Goal: Task Accomplishment & Management: Complete application form

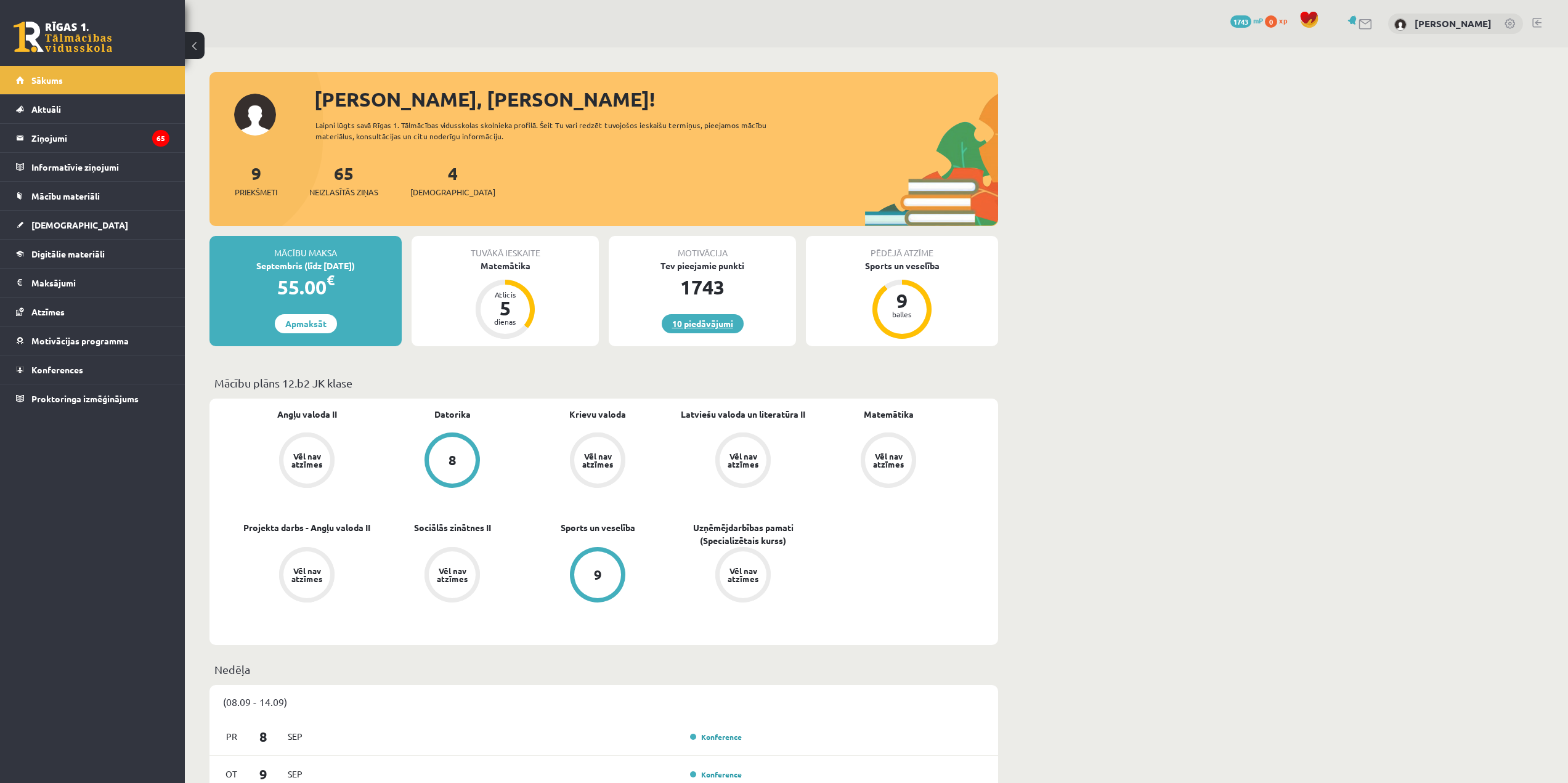
click at [698, 326] on link "10 piedāvājumi" at bounding box center [702, 323] width 82 height 19
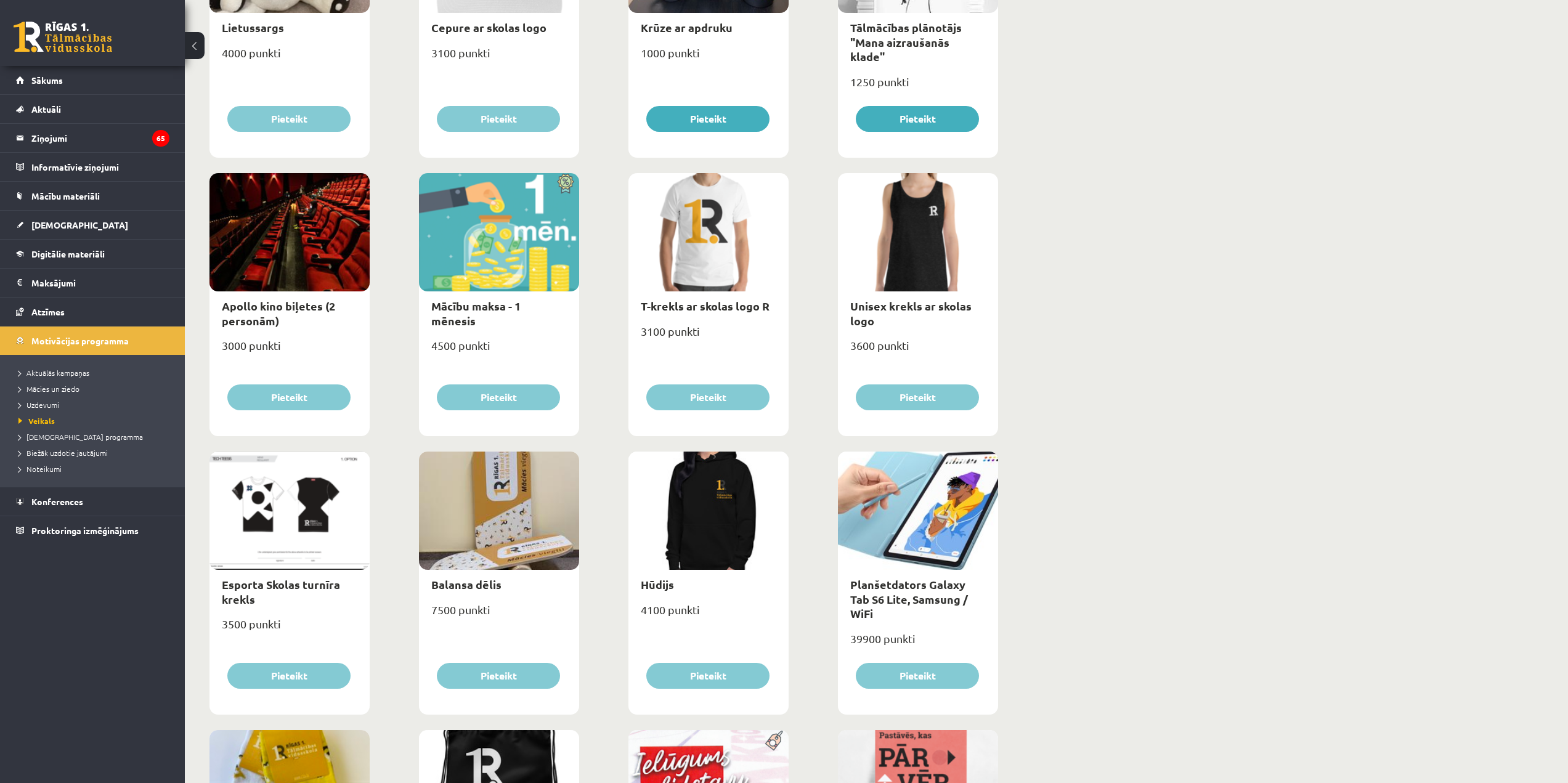
scroll to position [63, 0]
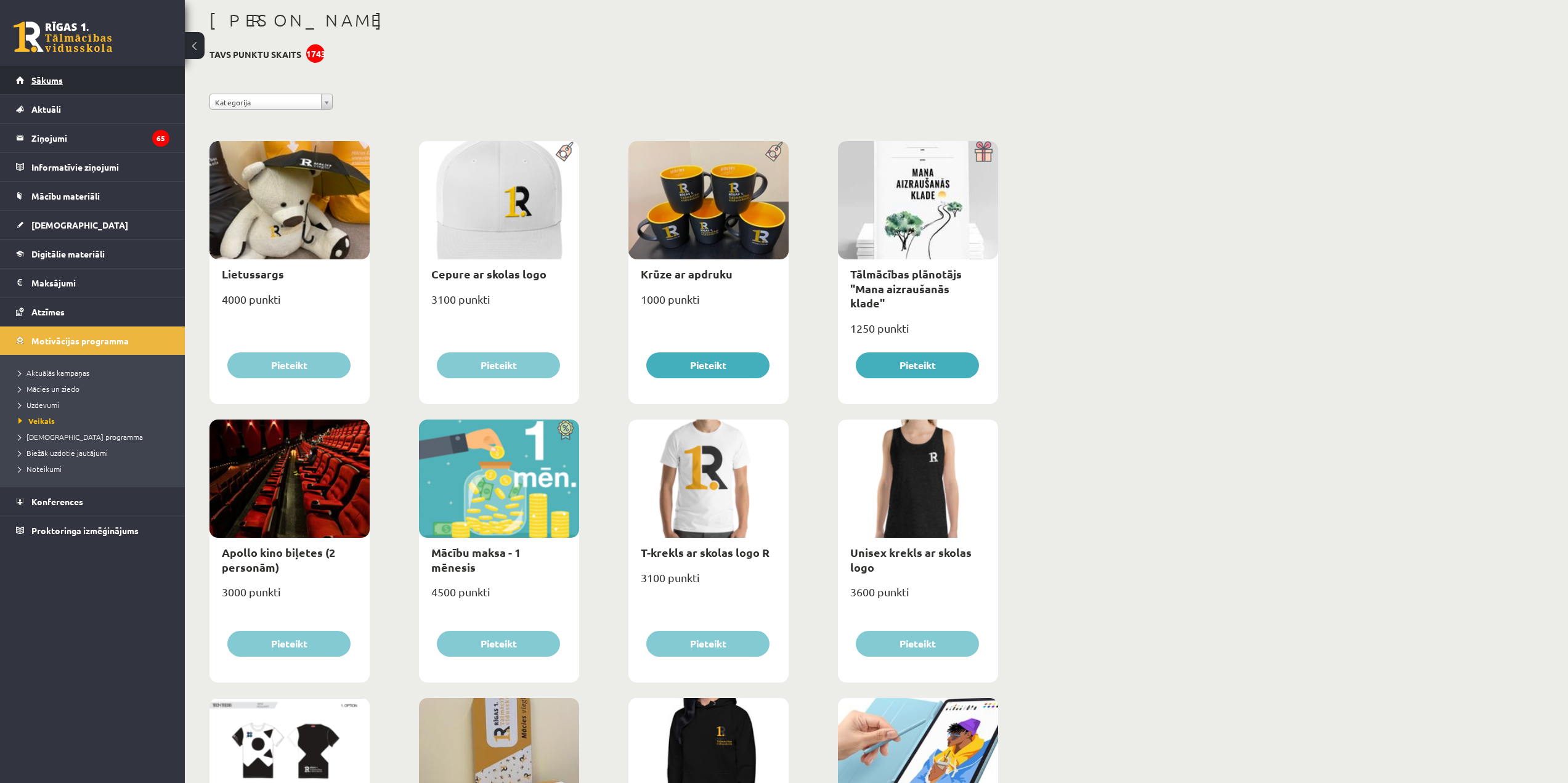
click at [101, 83] on link "Sākums" at bounding box center [92, 80] width 154 height 29
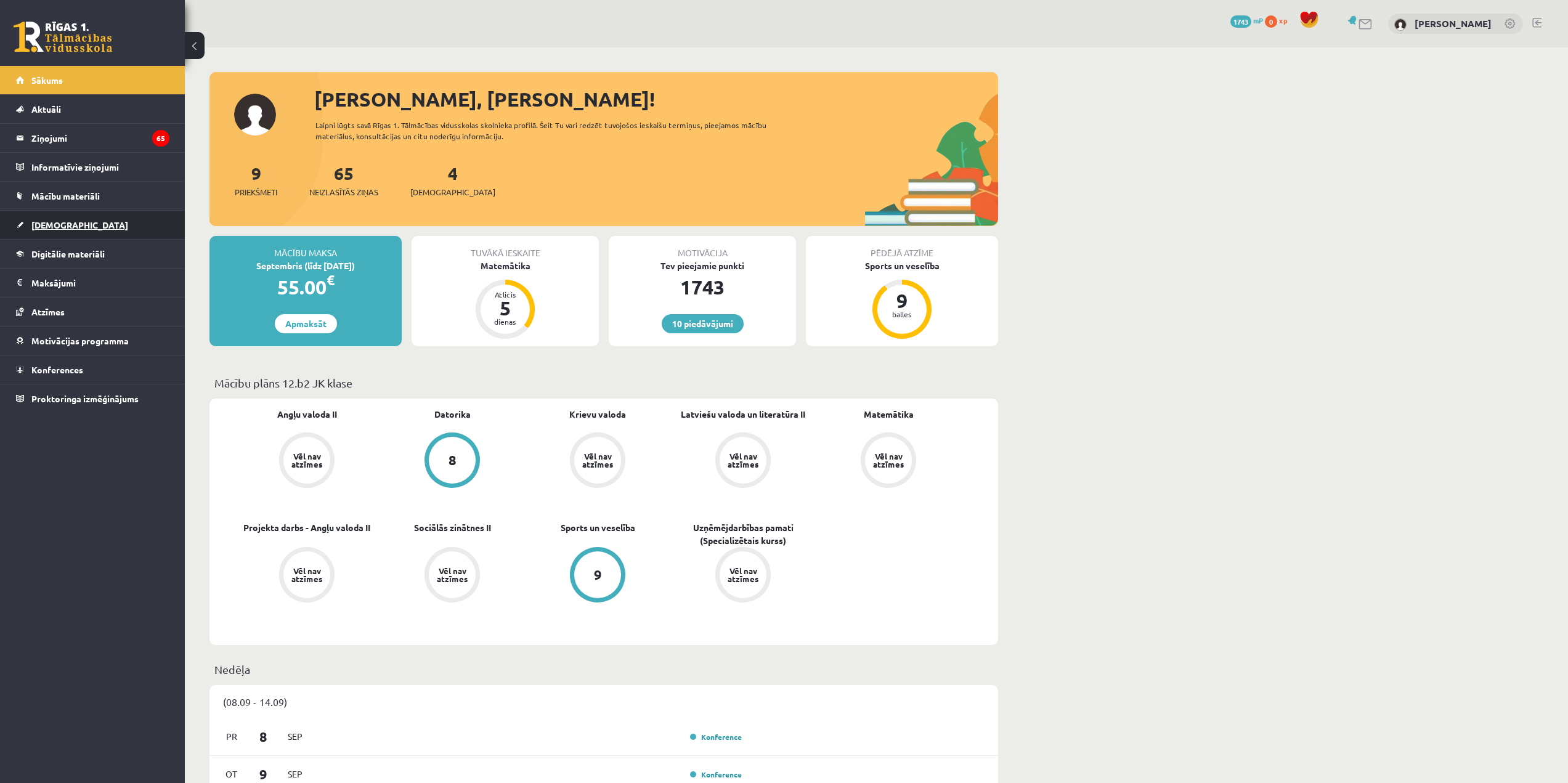
click at [59, 228] on span "[DEMOGRAPHIC_DATA]" at bounding box center [79, 225] width 97 height 11
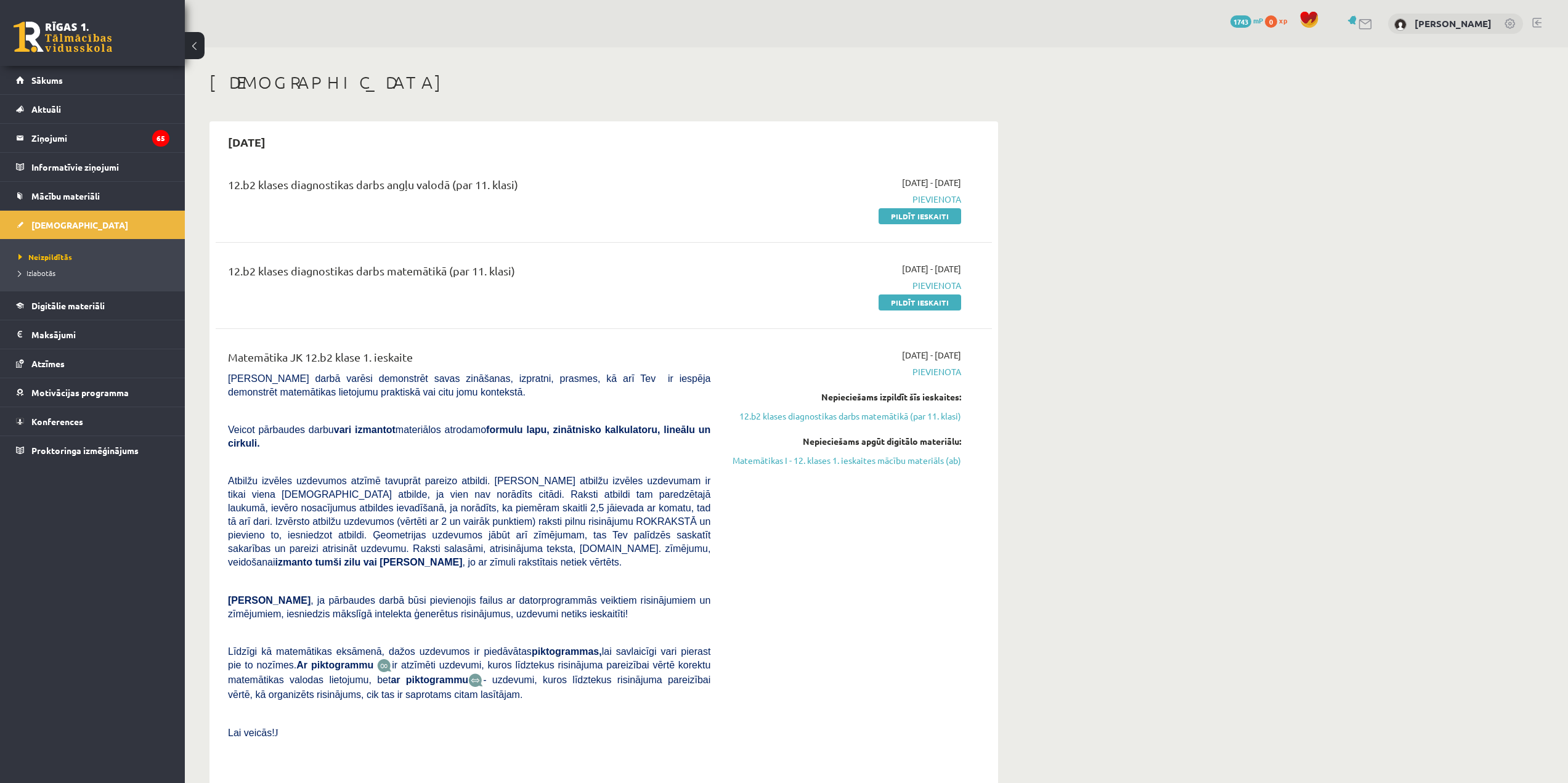
drag, startPoint x: 917, startPoint y: 305, endPoint x: 839, endPoint y: 42, distance: 274.3
click at [917, 305] on link "Pildīt ieskaiti" at bounding box center [920, 302] width 83 height 16
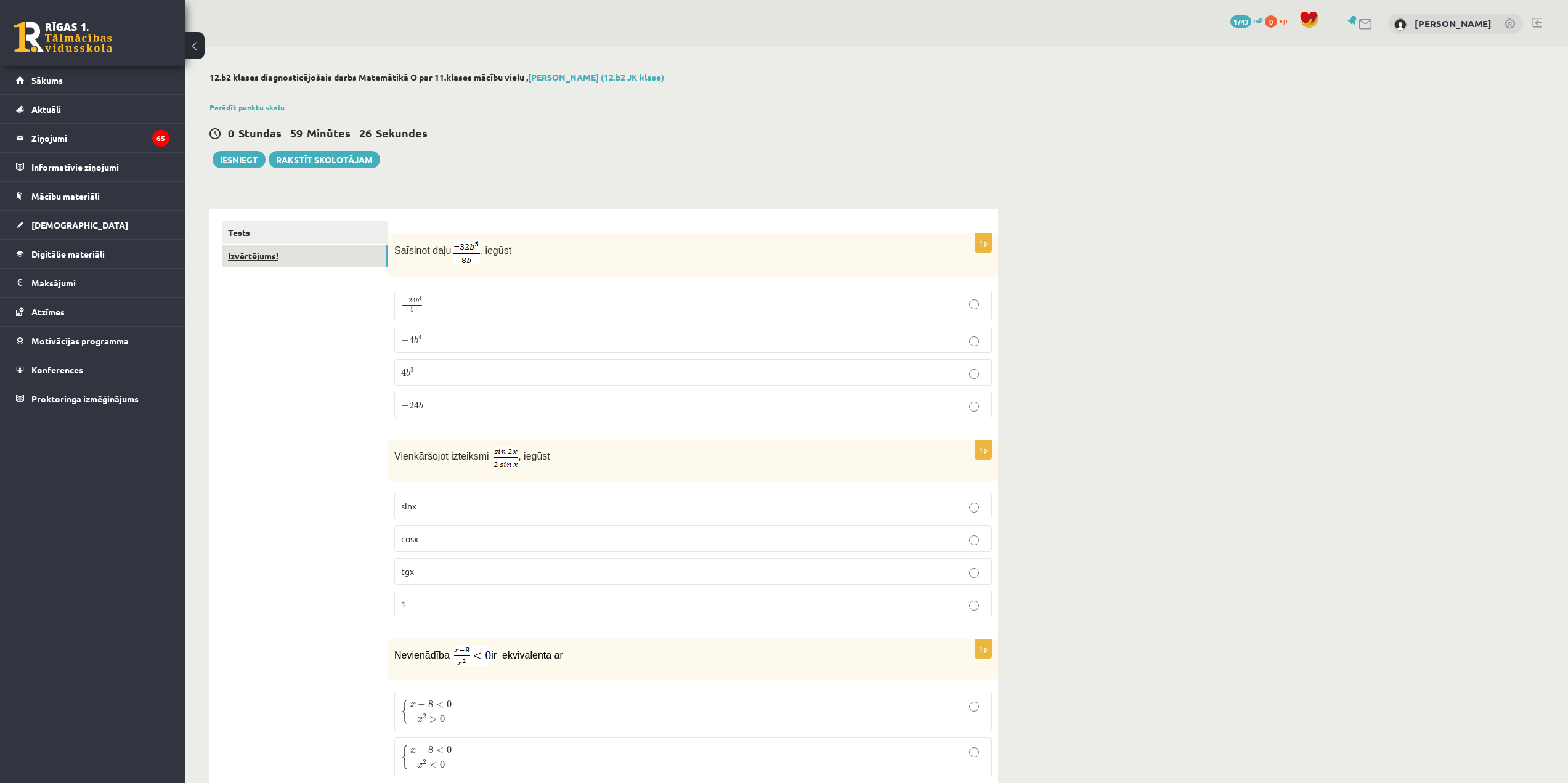
click at [282, 259] on link "Izvērtējums!" at bounding box center [305, 256] width 166 height 23
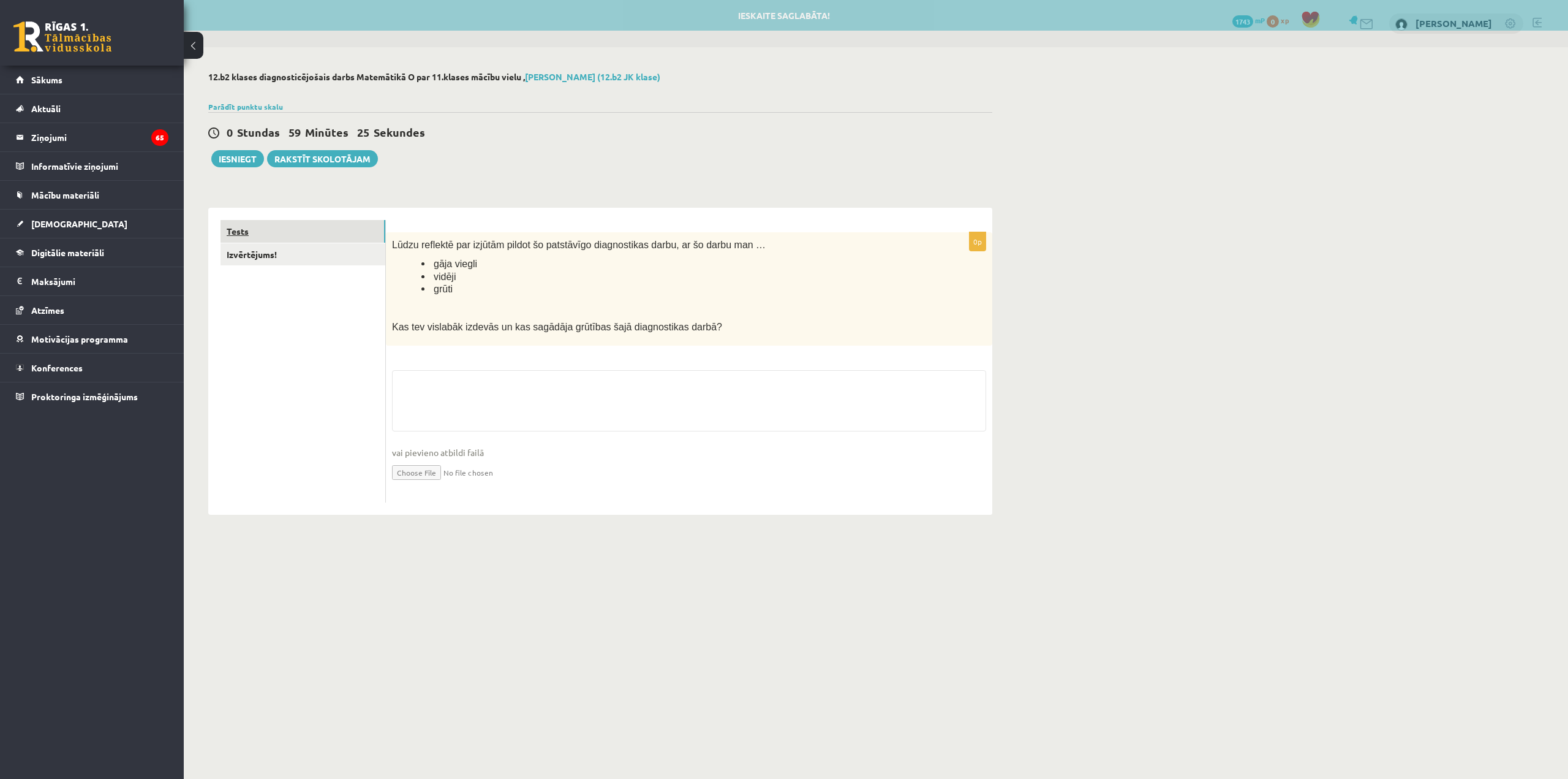
click at [295, 223] on link "Tests" at bounding box center [303, 231] width 165 height 23
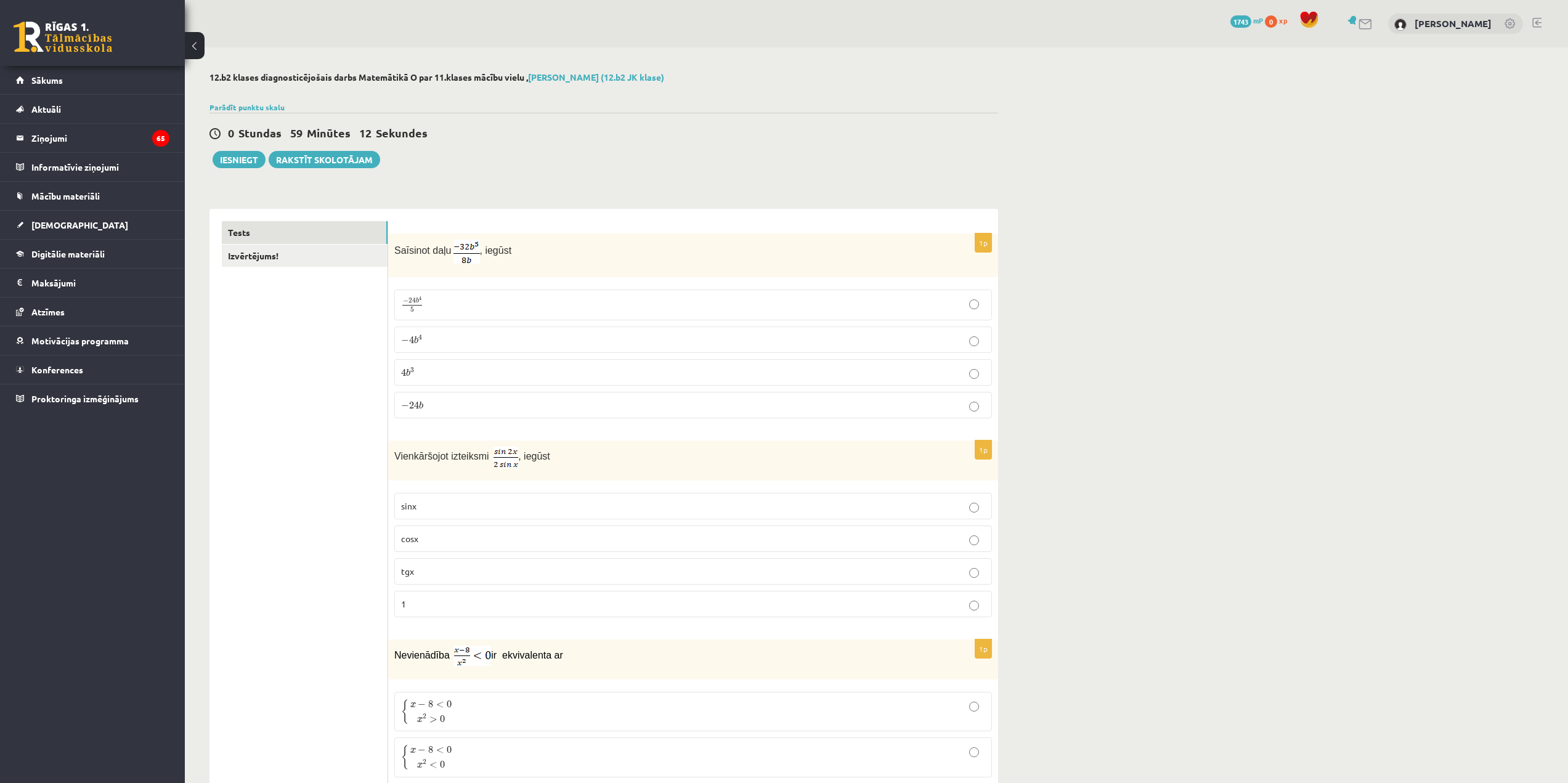
click at [449, 340] on p "− 4 b 4 − 4 b 4" at bounding box center [693, 340] width 584 height 13
drag, startPoint x: 513, startPoint y: 453, endPoint x: 479, endPoint y: 455, distance: 34.1
click at [478, 455] on p "Vienkāršojot izteiksmi , iegūst" at bounding box center [663, 456] width 536 height 21
click at [521, 465] on p "Vienkāršojot izteiksmi , iegūst" at bounding box center [663, 456] width 536 height 21
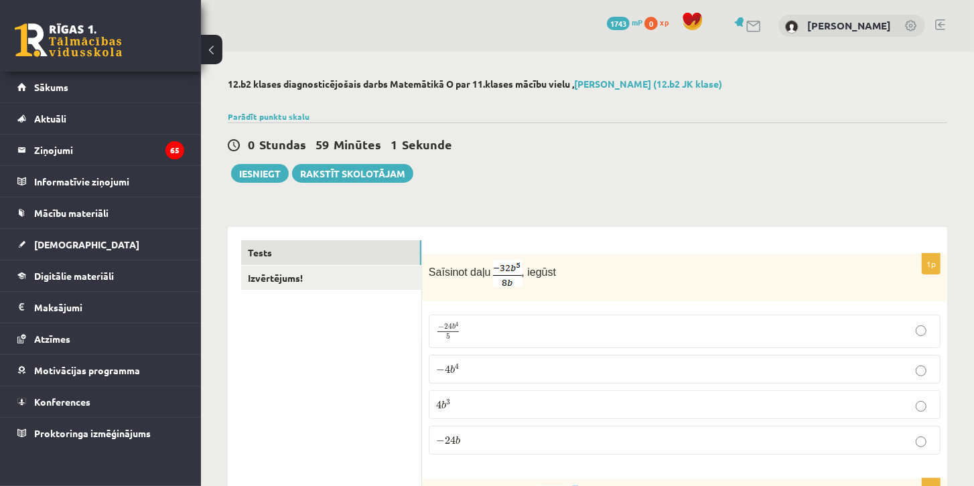
click at [207, 48] on button at bounding box center [211, 49] width 21 height 29
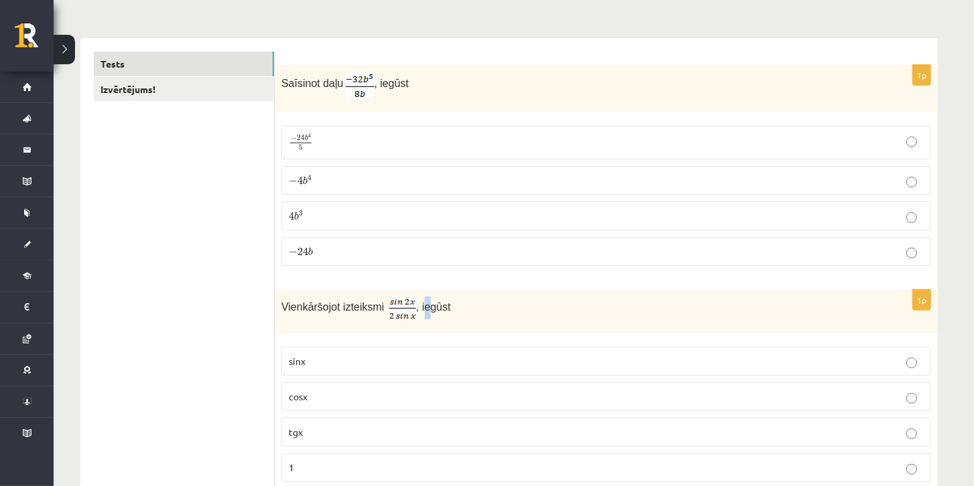
scroll to position [229, 0]
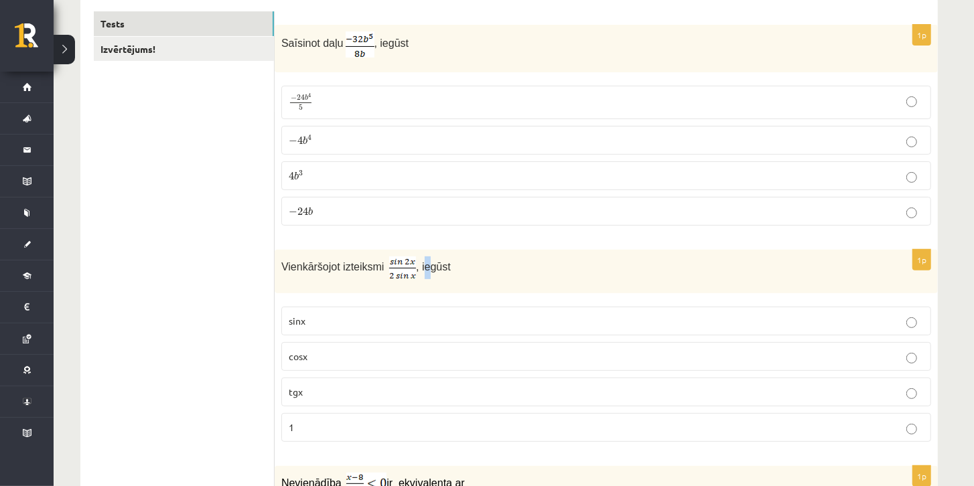
click at [319, 350] on p "cosx" at bounding box center [606, 357] width 635 height 14
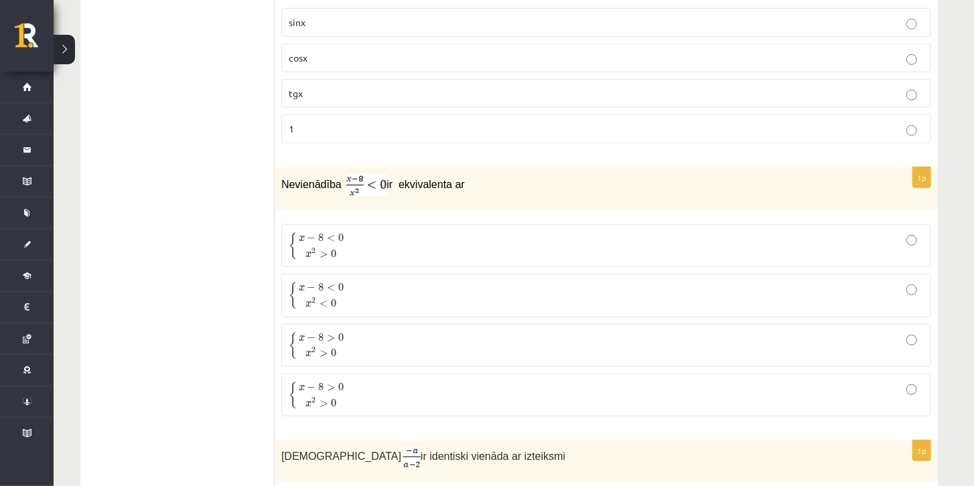
scroll to position [528, 0]
click at [333, 250] on span "0" at bounding box center [333, 254] width 5 height 8
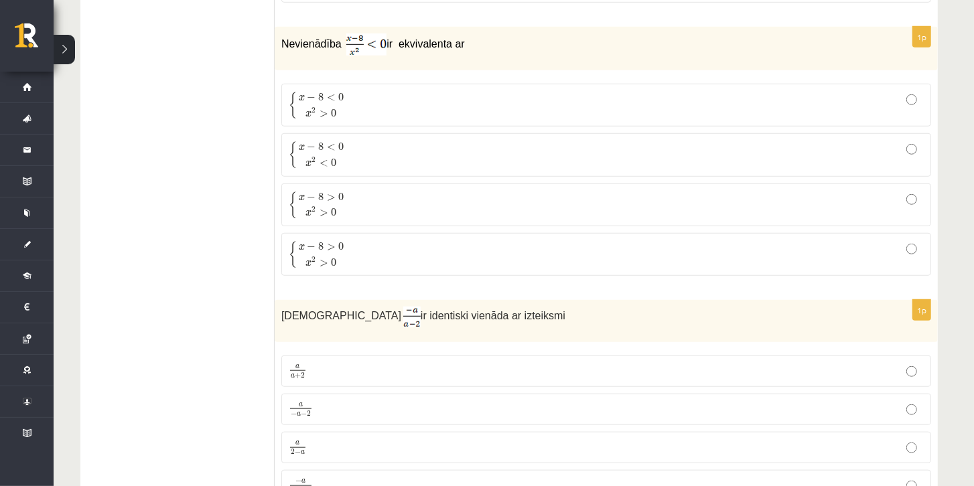
scroll to position [681, 0]
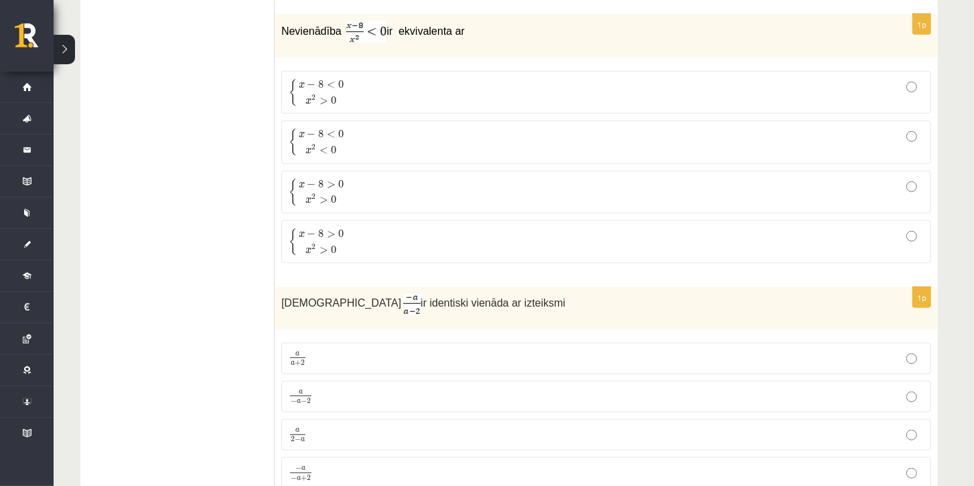
click at [330, 427] on p "a 2 − a a 2 − a" at bounding box center [606, 435] width 635 height 17
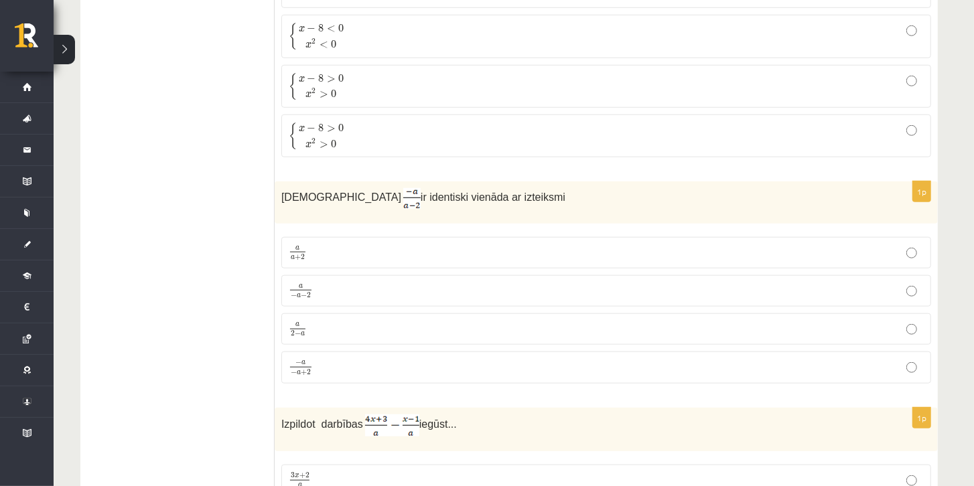
scroll to position [911, 0]
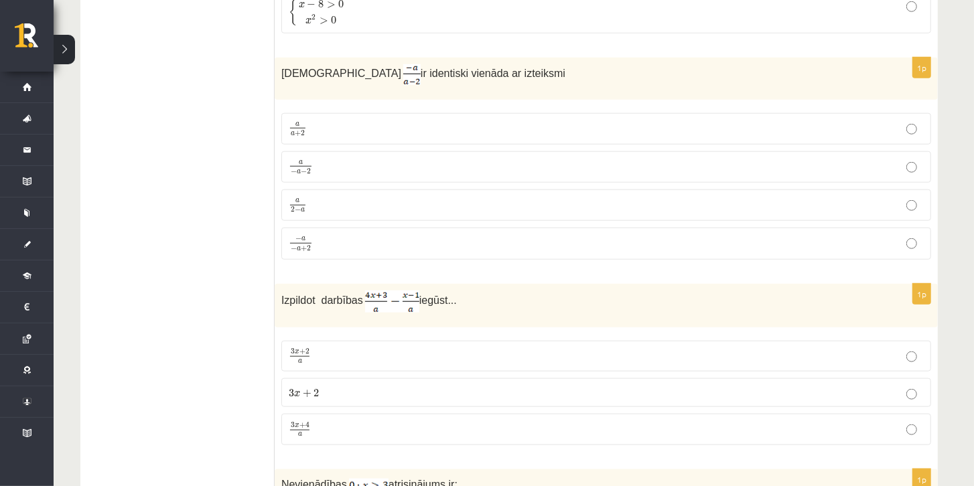
click at [346, 421] on p "3 x + 4 a 3 x + 4 a" at bounding box center [606, 429] width 635 height 17
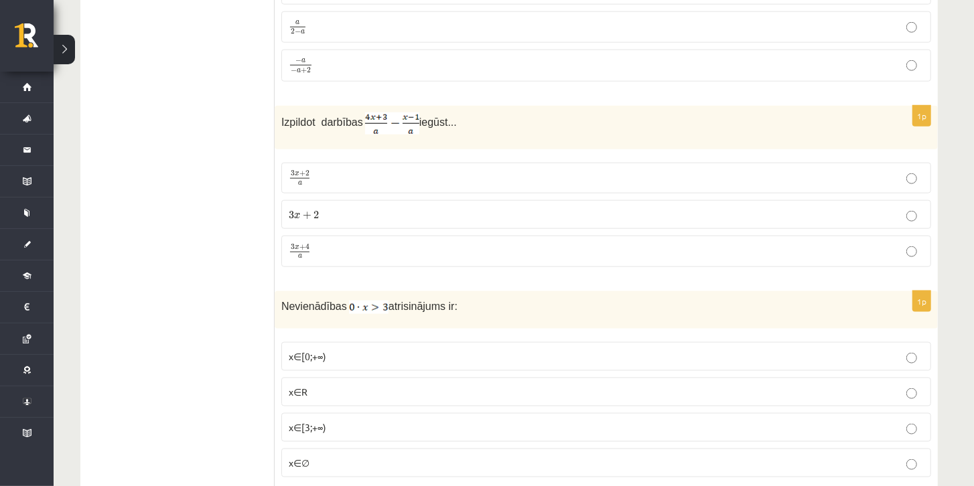
scroll to position [1101, 0]
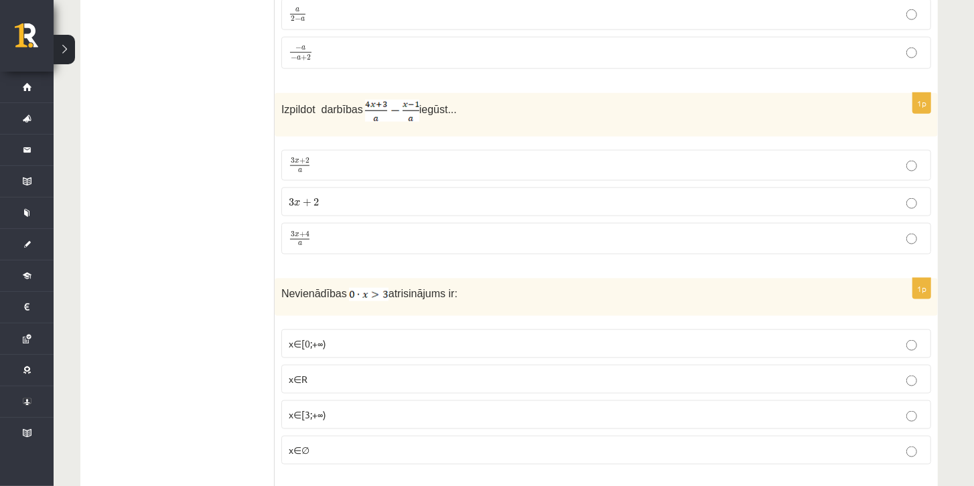
click at [356, 443] on p "x∈∅" at bounding box center [606, 450] width 635 height 14
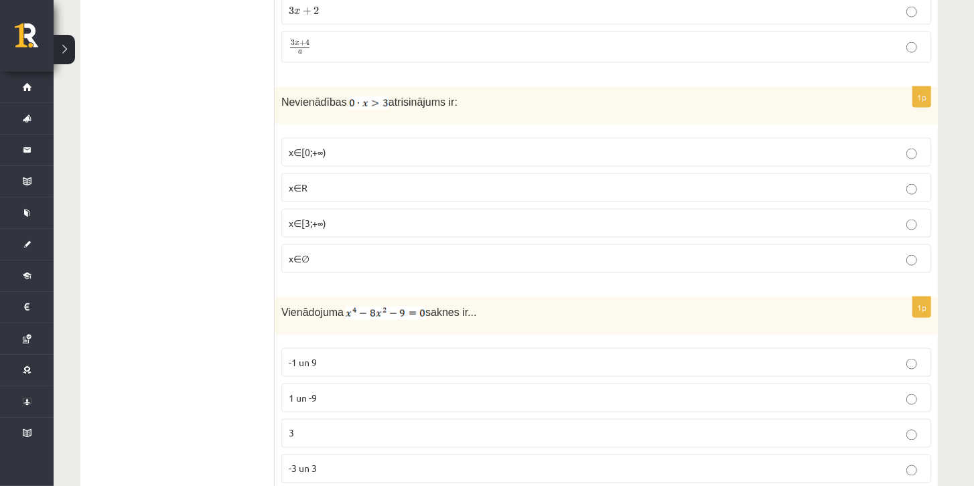
scroll to position [1331, 0]
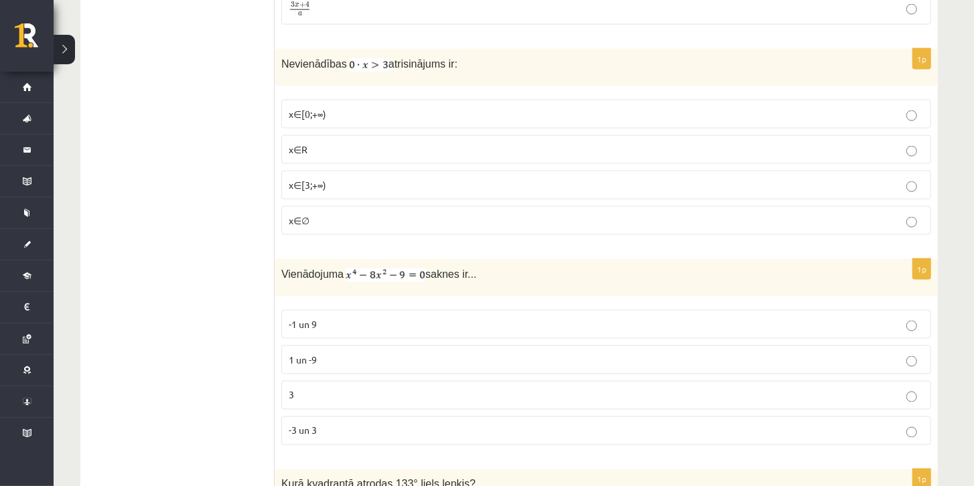
click at [349, 424] on p "-3 un 3" at bounding box center [606, 431] width 635 height 14
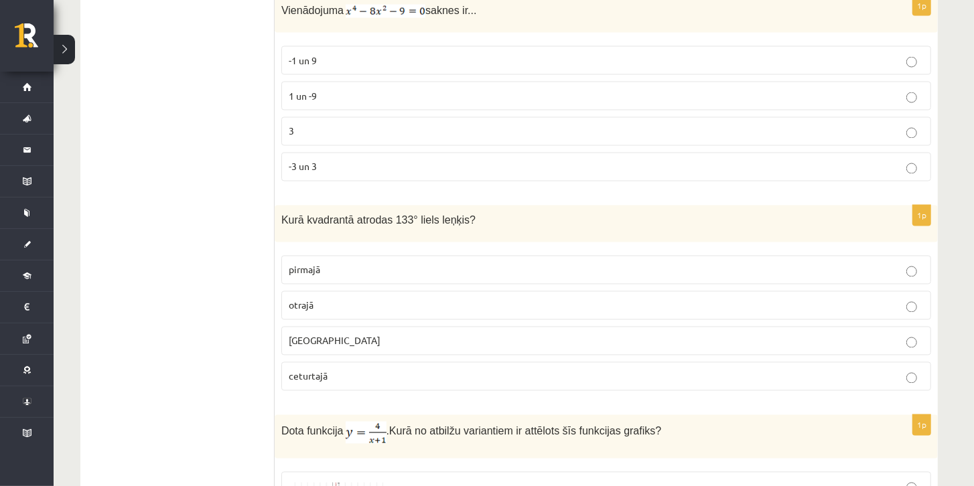
scroll to position [1599, 0]
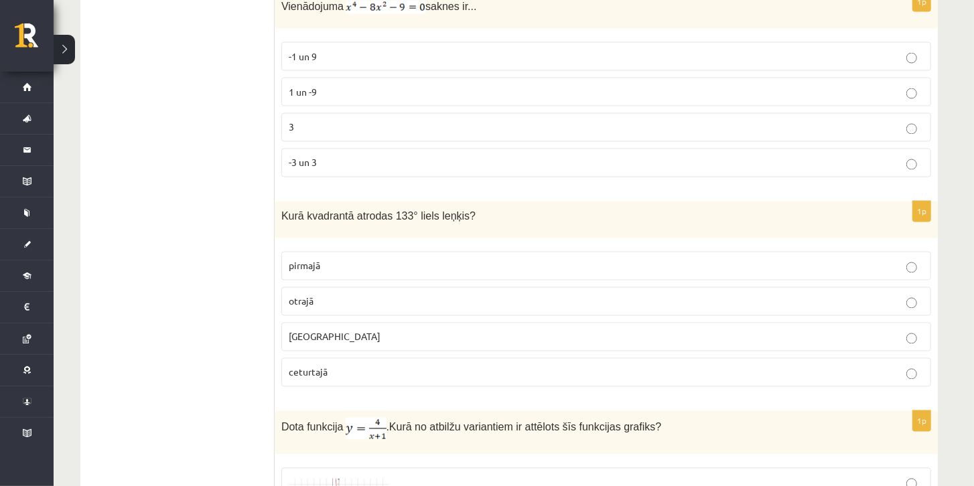
click at [421, 295] on p "otrajā" at bounding box center [606, 302] width 635 height 14
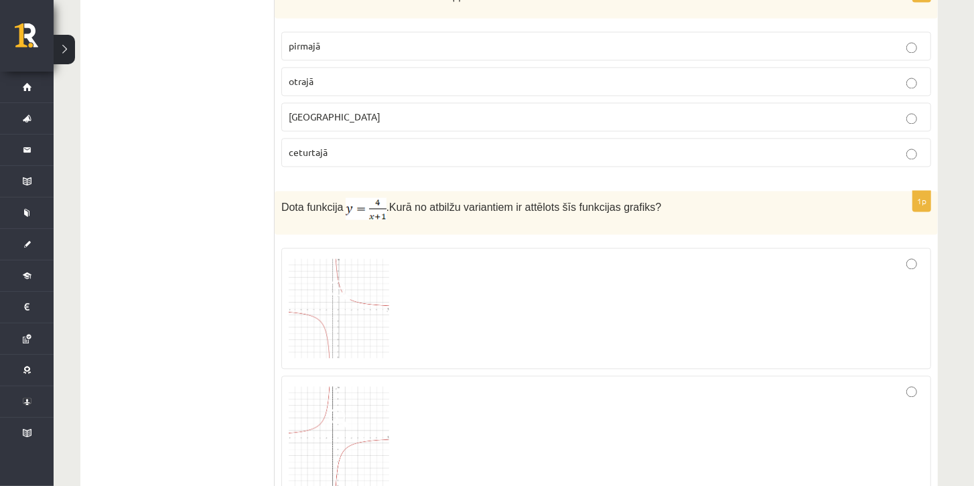
scroll to position [1943, 0]
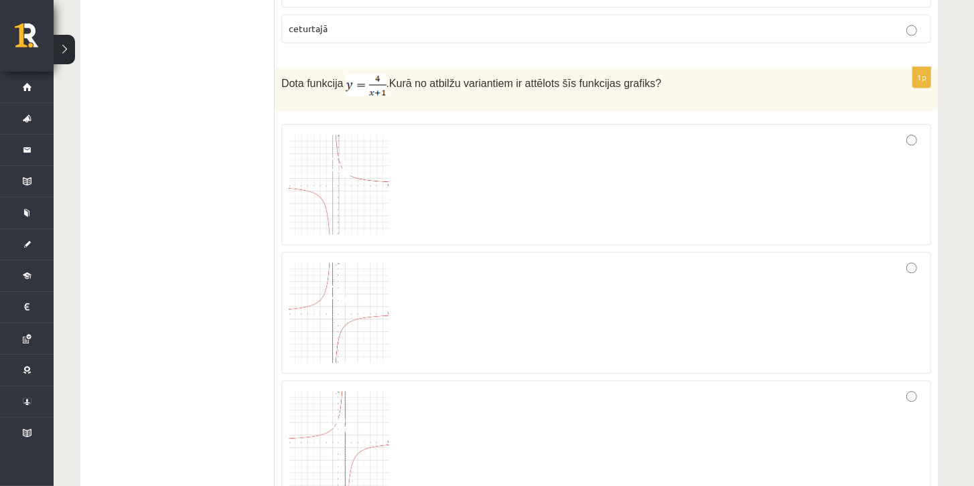
click at [341, 156] on span at bounding box center [339, 166] width 21 height 21
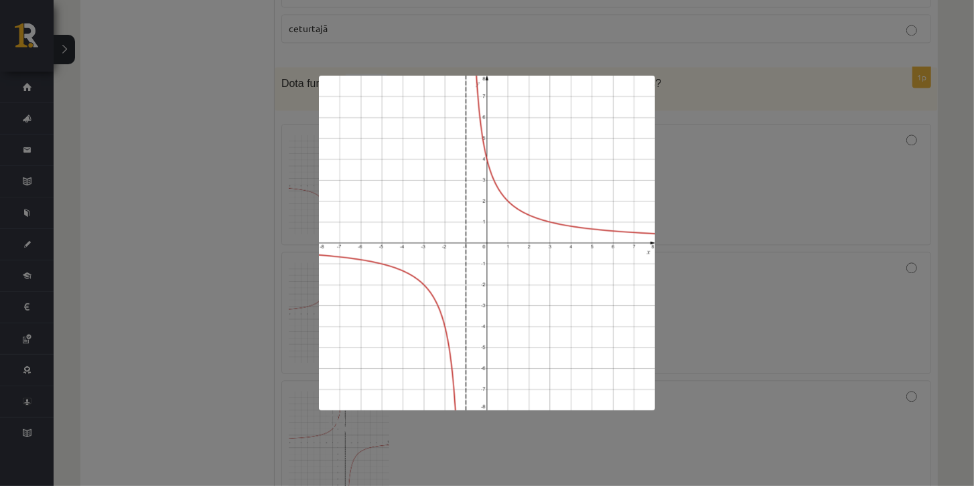
click at [753, 194] on div at bounding box center [487, 243] width 974 height 486
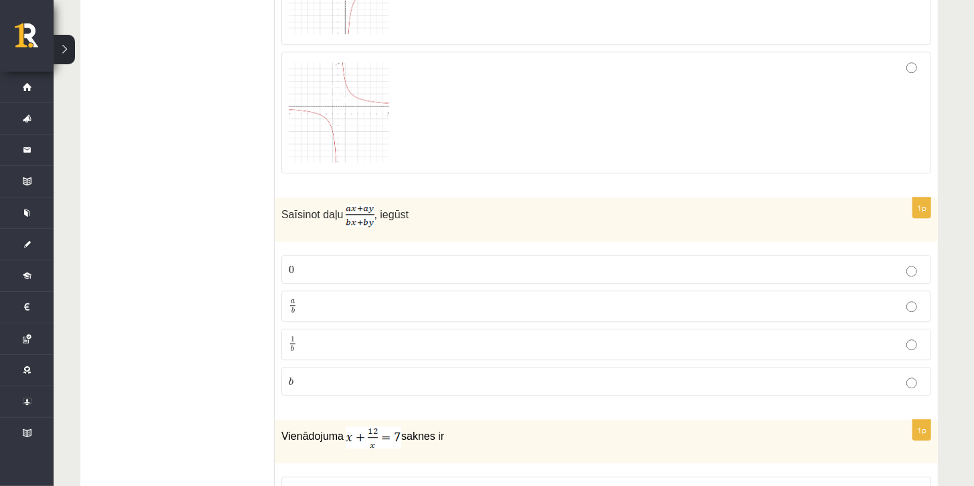
scroll to position [2402, 0]
click at [323, 296] on p "a b a b" at bounding box center [606, 304] width 635 height 17
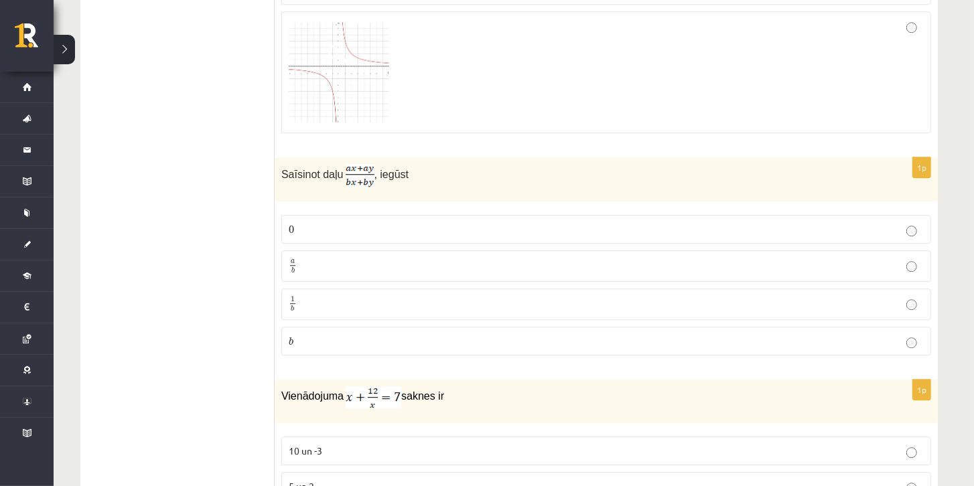
scroll to position [2556, 0]
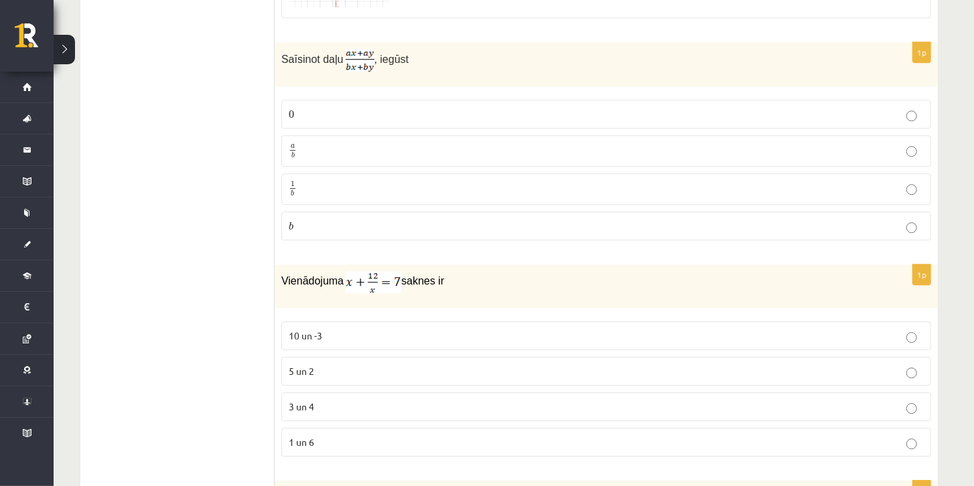
click at [578, 400] on p "3 un 4" at bounding box center [606, 407] width 635 height 14
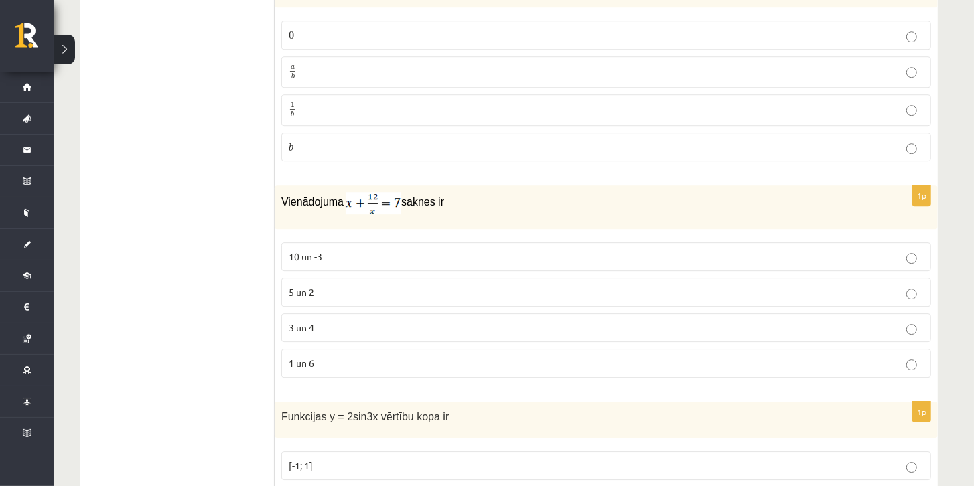
scroll to position [2747, 0]
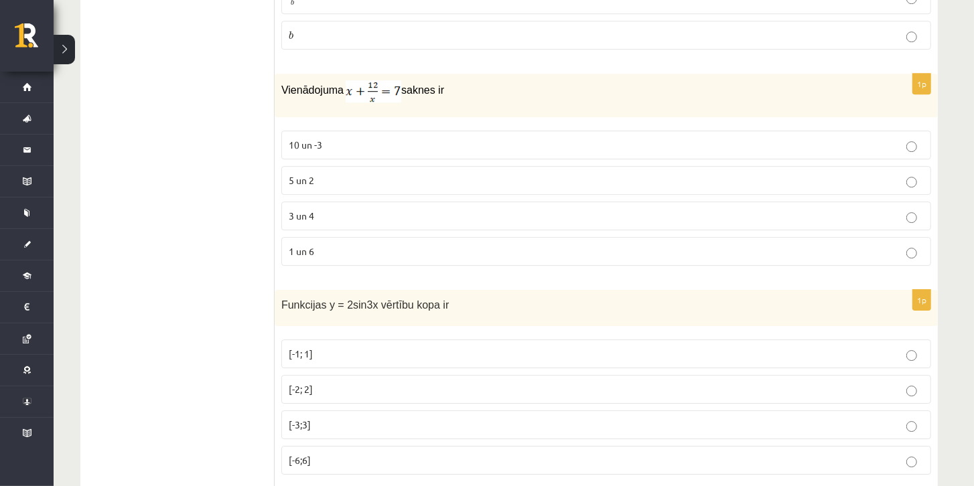
click at [475, 347] on p "[-1; 1]" at bounding box center [606, 354] width 635 height 14
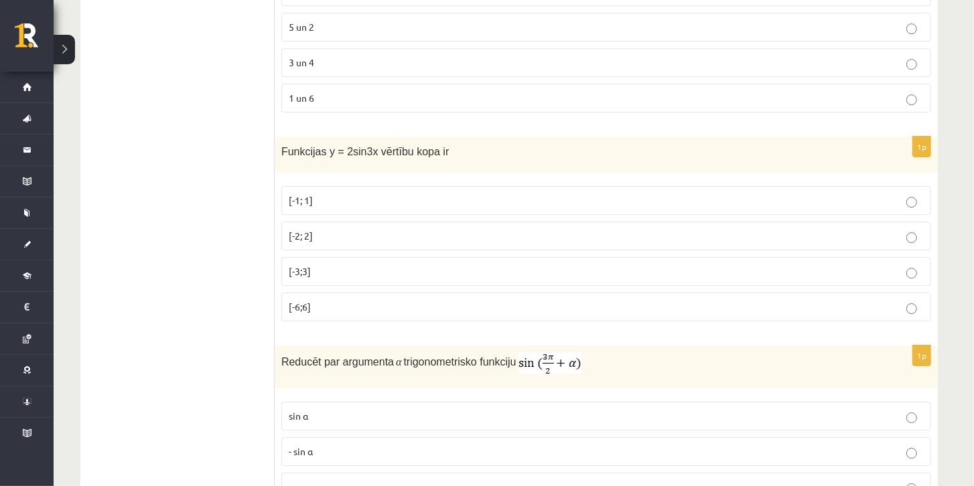
scroll to position [2976, 0]
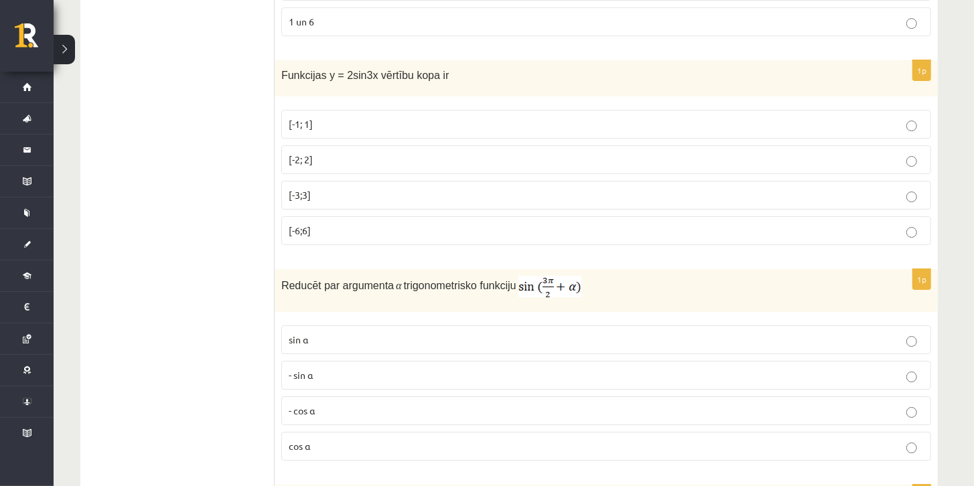
click at [420, 404] on p "- cos ⁡α" at bounding box center [606, 411] width 635 height 14
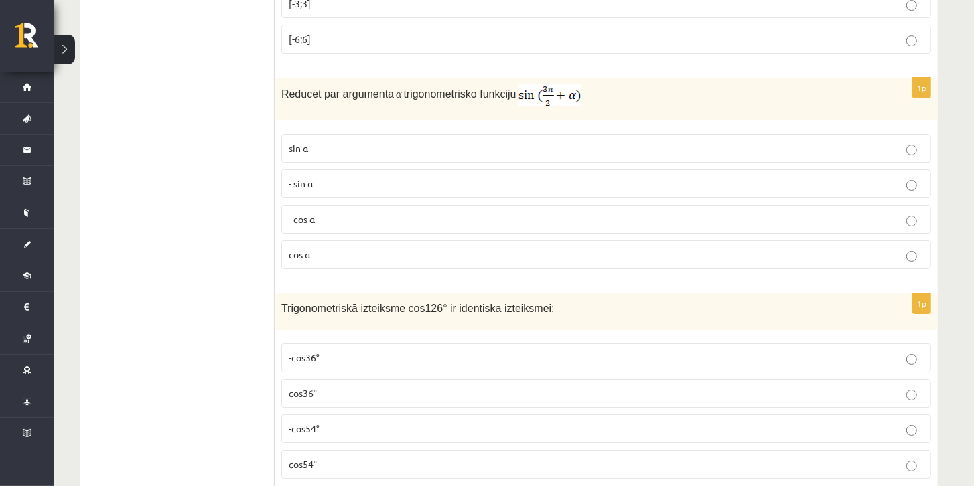
click at [410, 386] on p "cos36°" at bounding box center [606, 393] width 635 height 14
click at [457, 351] on p "-cos36°" at bounding box center [606, 358] width 635 height 14
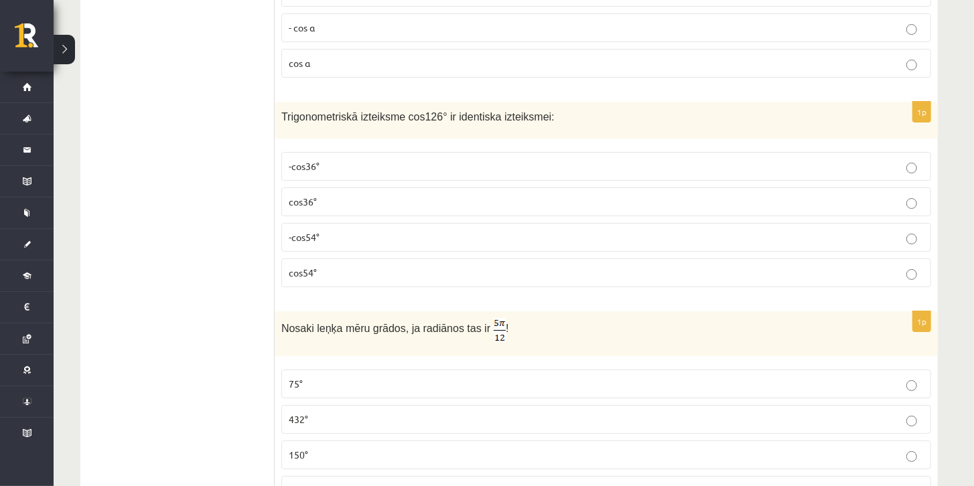
scroll to position [3435, 0]
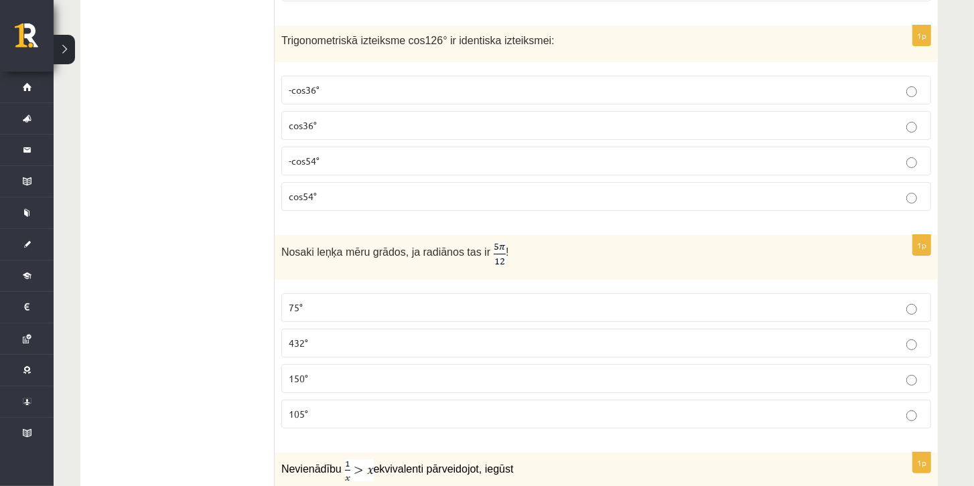
click at [523, 301] on p "75°" at bounding box center [606, 308] width 635 height 14
click at [427, 407] on p "105°" at bounding box center [606, 414] width 635 height 14
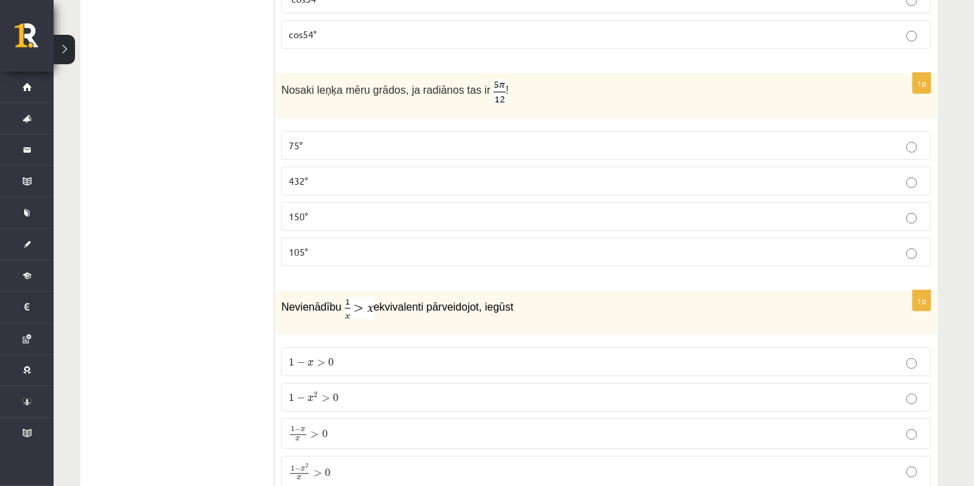
scroll to position [3627, 0]
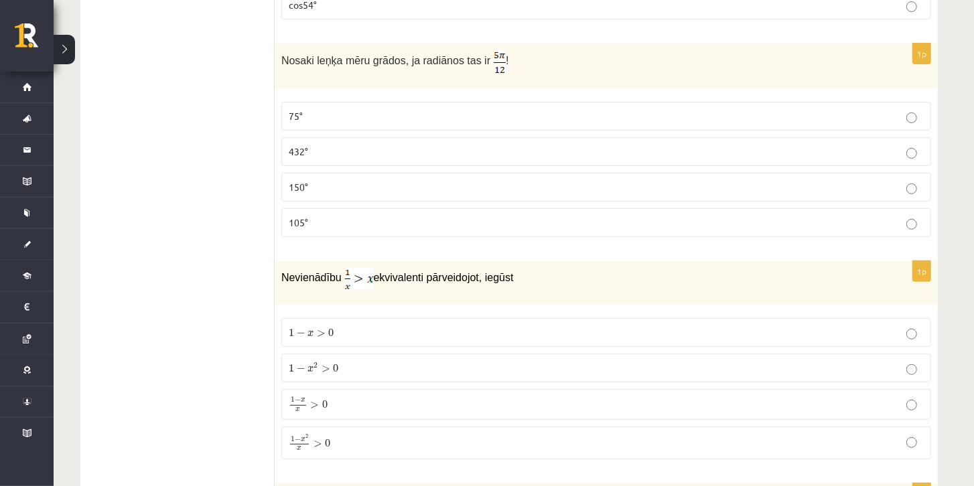
click at [377, 396] on p "1 − x x > 0 1 − x x > 0" at bounding box center [606, 404] width 635 height 16
click at [358, 434] on p "1 − x 2 x > 0 1 − x 2 x > 0" at bounding box center [606, 442] width 635 height 17
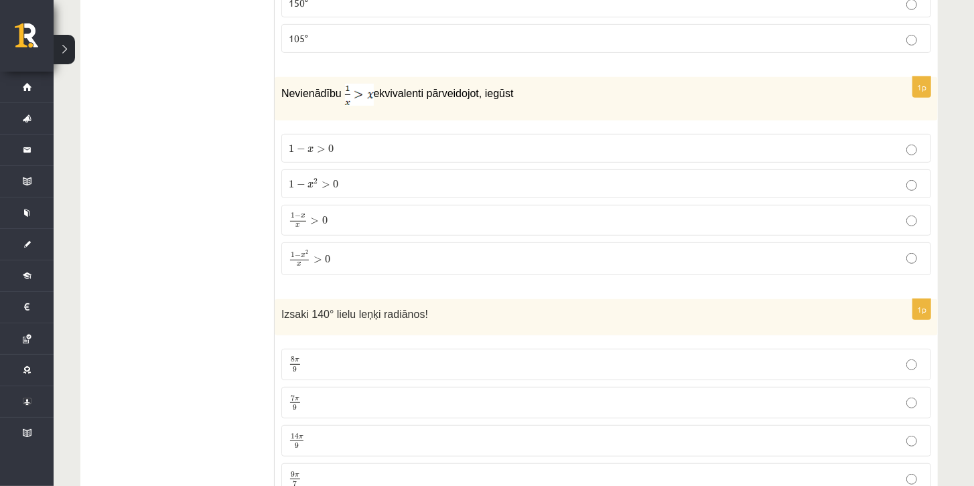
scroll to position [3818, 0]
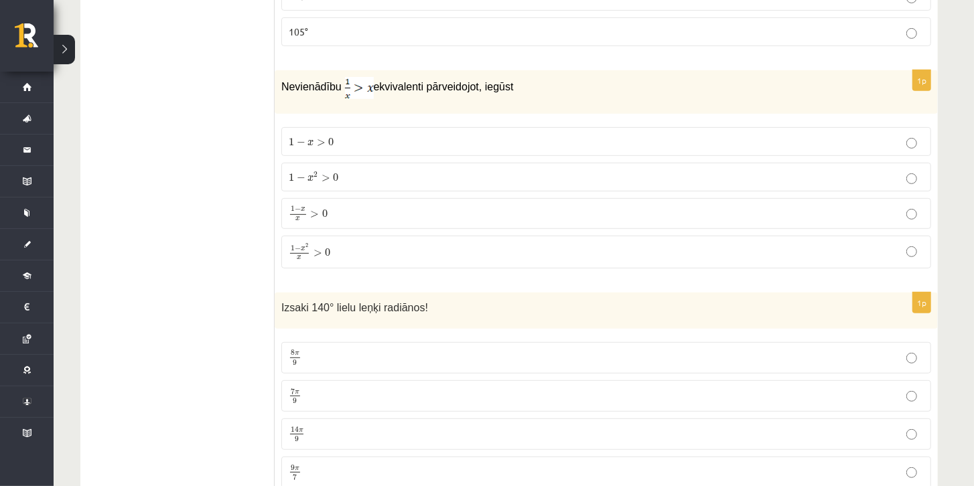
click at [313, 388] on p "7 π 9 7 π 9" at bounding box center [606, 396] width 635 height 17
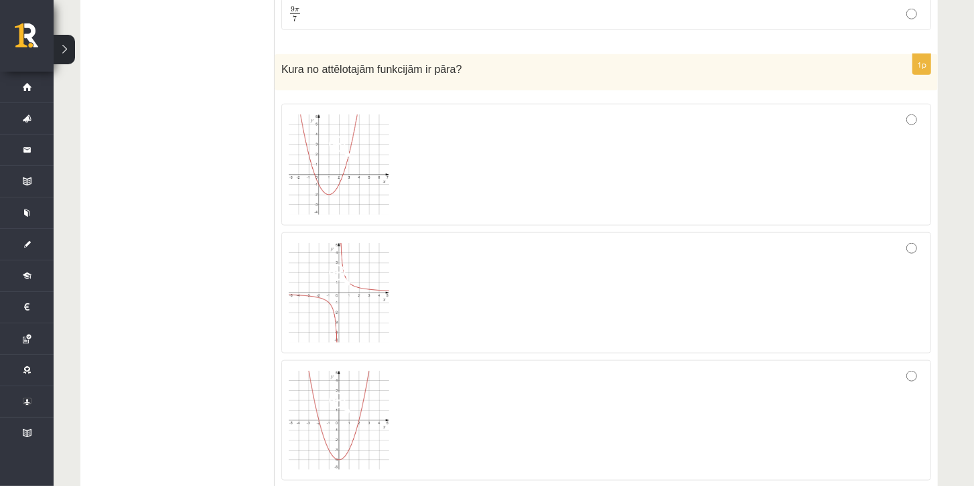
scroll to position [4277, 0]
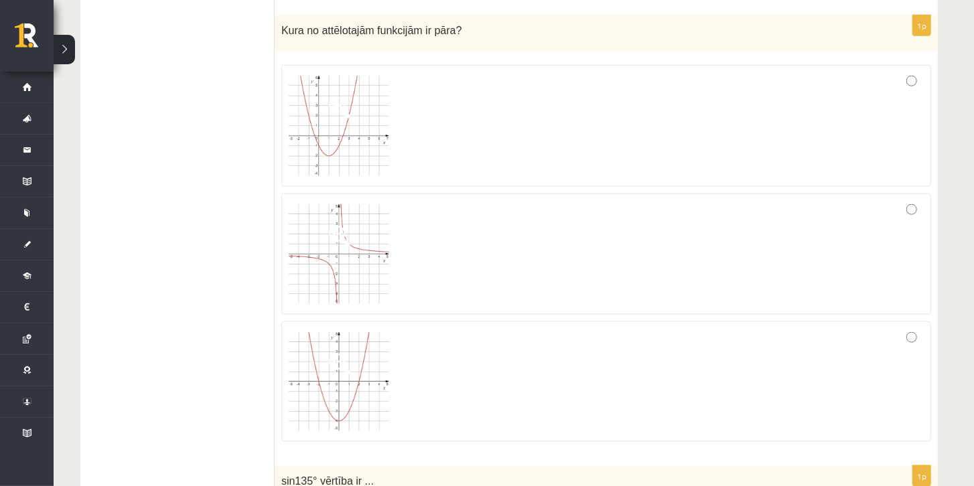
click at [358, 357] on img at bounding box center [339, 381] width 100 height 99
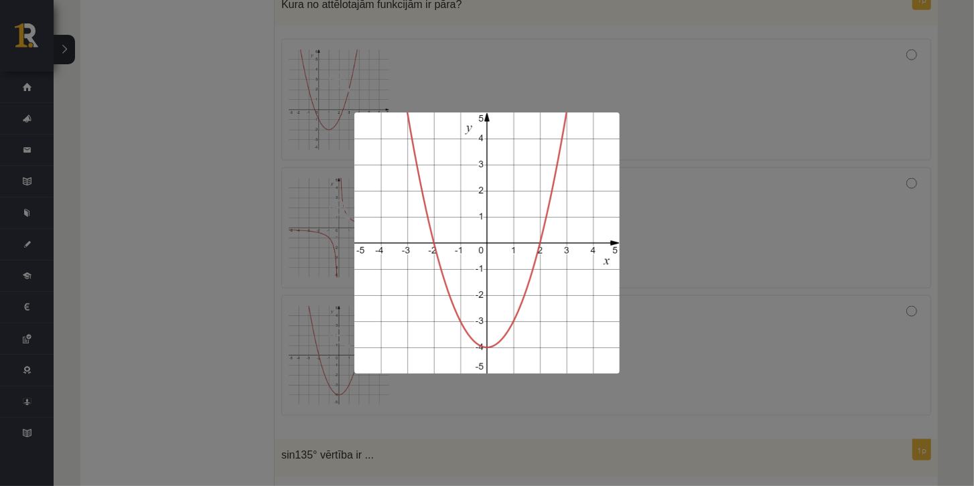
scroll to position [4353, 0]
click at [700, 302] on div at bounding box center [487, 243] width 974 height 486
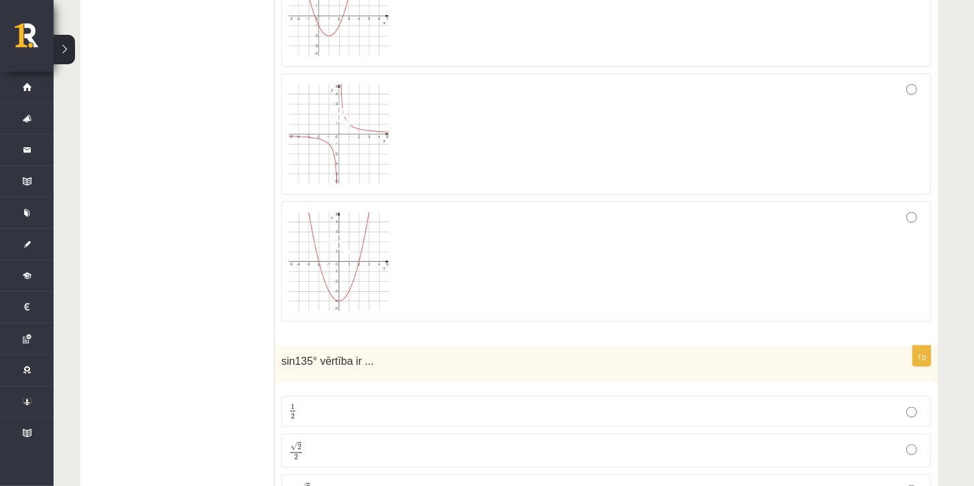
scroll to position [4583, 0]
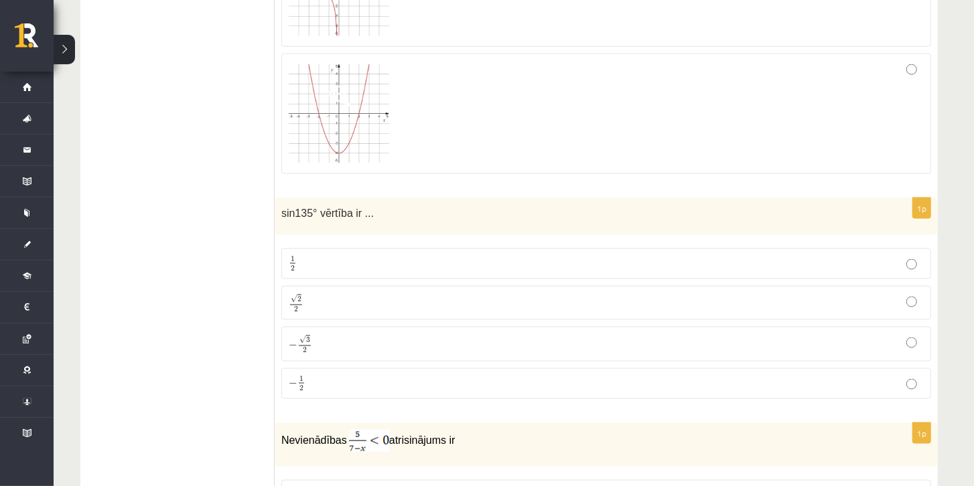
click at [362, 198] on div "1p sin135° vērtība ir ... 1 2 1 2 √ 2 2 2 2 − √ 3 2 − 3 2 − 1 2 − 1 2" at bounding box center [606, 304] width 663 height 212
click at [356, 256] on p "1 2 1 2" at bounding box center [606, 264] width 635 height 17
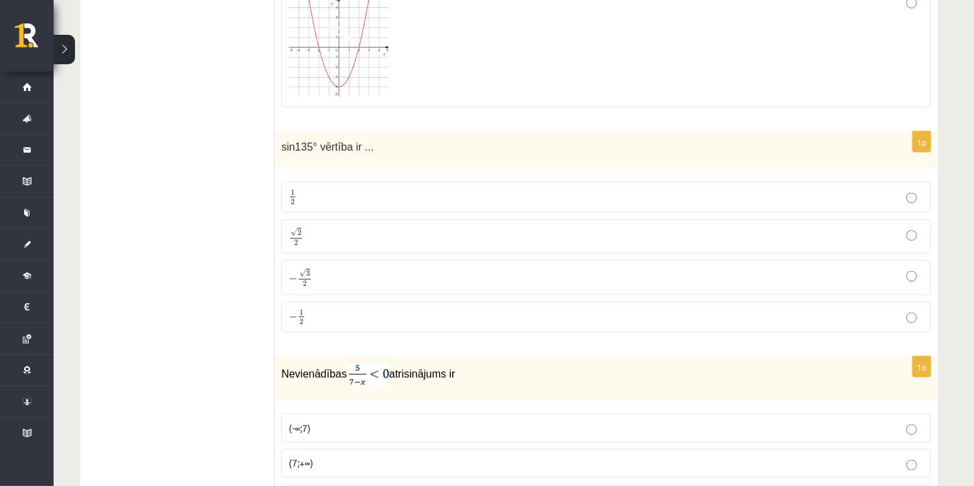
scroll to position [4851, 0]
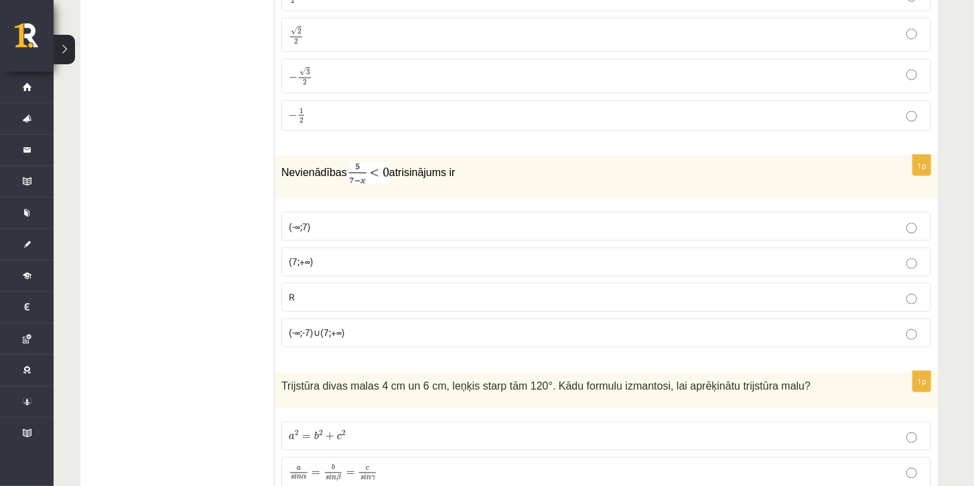
click at [472, 291] on p "R" at bounding box center [606, 298] width 635 height 14
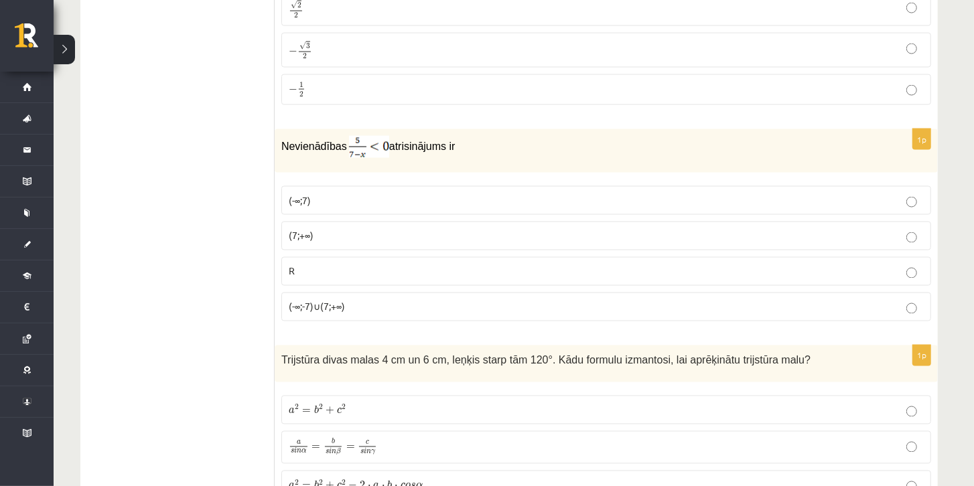
scroll to position [5004, 0]
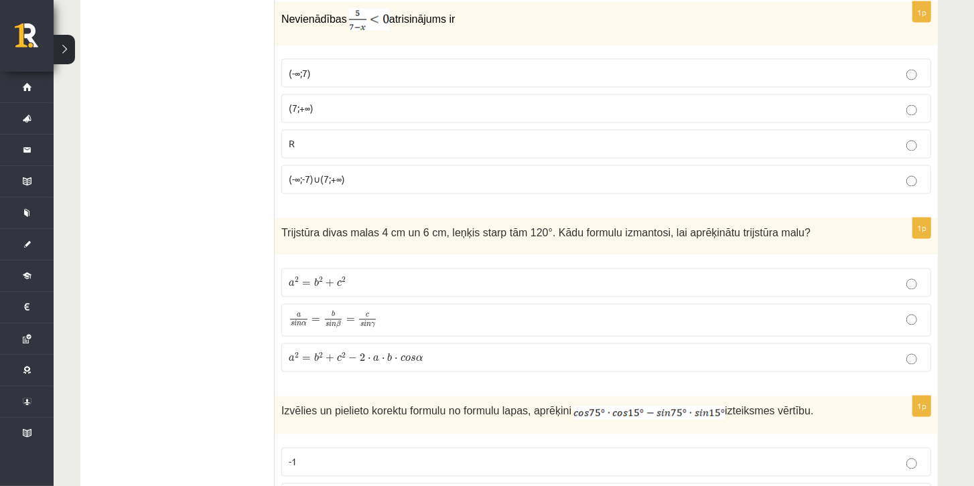
click at [435, 351] on p "a 2 = b 2 + c 2 − 2 ⋅ a ⋅ b ⋅ c o s α a 2 = b 2 + c 2 − 2 ⋅ a ⋅ b ⋅ c o s α" at bounding box center [606, 358] width 635 height 14
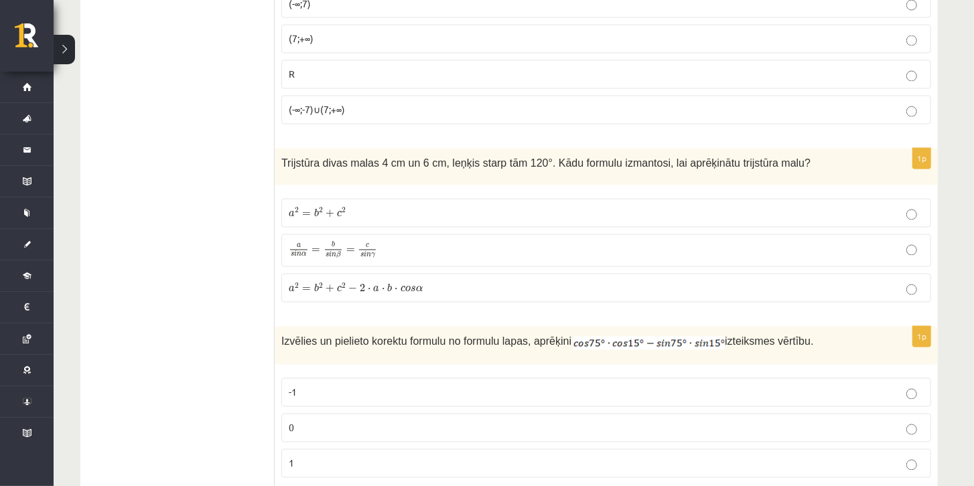
scroll to position [5081, 0]
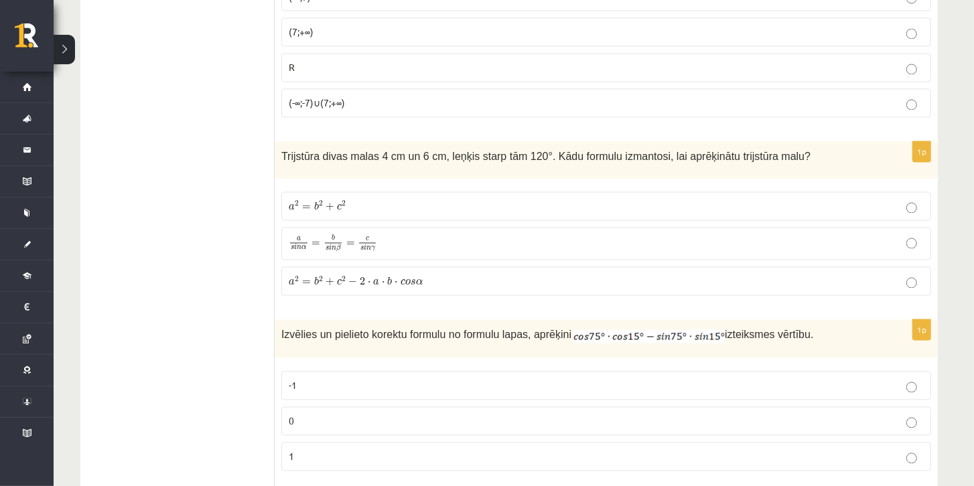
click at [508, 407] on label "0" at bounding box center [605, 421] width 649 height 29
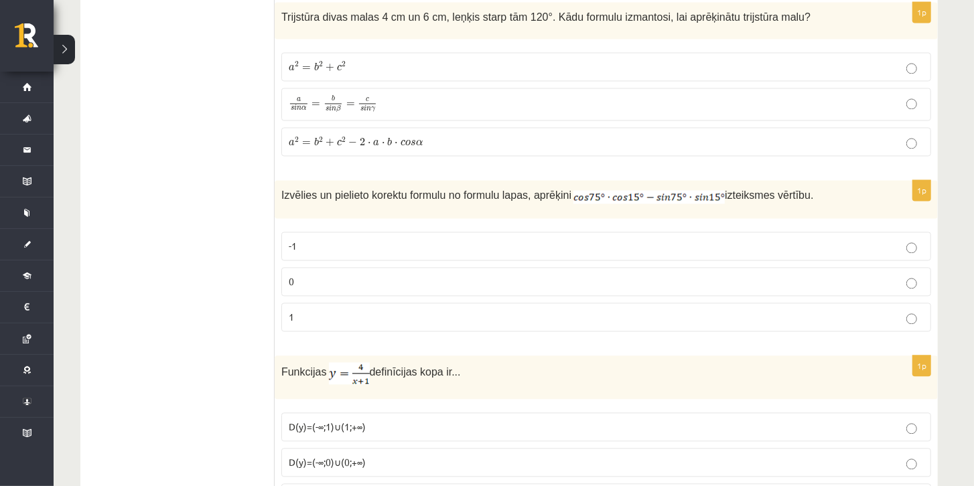
scroll to position [5310, 0]
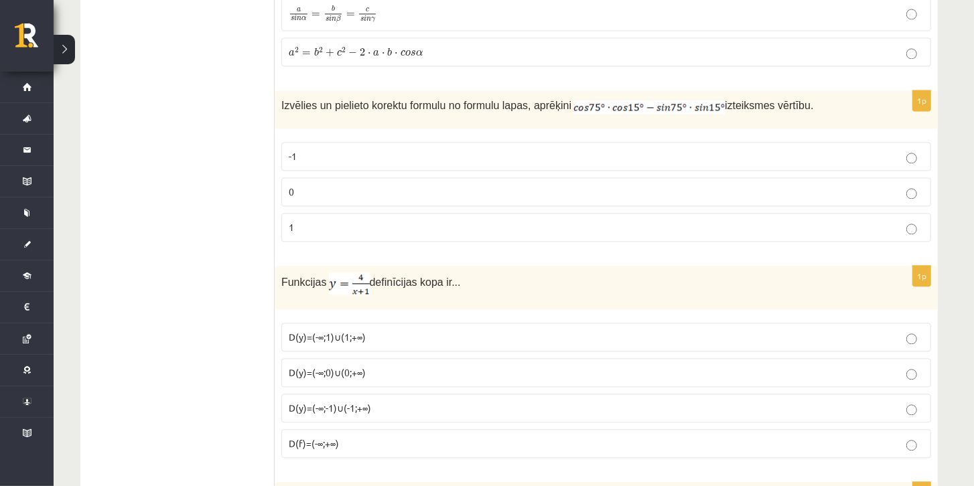
click at [418, 330] on p "D(y)=(-∞;1)∪(1;+∞)" at bounding box center [606, 337] width 635 height 14
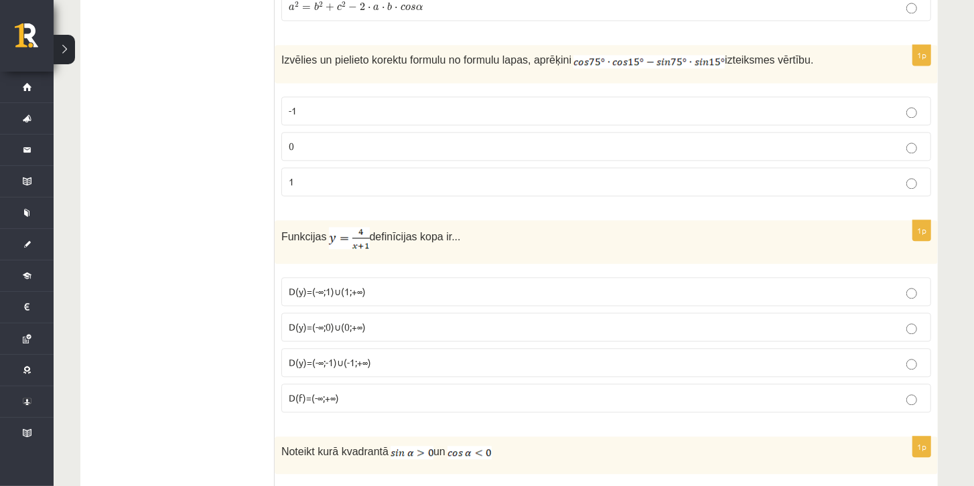
scroll to position [5464, 0]
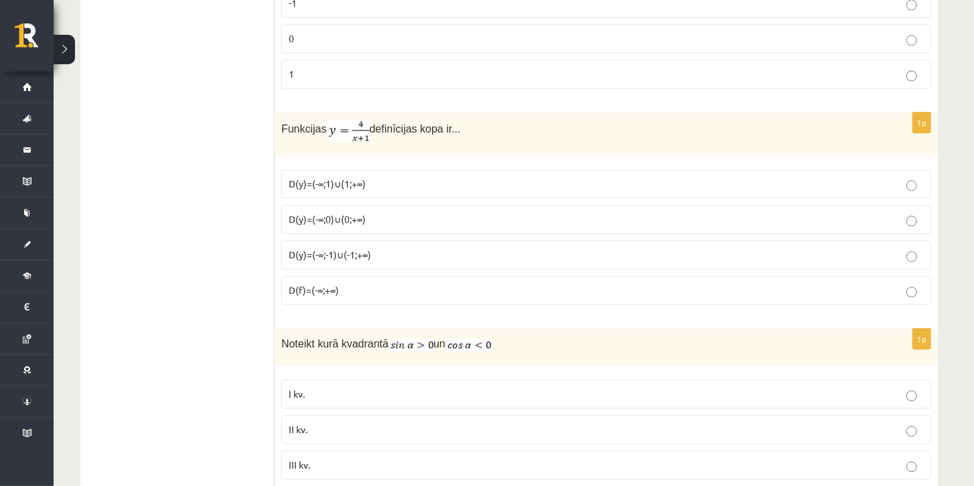
click at [396, 458] on p "III kv." at bounding box center [606, 465] width 635 height 14
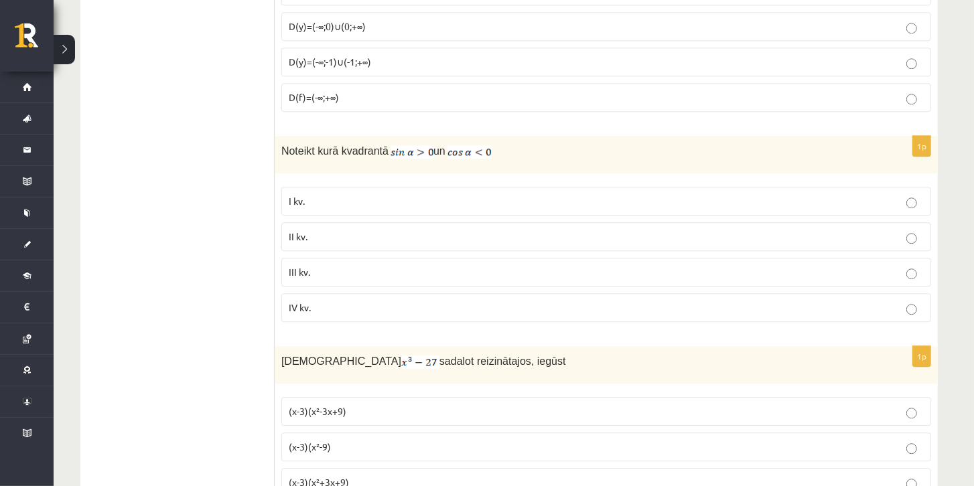
scroll to position [5693, 0]
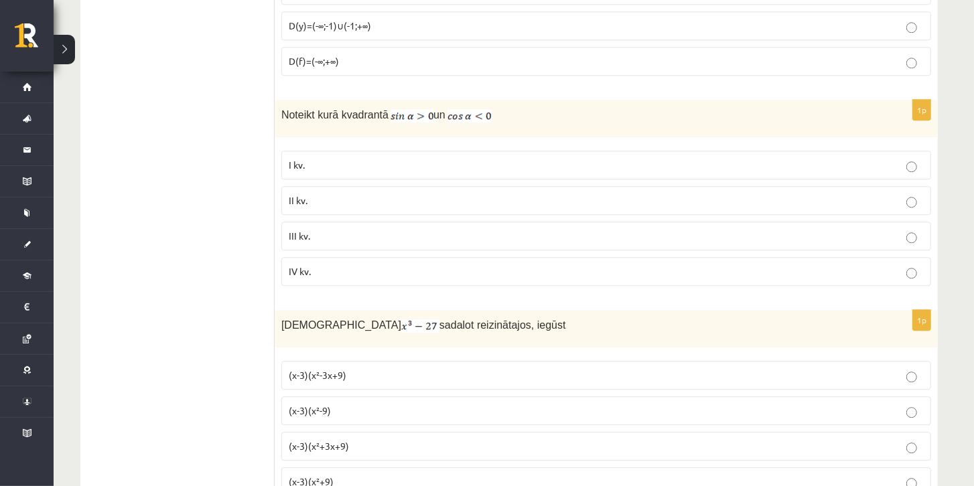
click at [327, 440] on span "(x-3)(x²+3x+9)" at bounding box center [319, 446] width 60 height 12
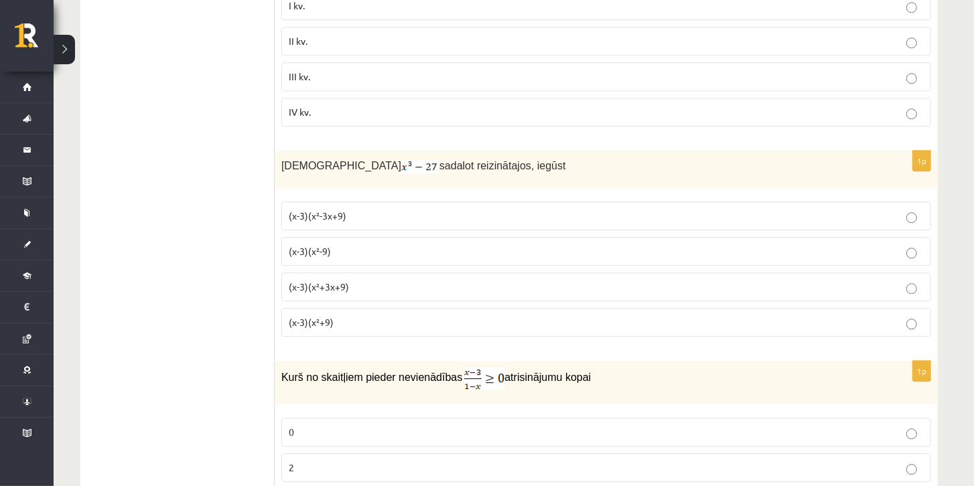
scroll to position [5960, 0]
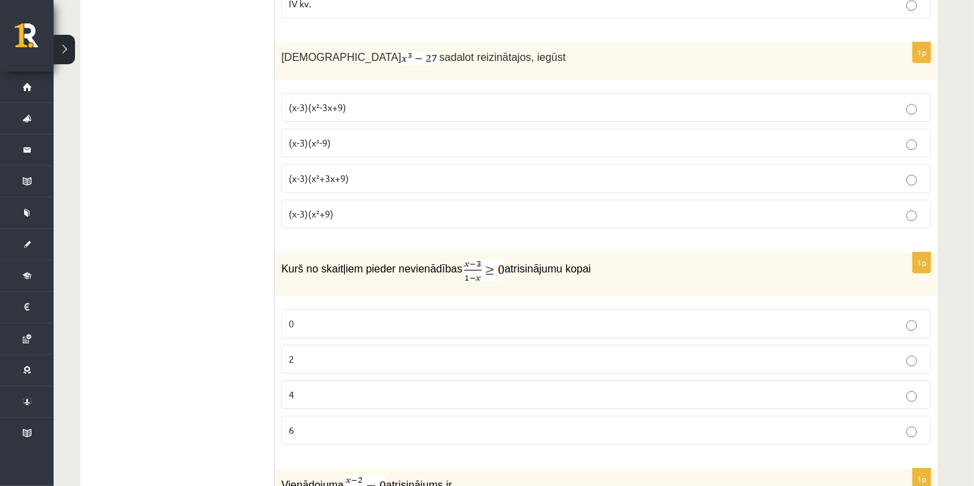
click at [354, 317] on p "0" at bounding box center [606, 324] width 635 height 14
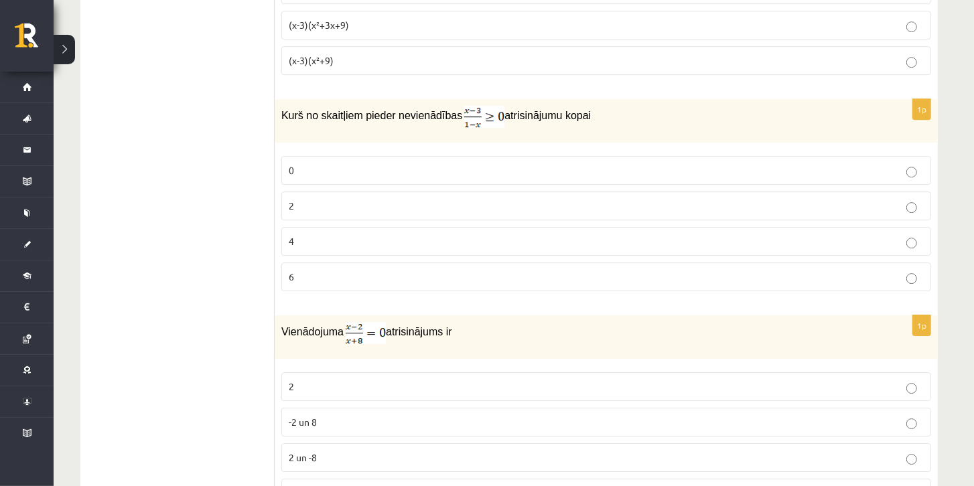
click at [315, 380] on p "2" at bounding box center [606, 387] width 635 height 14
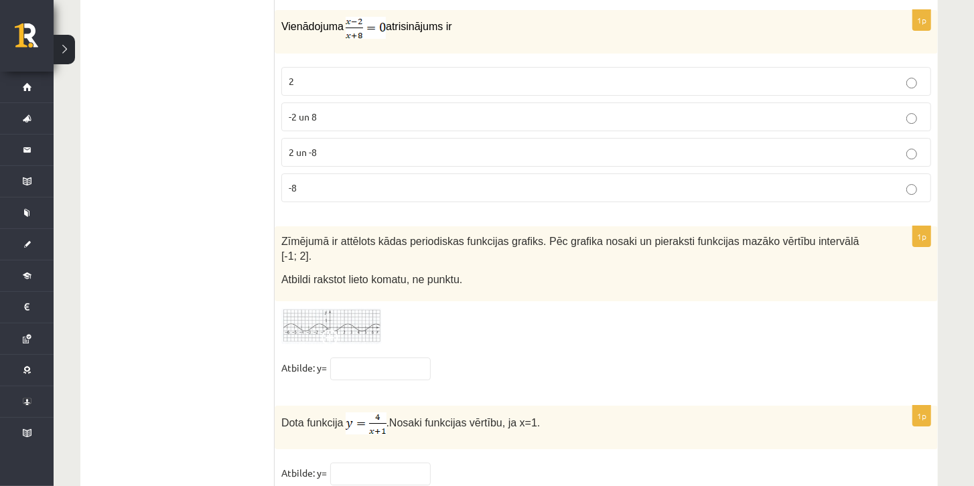
scroll to position [6420, 0]
click at [337, 307] on img at bounding box center [331, 325] width 100 height 37
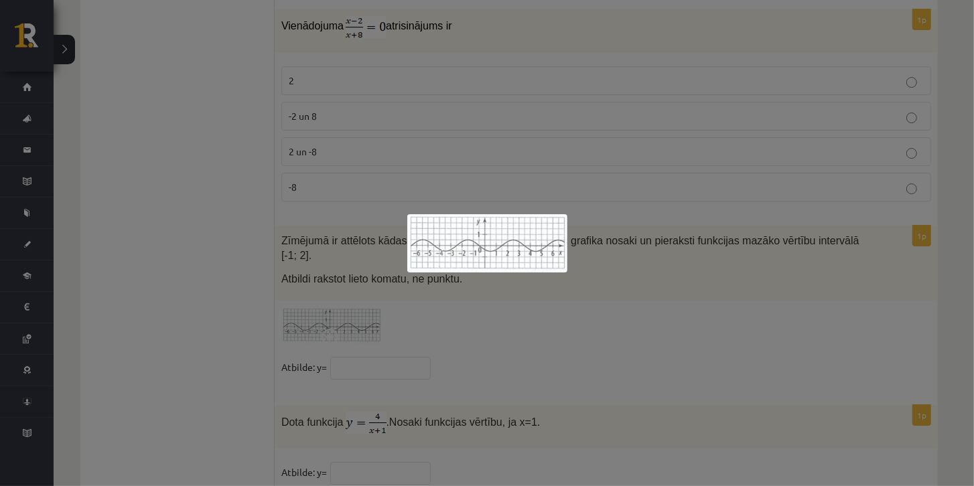
click at [468, 282] on div at bounding box center [487, 243] width 974 height 486
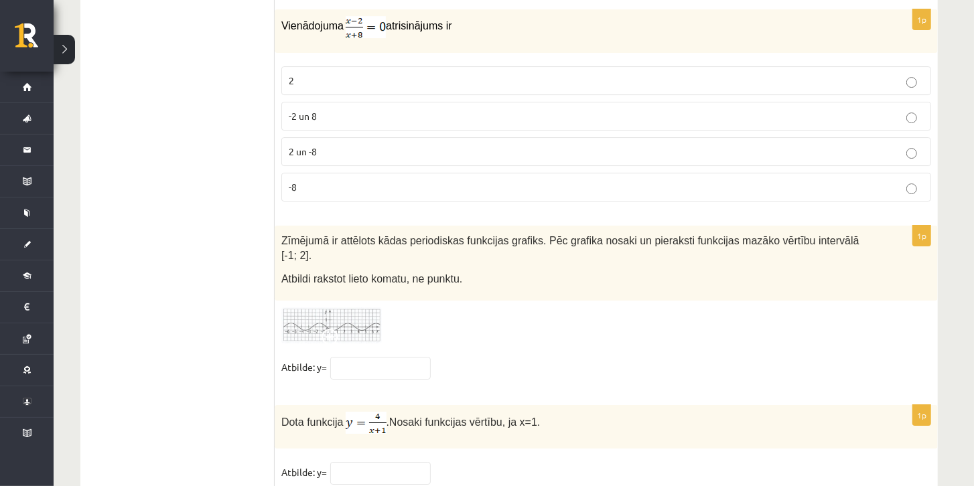
click at [355, 307] on img at bounding box center [331, 325] width 100 height 37
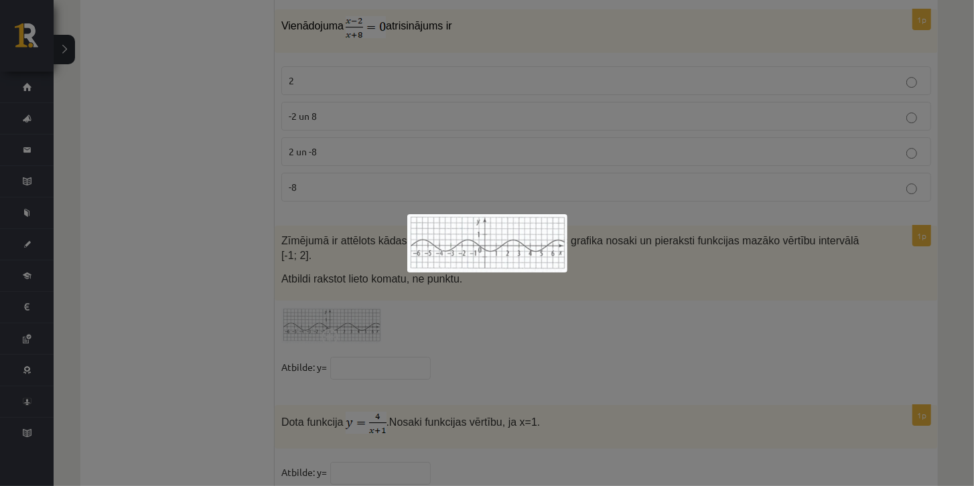
drag, startPoint x: 566, startPoint y: 309, endPoint x: 514, endPoint y: 311, distance: 51.6
click at [566, 309] on div at bounding box center [487, 243] width 974 height 486
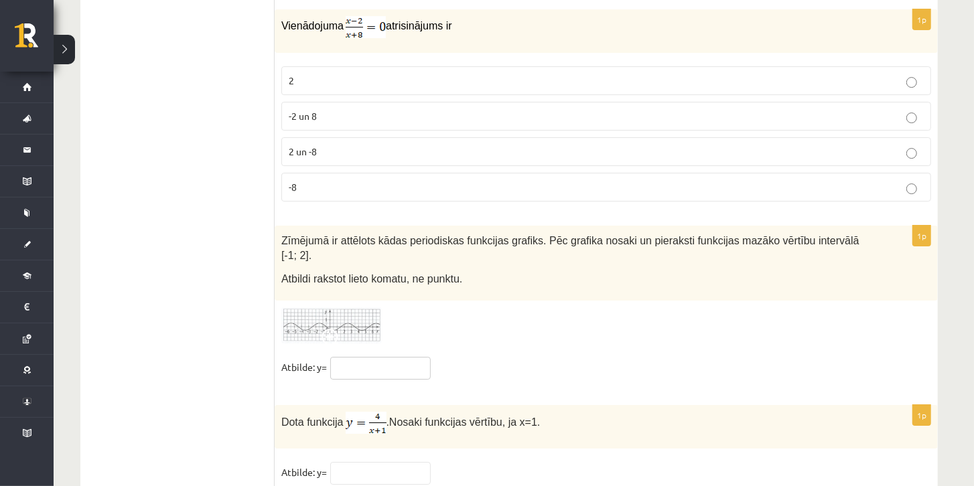
click at [392, 357] on input "text" at bounding box center [380, 368] width 100 height 23
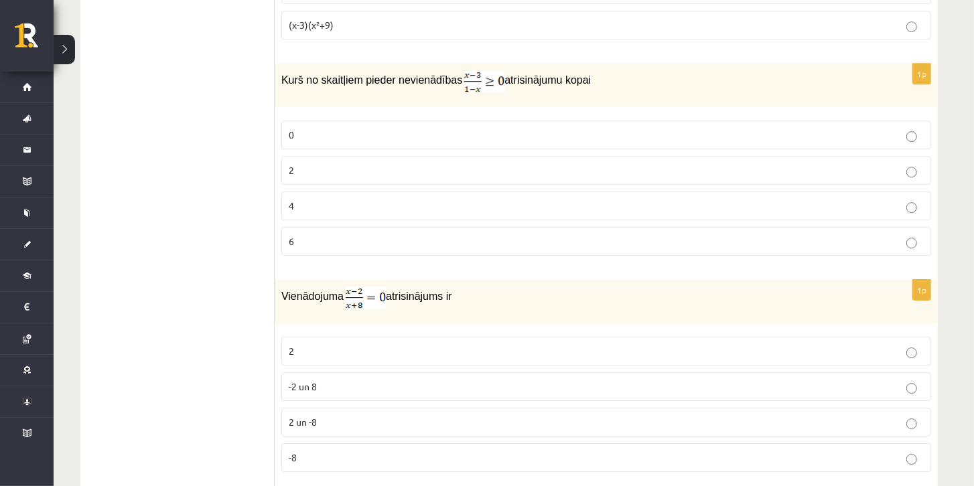
scroll to position [6190, 0]
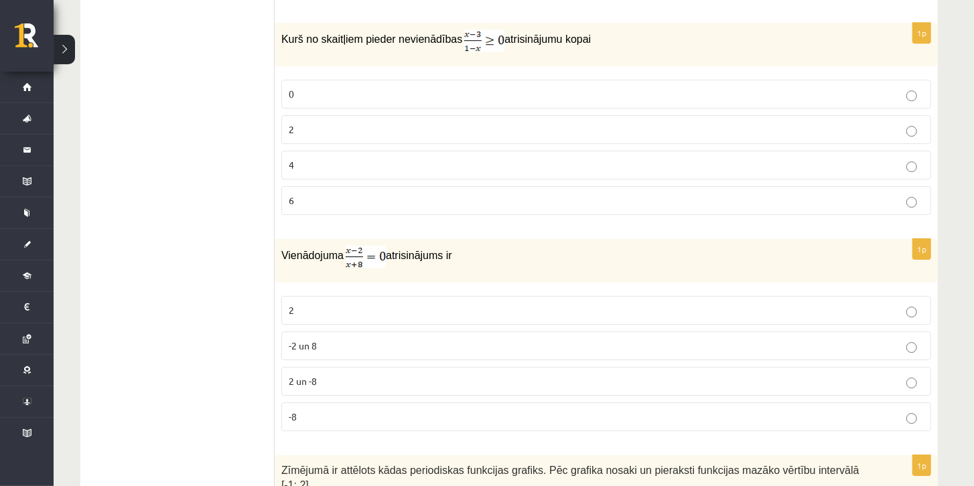
type input "***"
click at [444, 410] on p "-8" at bounding box center [606, 417] width 635 height 14
click at [440, 374] on p "2 un -8" at bounding box center [606, 381] width 635 height 14
click at [454, 303] on p "2" at bounding box center [606, 310] width 635 height 14
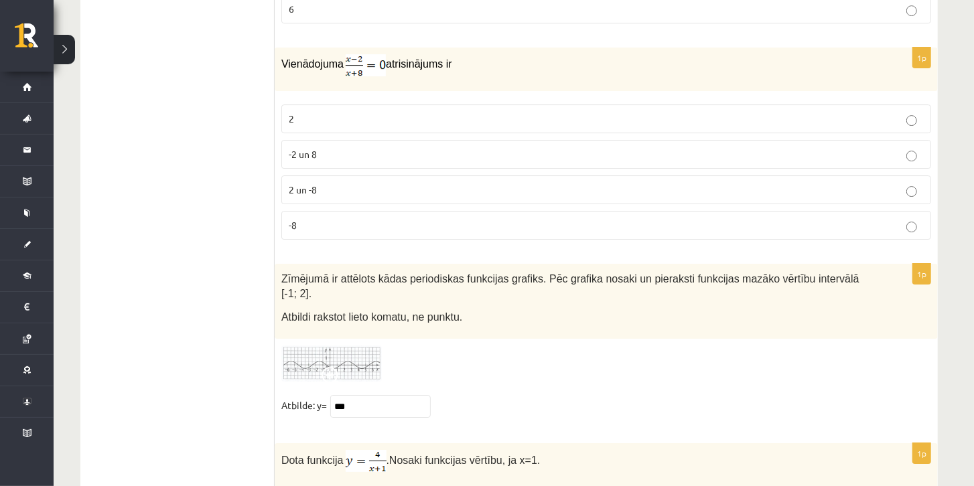
scroll to position [6496, 0]
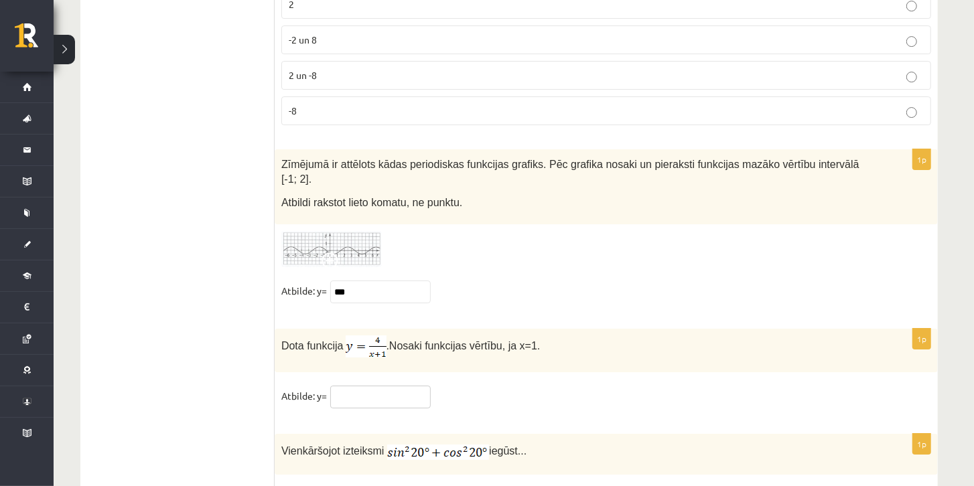
click at [386, 386] on input "text" at bounding box center [380, 397] width 100 height 23
type input "*"
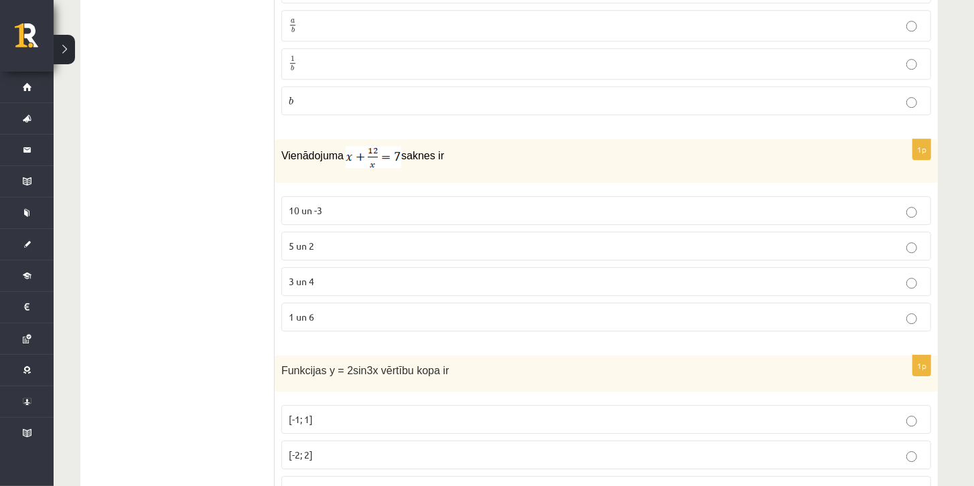
scroll to position [0, 0]
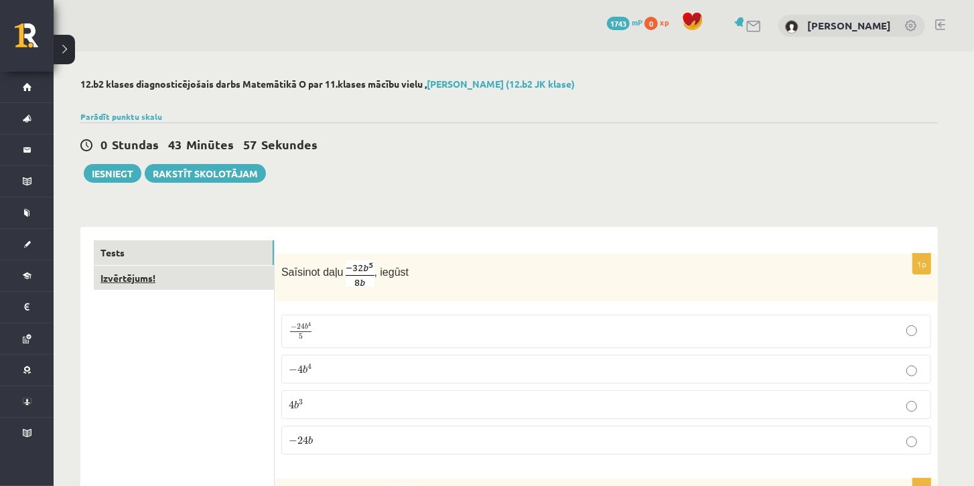
type input "*"
click at [198, 275] on link "Izvērtējums!" at bounding box center [184, 278] width 180 height 25
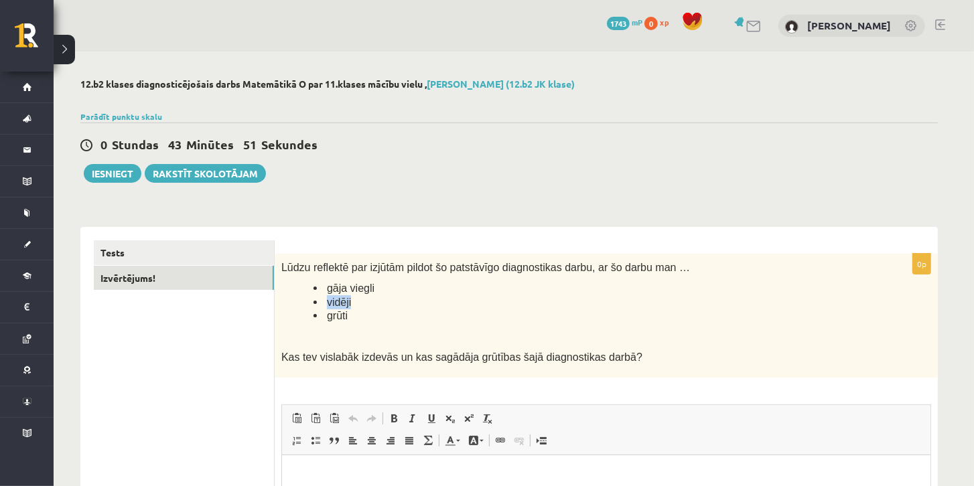
drag, startPoint x: 333, startPoint y: 303, endPoint x: 294, endPoint y: 303, distance: 39.5
click at [294, 303] on ul "gāja viegli vidēji grūti" at bounding box center [572, 302] width 583 height 42
drag, startPoint x: 355, startPoint y: 307, endPoint x: 309, endPoint y: 317, distance: 47.3
click at [309, 317] on ul "gāja viegli vidēji grūti" at bounding box center [572, 302] width 583 height 42
drag, startPoint x: 349, startPoint y: 317, endPoint x: 315, endPoint y: 303, distance: 36.9
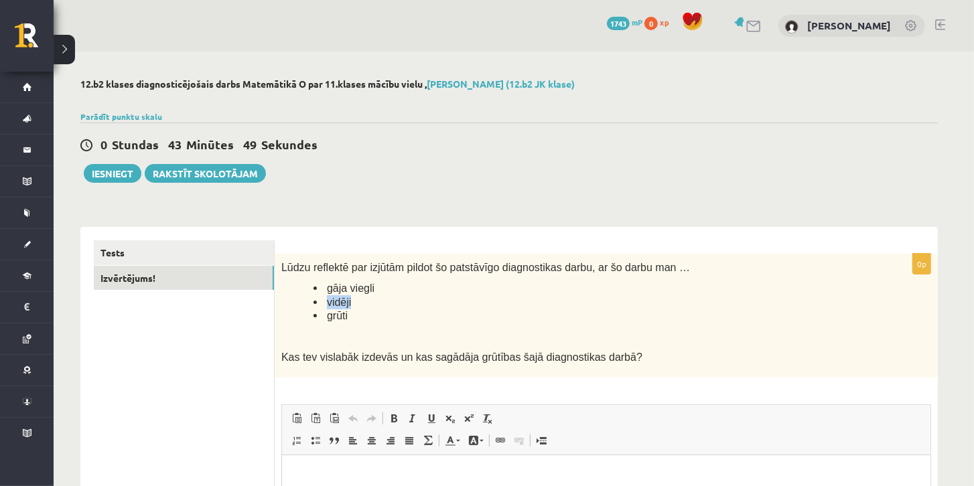
click at [315, 303] on li "vidēji" at bounding box center [588, 302] width 550 height 14
copy span "vidēji"
click at [394, 470] on p "Bagātinātā teksta redaktors, wiswyg-editor-user-answer-47024920651040" at bounding box center [605, 475] width 621 height 14
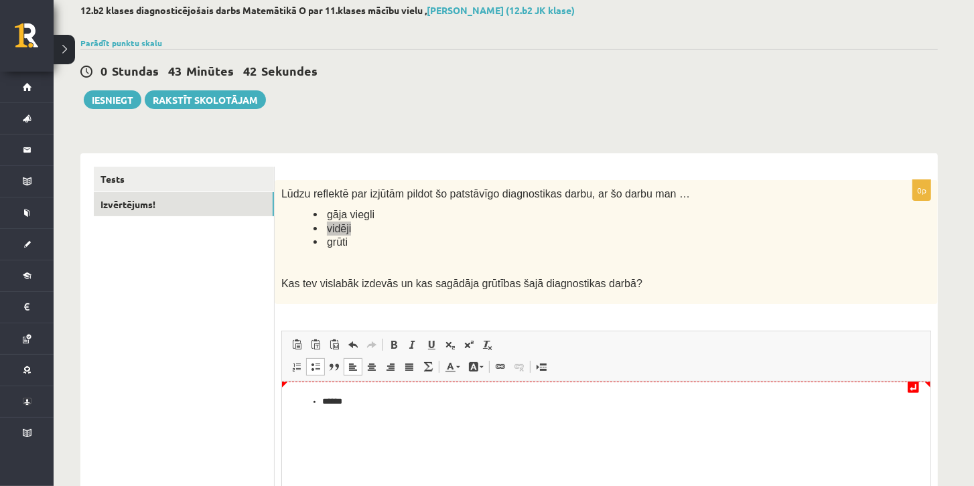
scroll to position [76, 0]
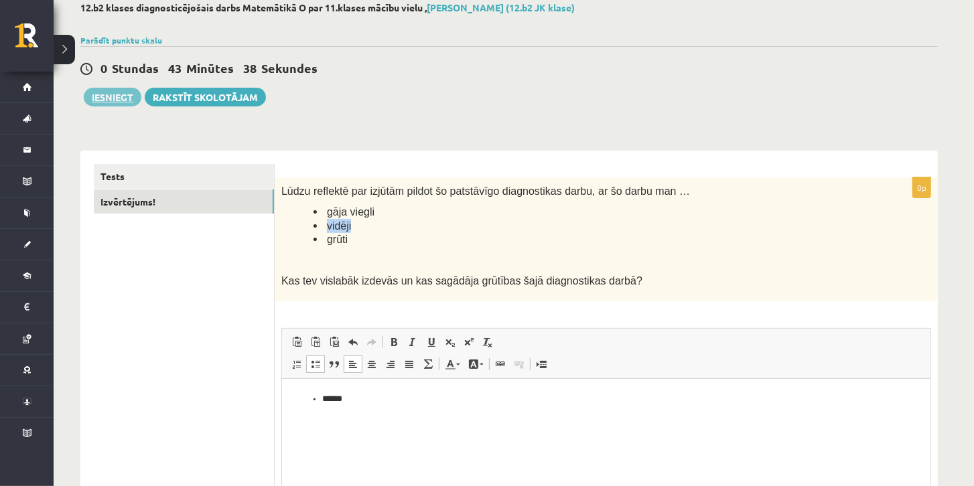
click at [106, 102] on button "Iesniegt" at bounding box center [113, 97] width 58 height 19
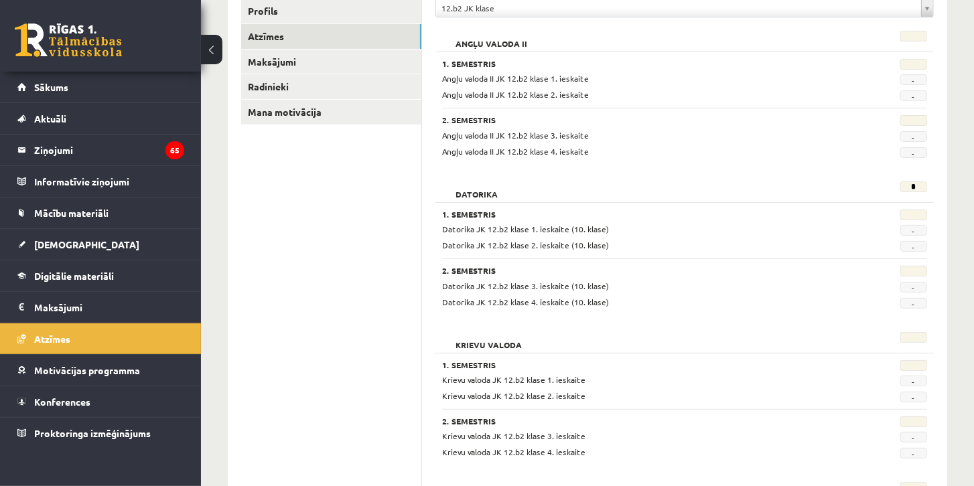
scroll to position [38, 0]
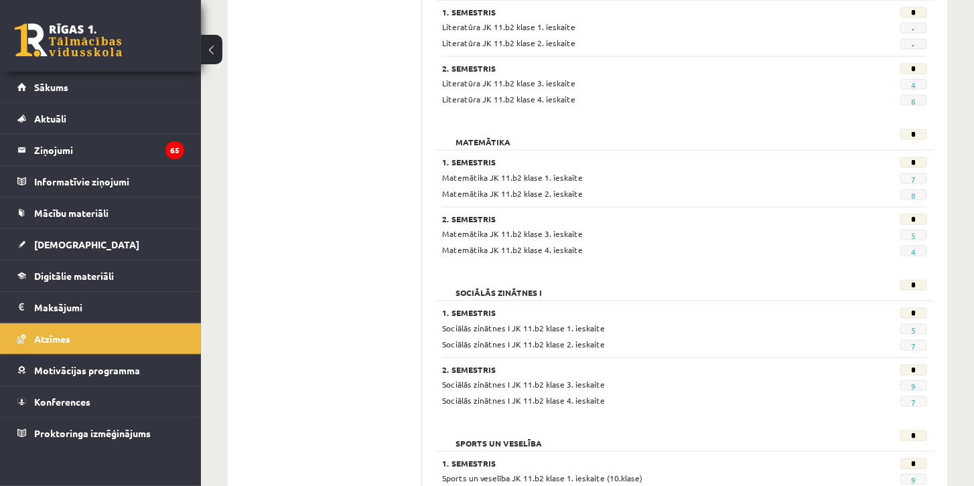
scroll to position [1148, 0]
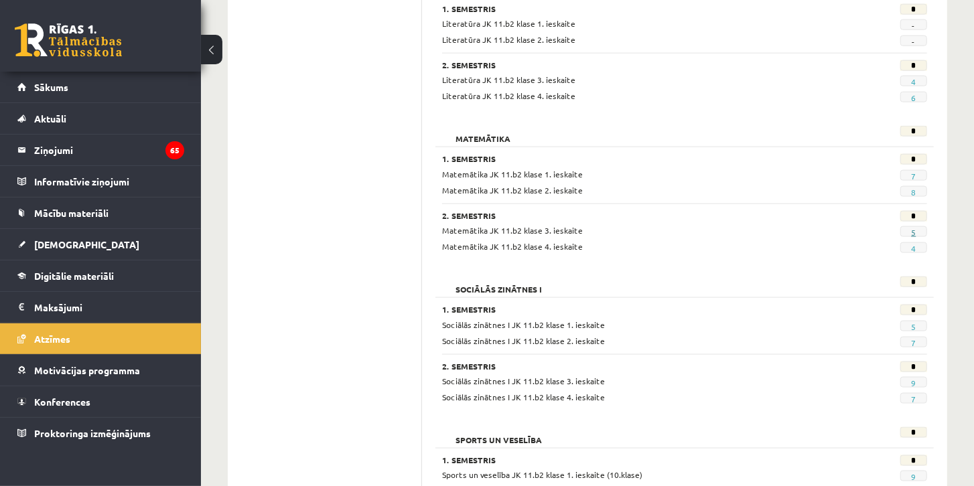
click at [914, 227] on link "5" at bounding box center [913, 232] width 5 height 11
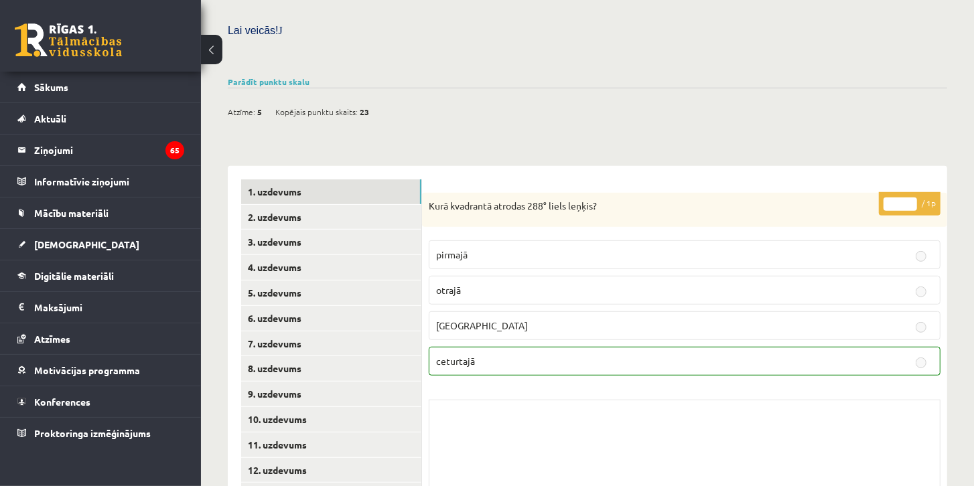
scroll to position [420, 0]
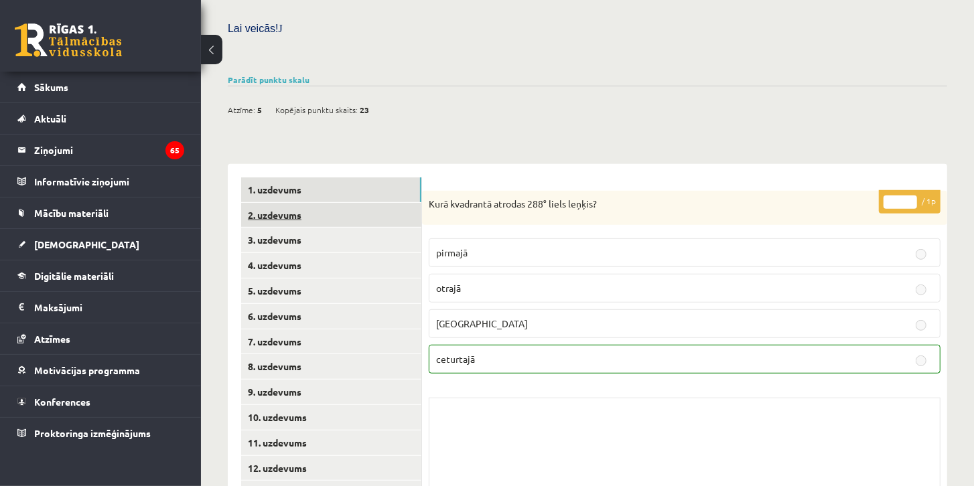
click at [341, 203] on link "2. uzdevums" at bounding box center [331, 215] width 180 height 25
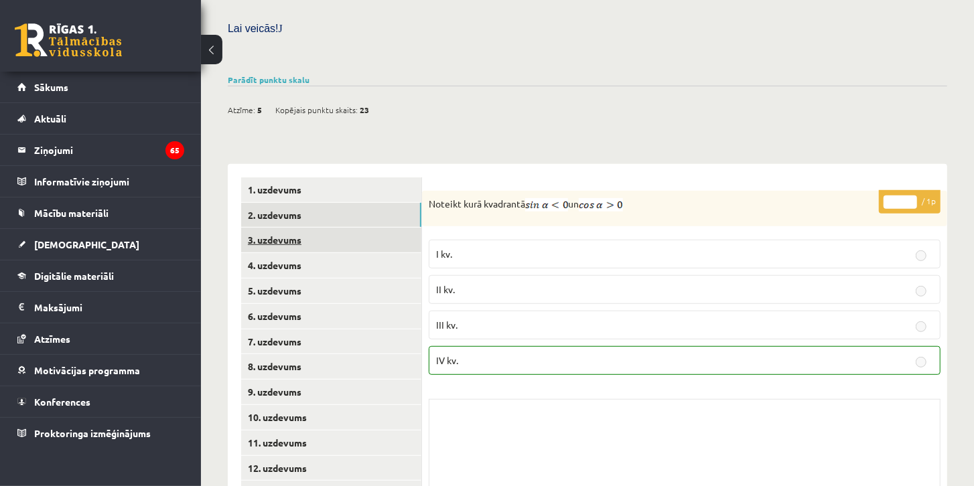
click at [353, 228] on link "3. uzdevums" at bounding box center [331, 240] width 180 height 25
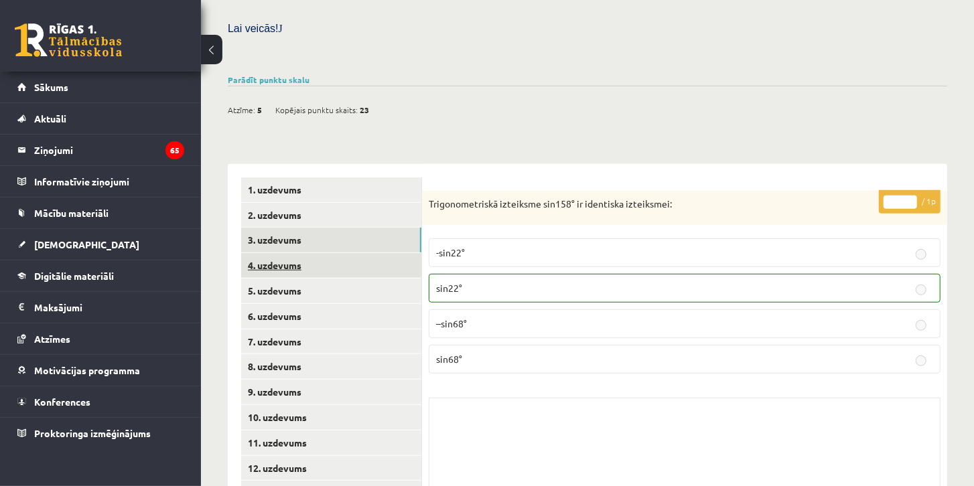
click at [356, 253] on link "4. uzdevums" at bounding box center [331, 265] width 180 height 25
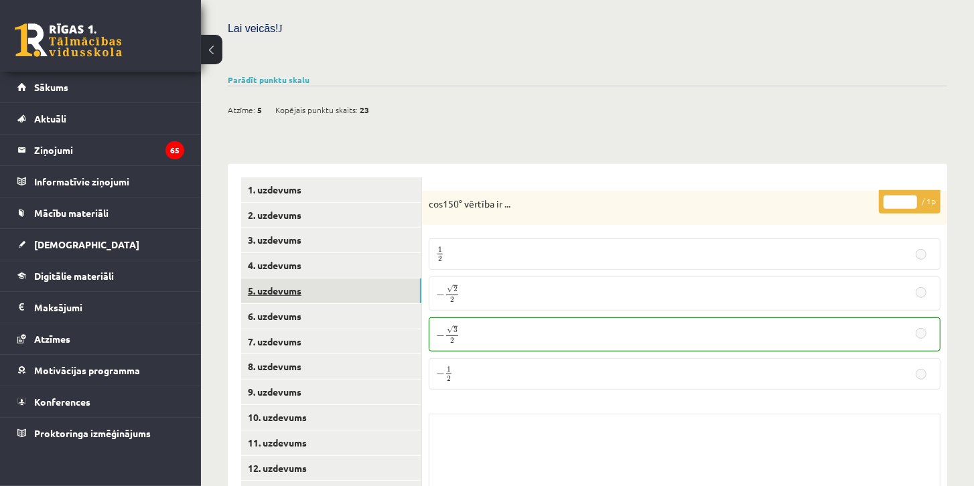
click at [345, 279] on link "5. uzdevums" at bounding box center [331, 291] width 180 height 25
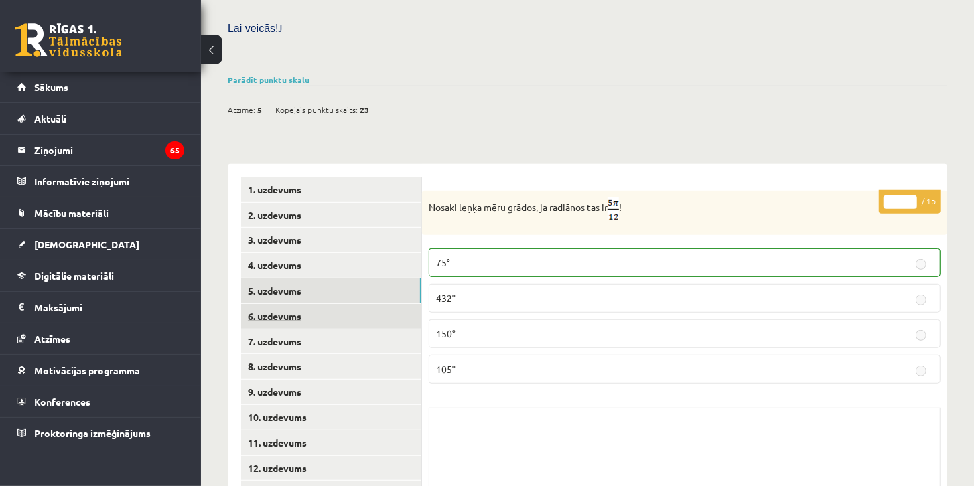
click at [344, 304] on link "6. uzdevums" at bounding box center [331, 316] width 180 height 25
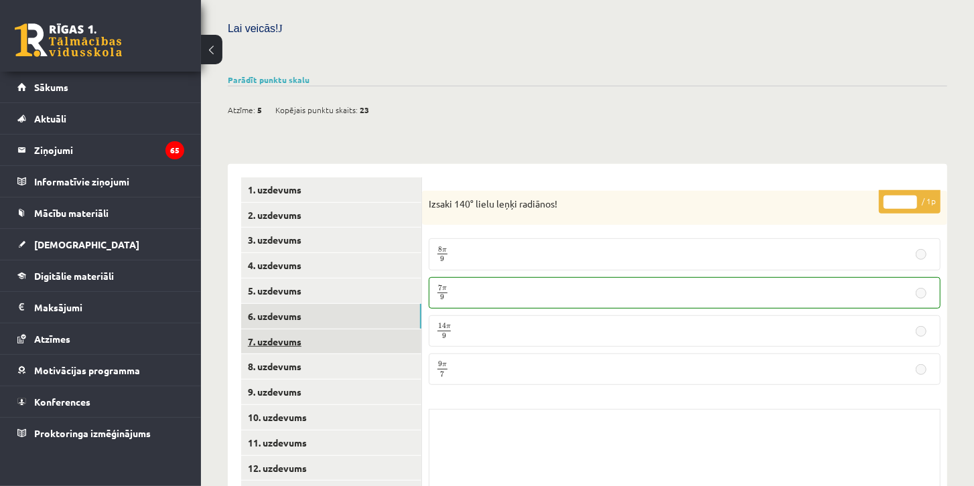
click at [343, 329] on link "7. uzdevums" at bounding box center [331, 341] width 180 height 25
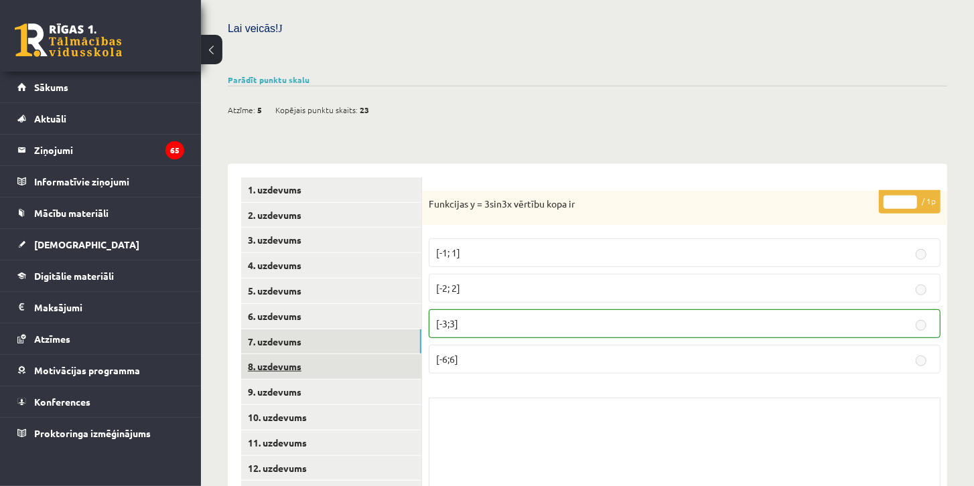
click at [343, 354] on link "8. uzdevums" at bounding box center [331, 366] width 180 height 25
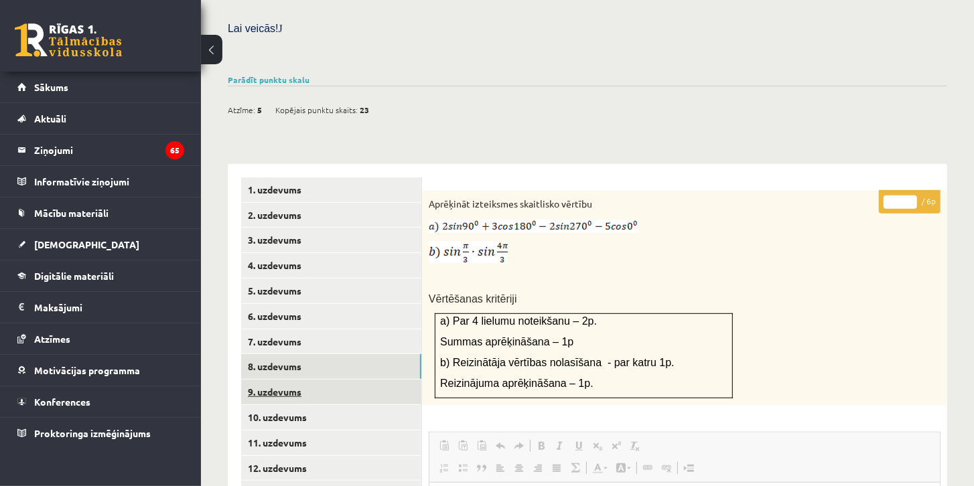
scroll to position [0, 0]
click at [341, 380] on link "9. uzdevums" at bounding box center [331, 392] width 180 height 25
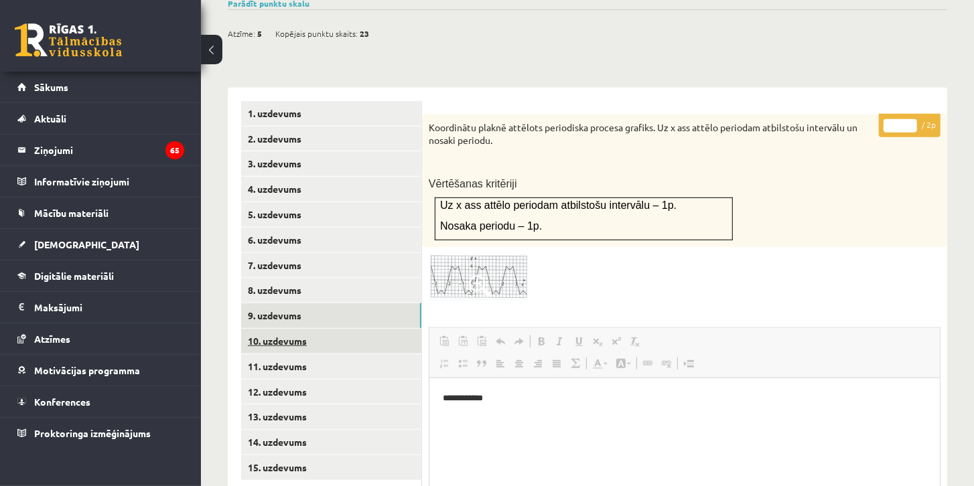
click at [357, 329] on link "10. uzdevums" at bounding box center [331, 341] width 180 height 25
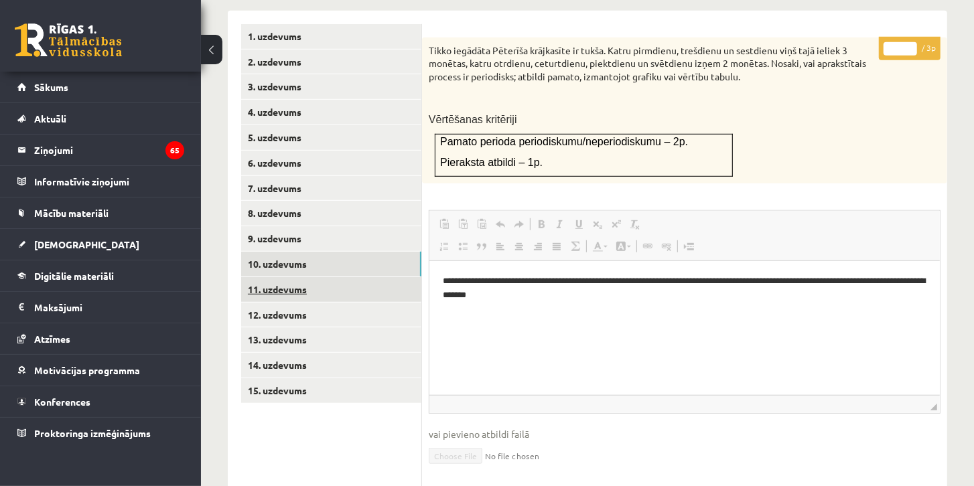
click at [350, 277] on link "11. uzdevums" at bounding box center [331, 289] width 180 height 25
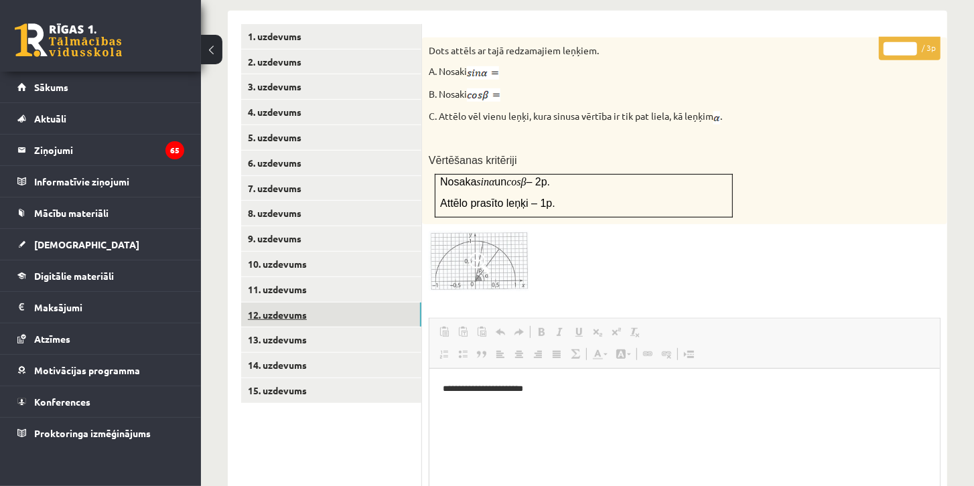
click at [372, 303] on link "12. uzdevums" at bounding box center [331, 315] width 180 height 25
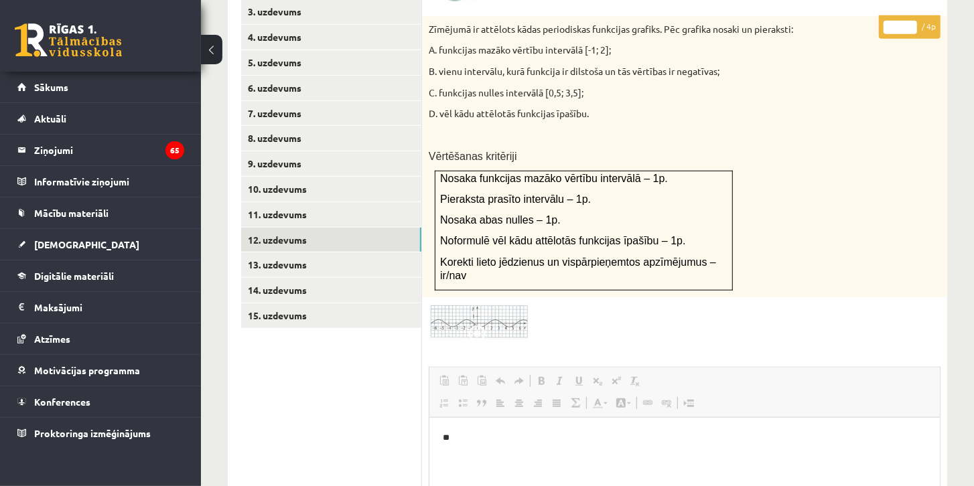
scroll to position [650, 0]
click at [367, 251] on link "13. uzdevums" at bounding box center [331, 263] width 180 height 25
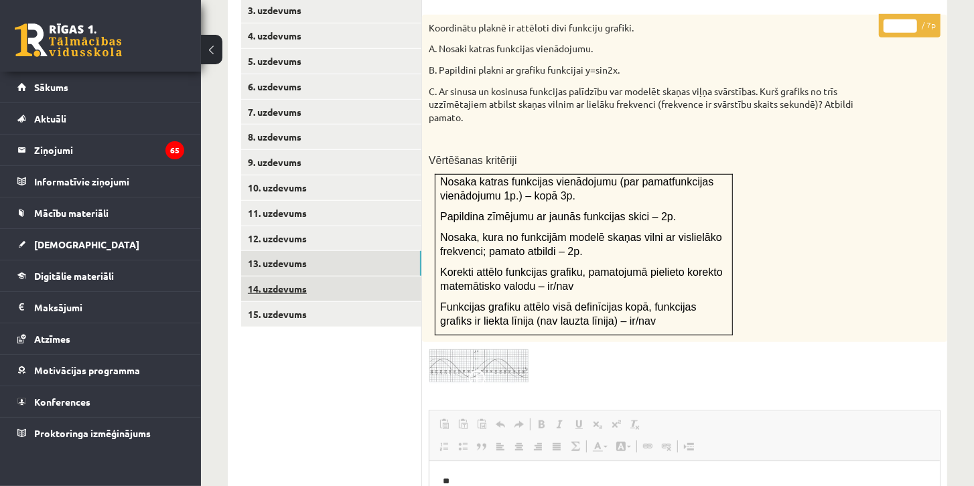
click at [343, 277] on link "14. uzdevums" at bounding box center [331, 289] width 180 height 25
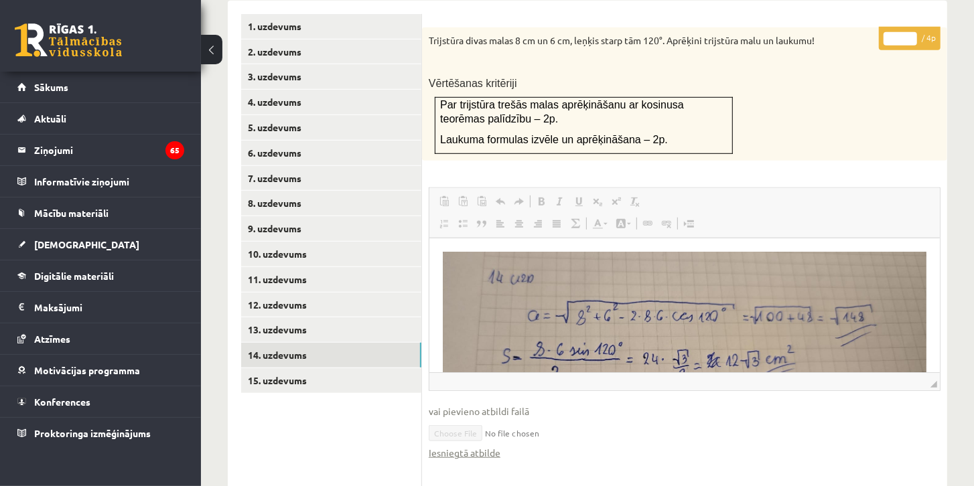
scroll to position [570, 0]
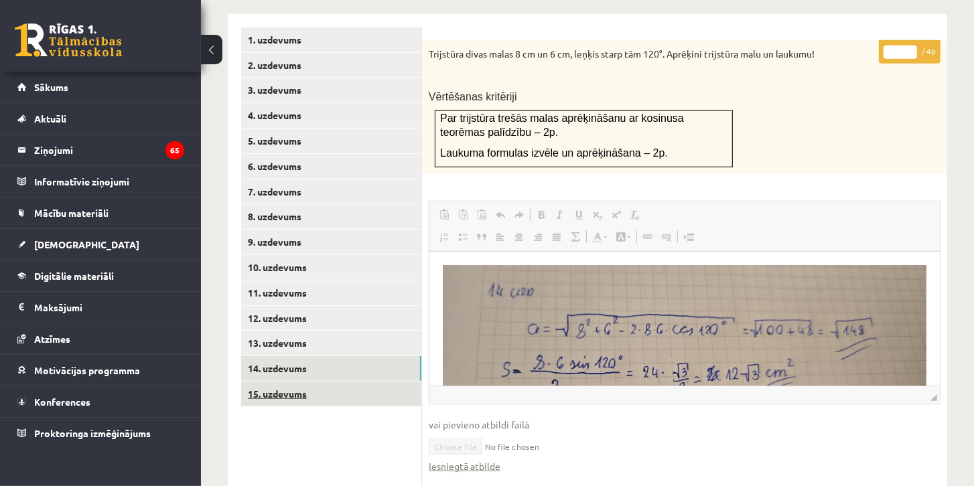
click at [344, 382] on link "15. uzdevums" at bounding box center [331, 394] width 180 height 25
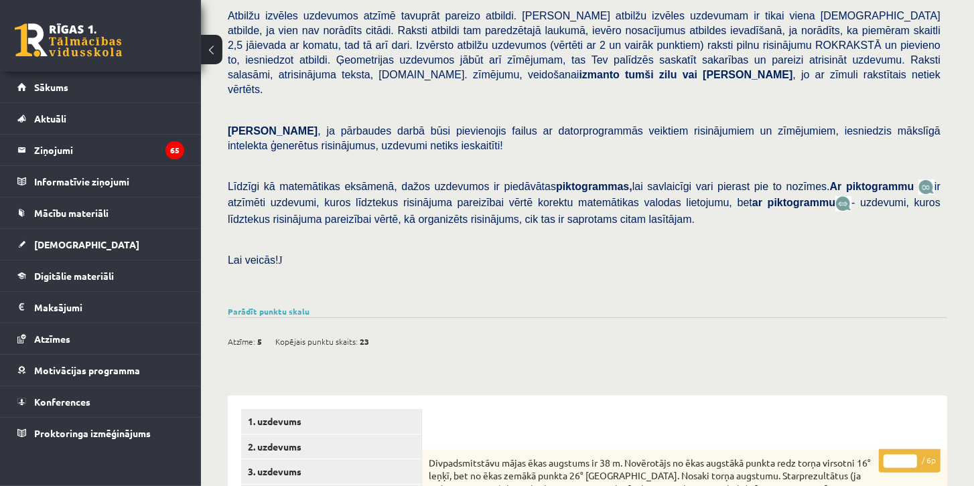
scroll to position [187, 0]
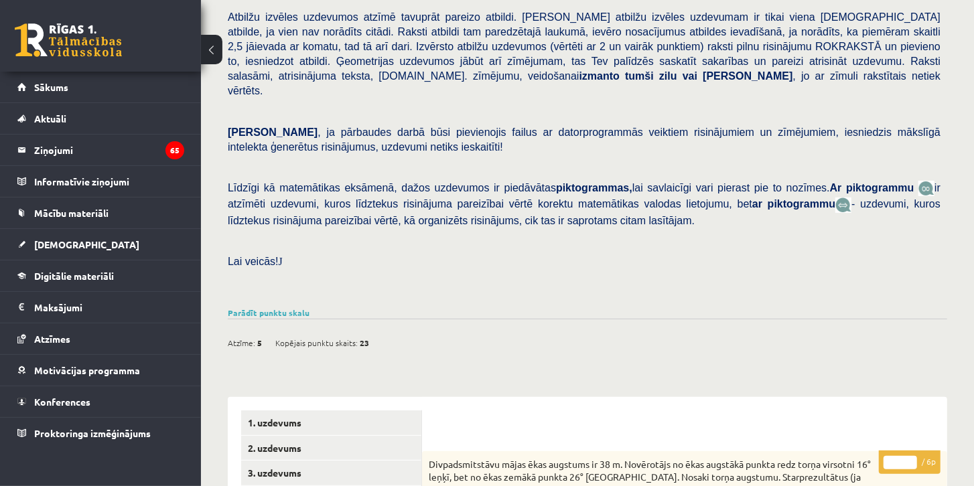
click at [213, 48] on button at bounding box center [211, 49] width 21 height 29
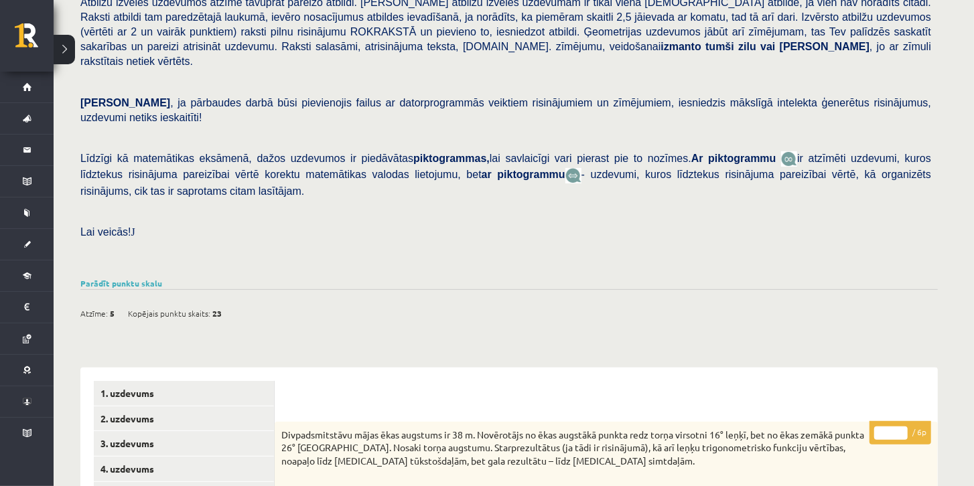
click at [62, 52] on button at bounding box center [64, 49] width 21 height 29
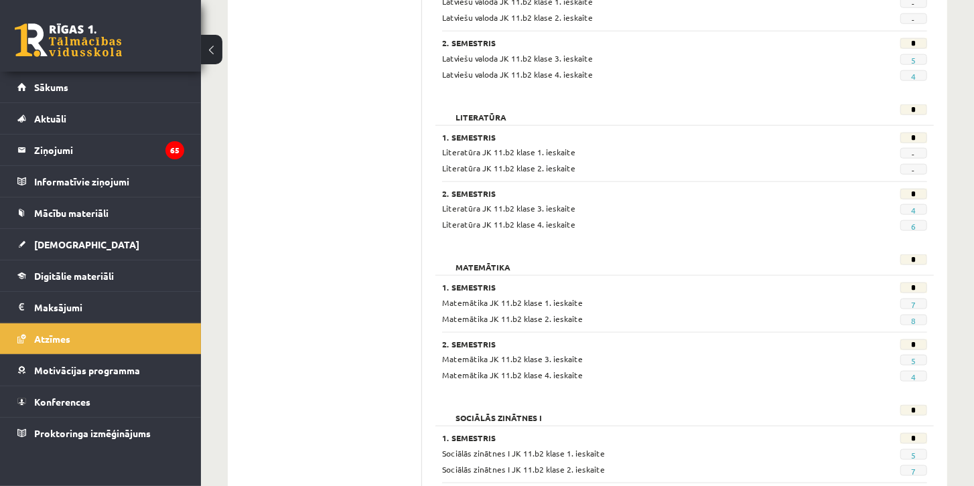
scroll to position [998, 0]
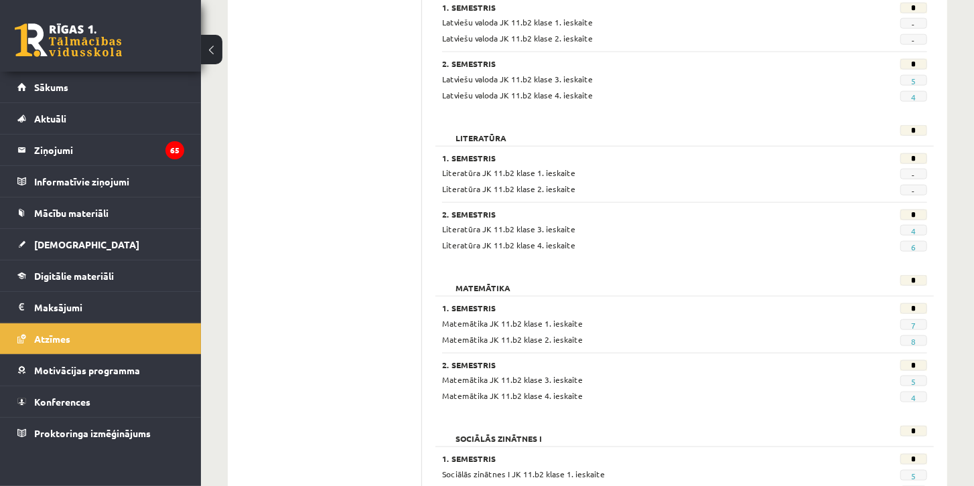
click at [911, 392] on span "4" at bounding box center [913, 397] width 27 height 11
click at [914, 392] on link "4" at bounding box center [913, 397] width 5 height 11
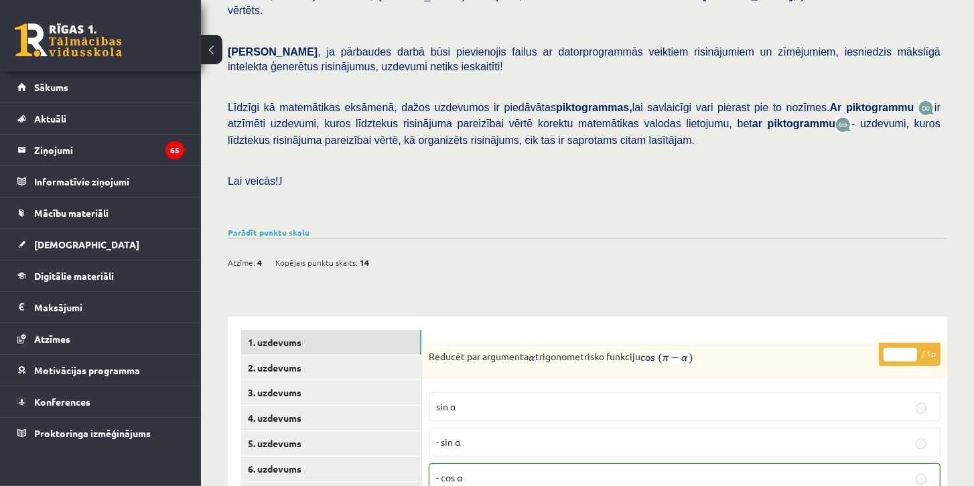
scroll to position [306, 0]
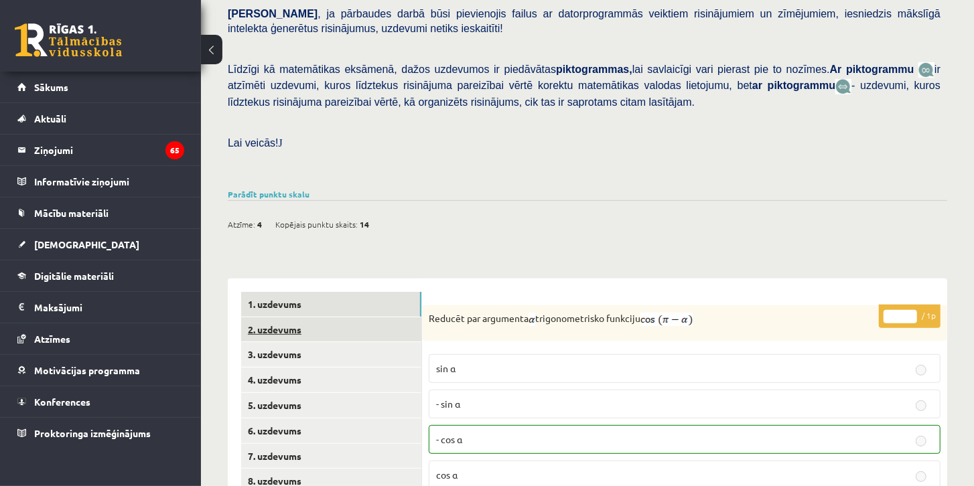
click at [345, 317] on link "2. uzdevums" at bounding box center [331, 329] width 180 height 25
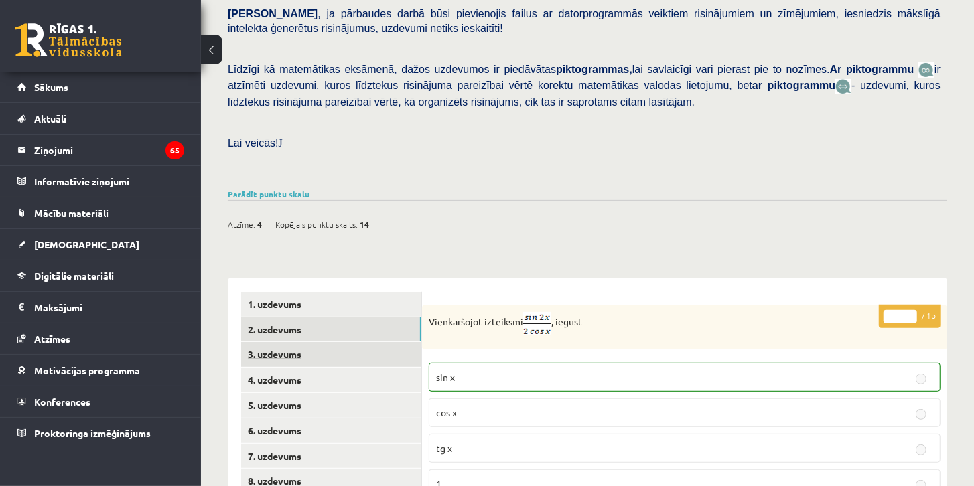
click at [341, 342] on link "3. uzdevums" at bounding box center [331, 354] width 180 height 25
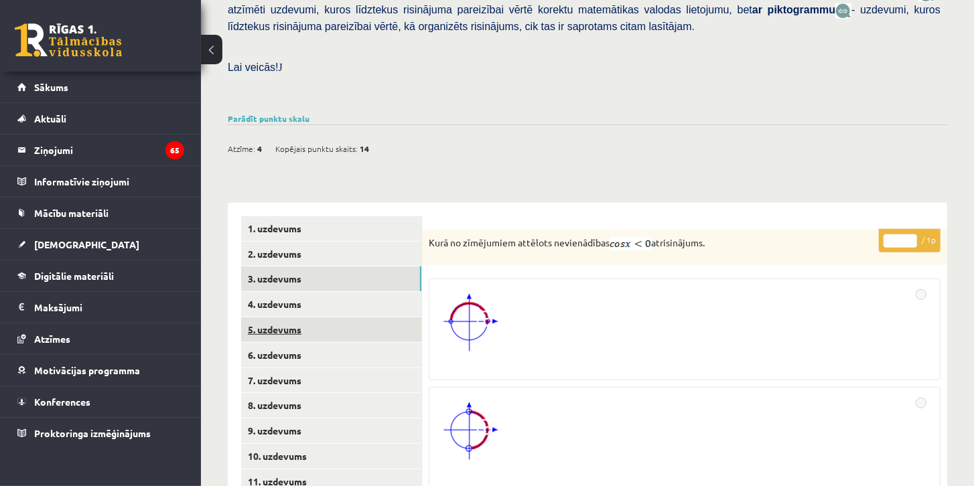
scroll to position [382, 0]
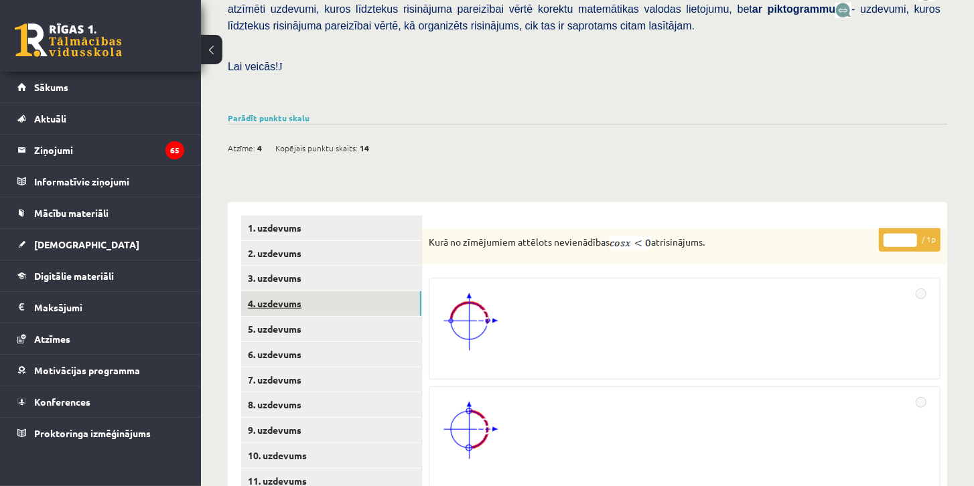
click at [326, 291] on link "4. uzdevums" at bounding box center [331, 303] width 180 height 25
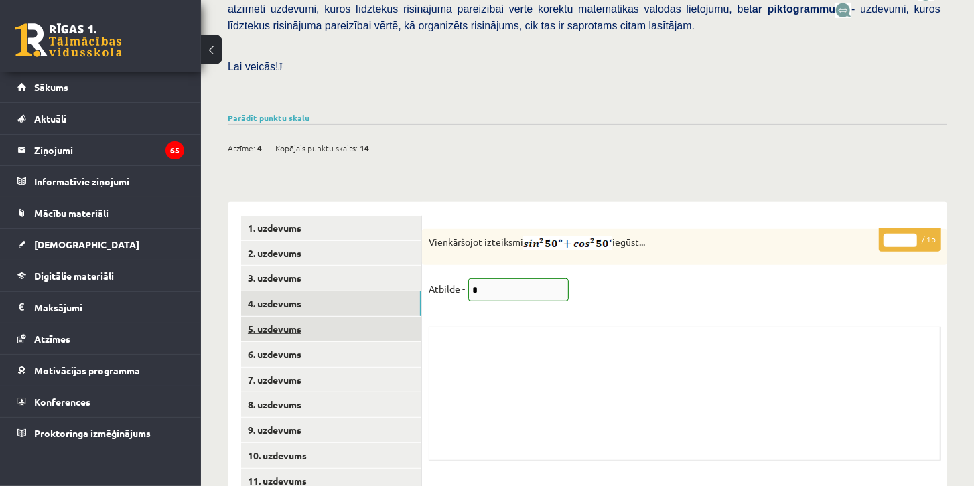
click at [333, 317] on link "5. uzdevums" at bounding box center [331, 329] width 180 height 25
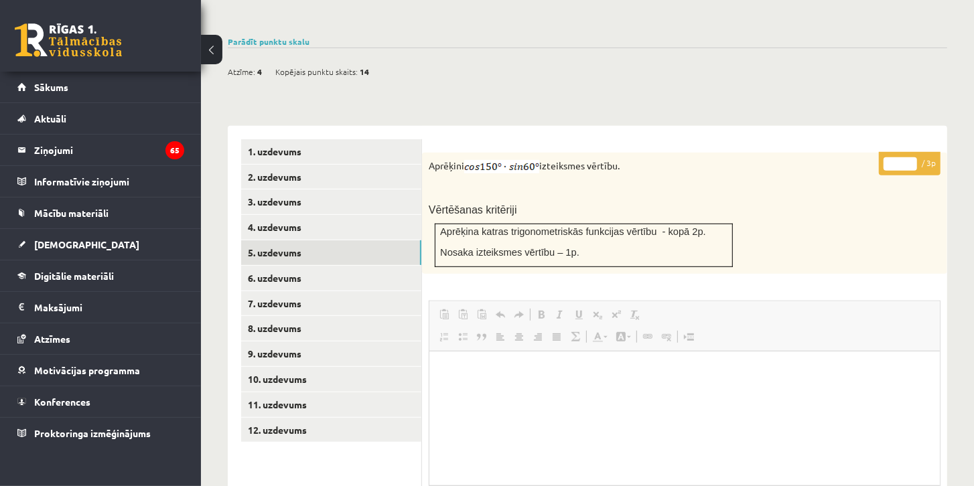
scroll to position [0, 0]
click at [350, 266] on link "6. uzdevums" at bounding box center [331, 278] width 180 height 25
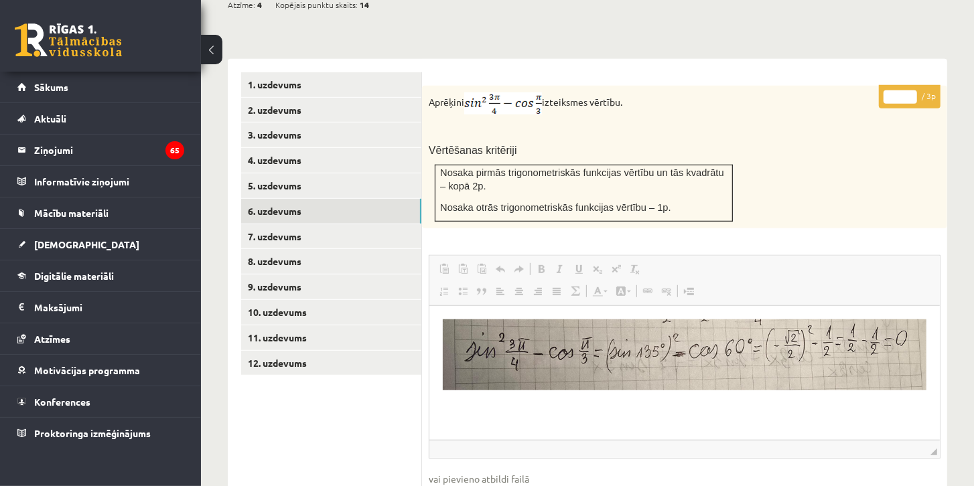
scroll to position [536, 0]
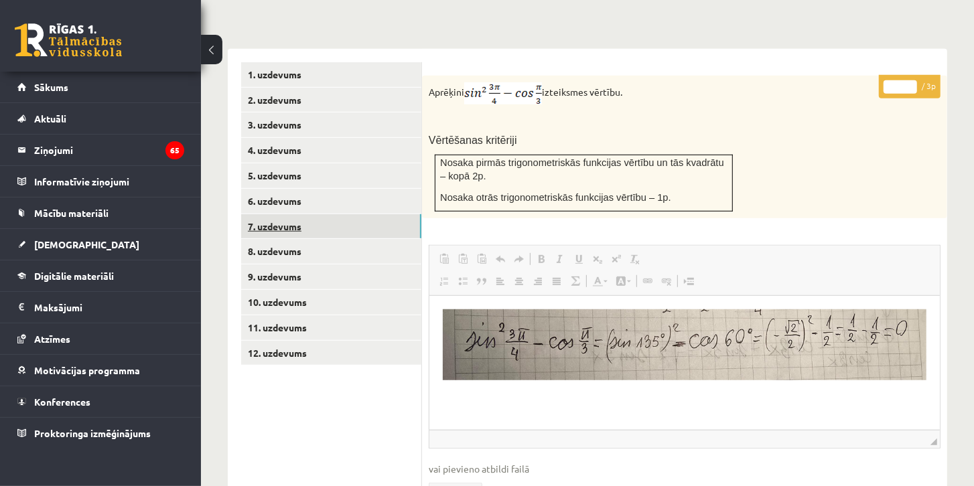
click at [341, 214] on link "7. uzdevums" at bounding box center [331, 226] width 180 height 25
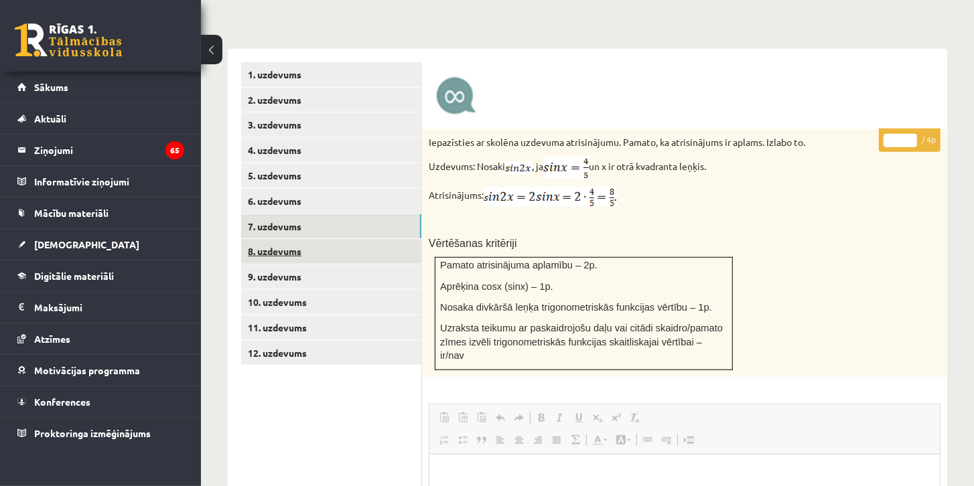
scroll to position [0, 0]
click at [371, 239] on link "8. uzdevums" at bounding box center [331, 251] width 180 height 25
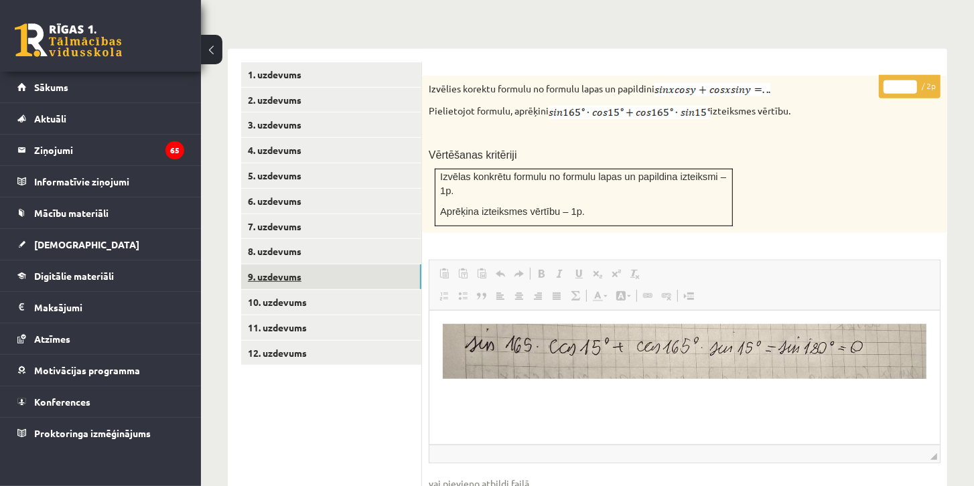
click at [364, 264] on link "9. uzdevums" at bounding box center [331, 276] width 180 height 25
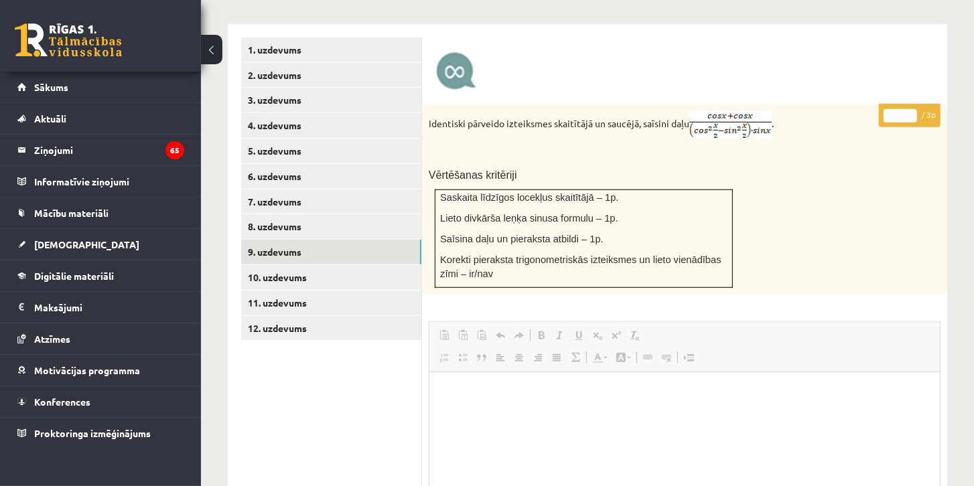
scroll to position [574, 0]
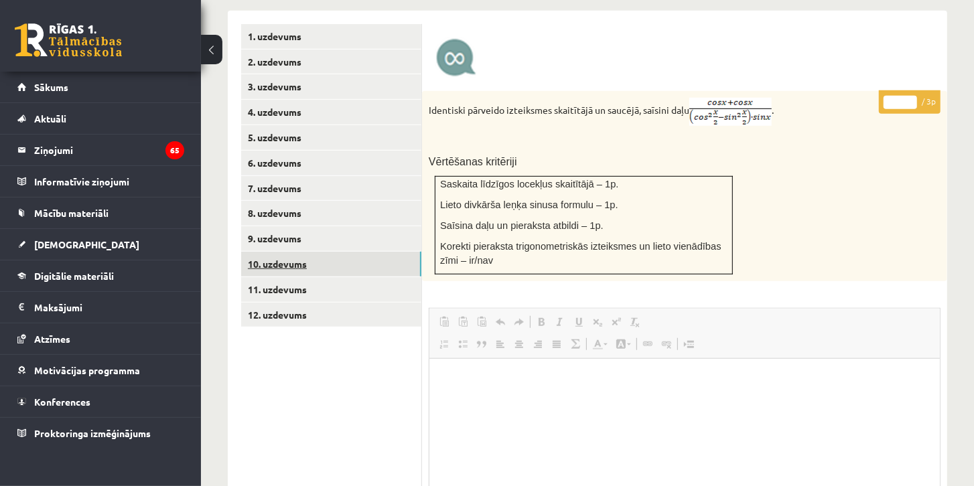
click at [364, 252] on link "10. uzdevums" at bounding box center [331, 264] width 180 height 25
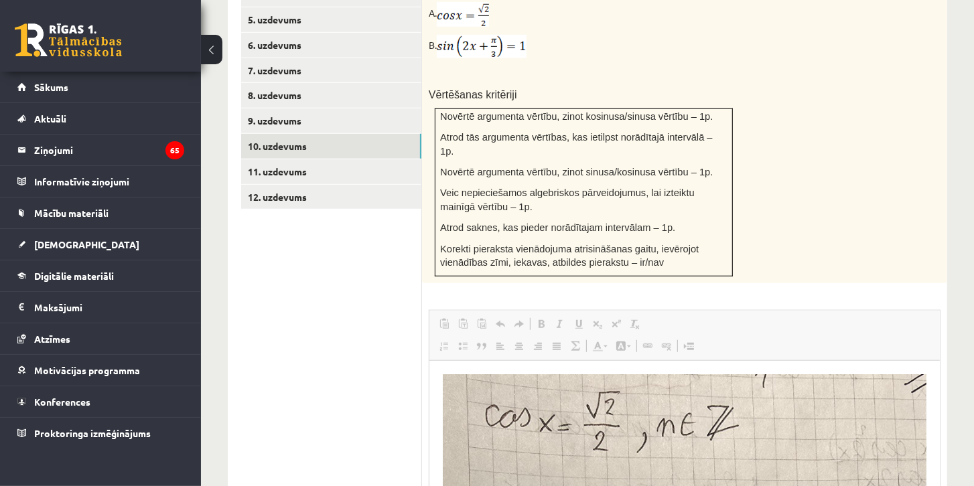
scroll to position [650, 0]
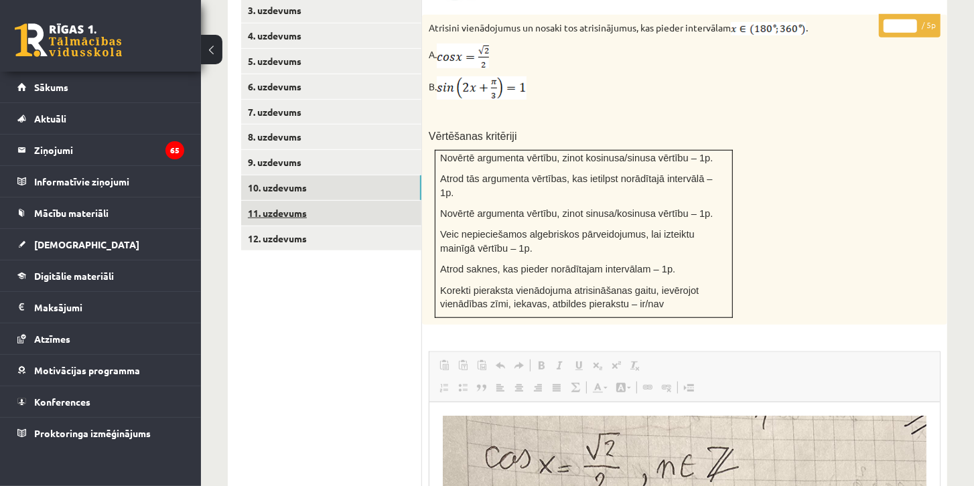
click at [370, 201] on link "11. uzdevums" at bounding box center [331, 213] width 180 height 25
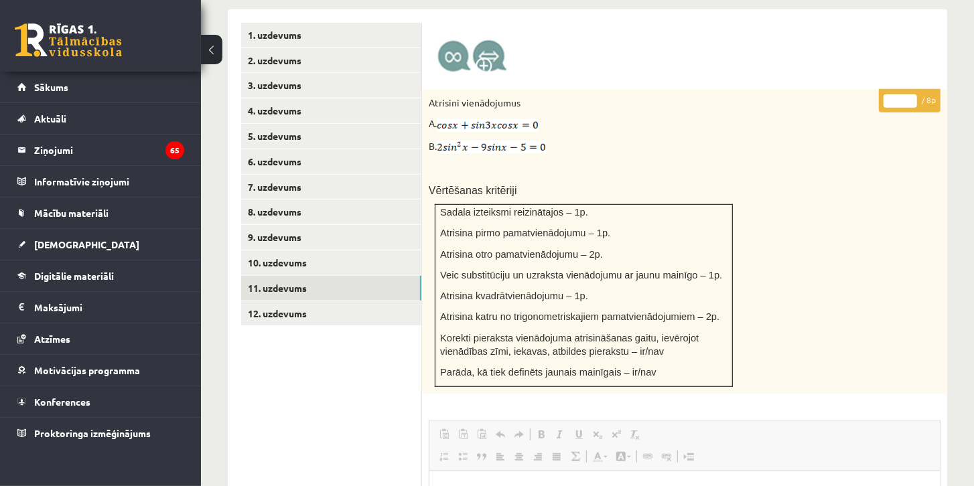
scroll to position [574, 0]
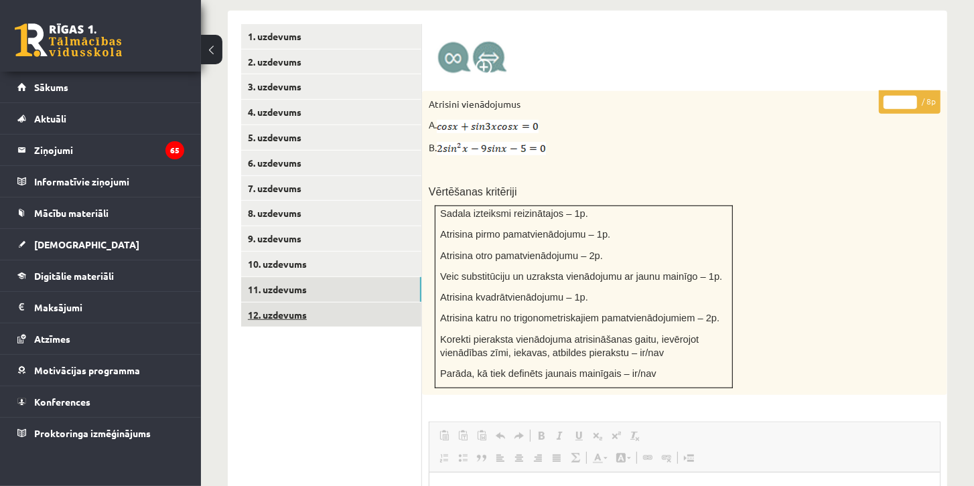
click at [372, 303] on link "12. uzdevums" at bounding box center [331, 315] width 180 height 25
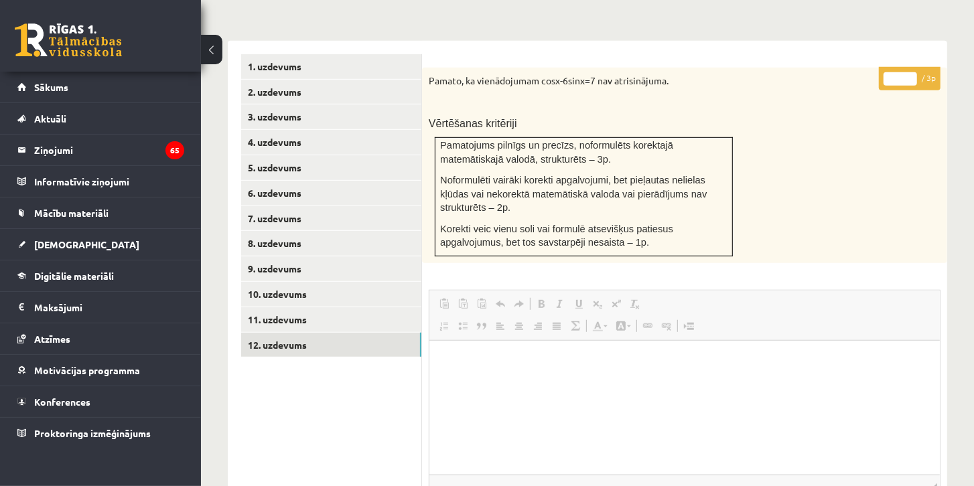
scroll to position [536, 0]
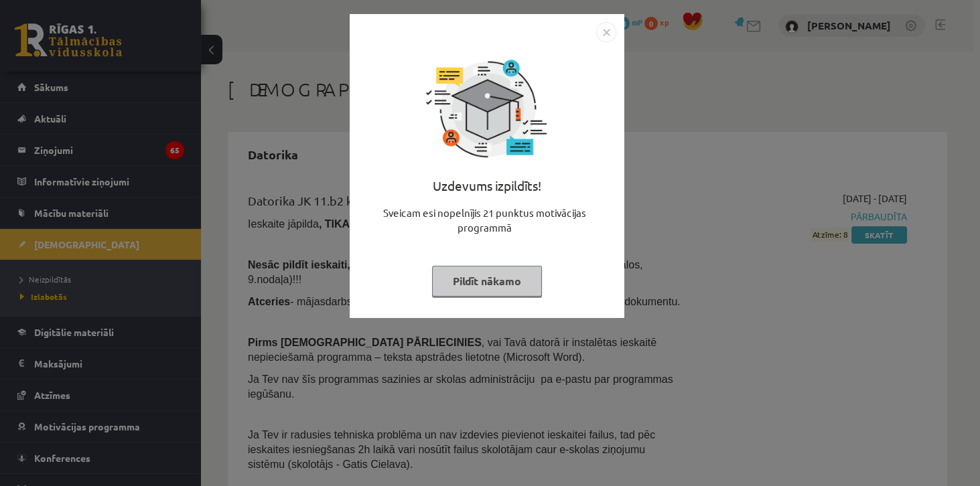
click at [611, 25] on img "Close" at bounding box center [606, 32] width 20 height 20
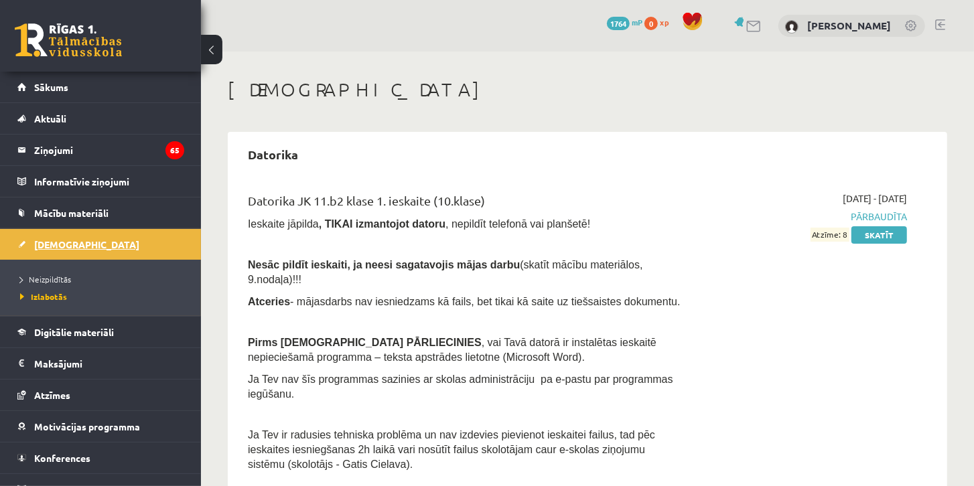
click at [62, 248] on link "[DEMOGRAPHIC_DATA]" at bounding box center [100, 244] width 167 height 31
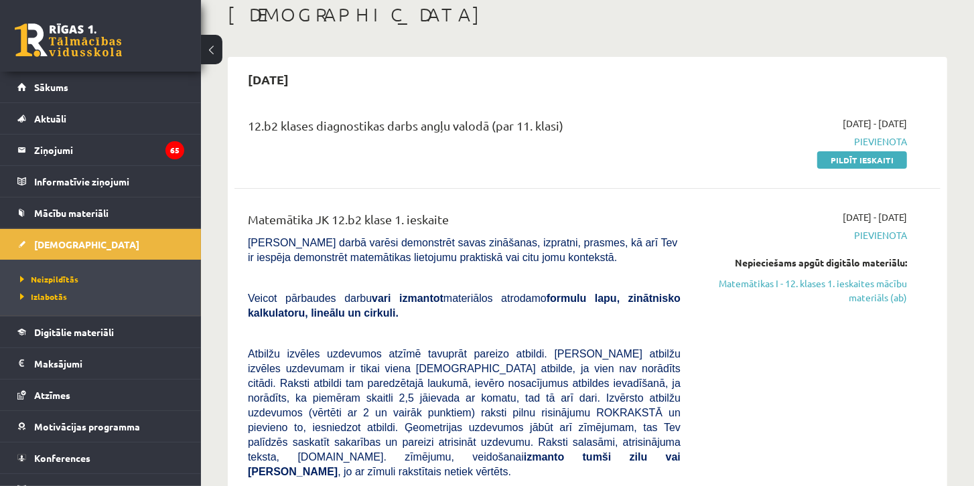
scroll to position [76, 0]
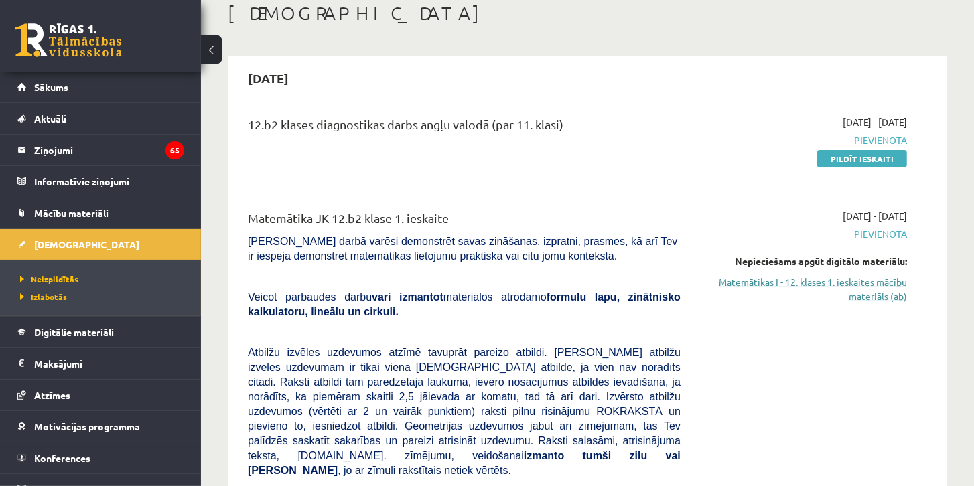
click at [889, 283] on link "Matemātikas I - 12. klases 1. ieskaites mācību materiāls (ab)" at bounding box center [803, 289] width 206 height 28
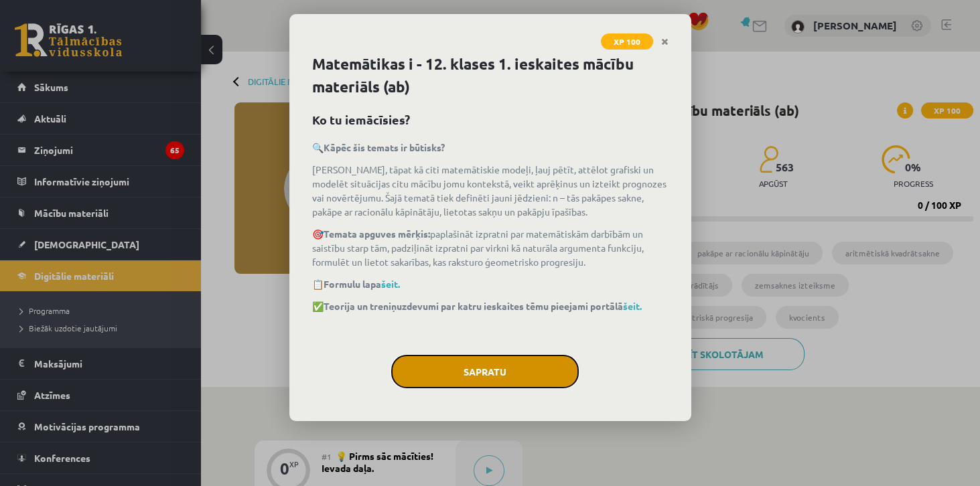
click at [510, 371] on button "Sapratu" at bounding box center [484, 371] width 187 height 33
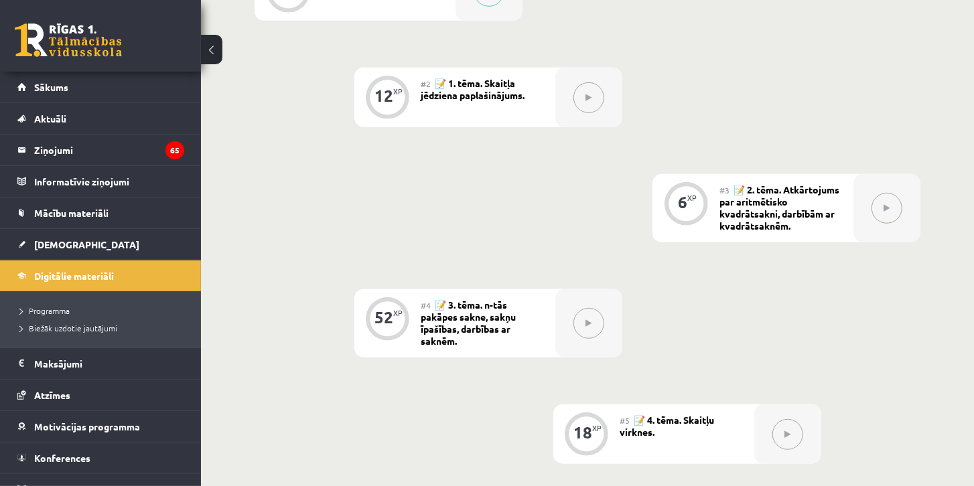
scroll to position [536, 0]
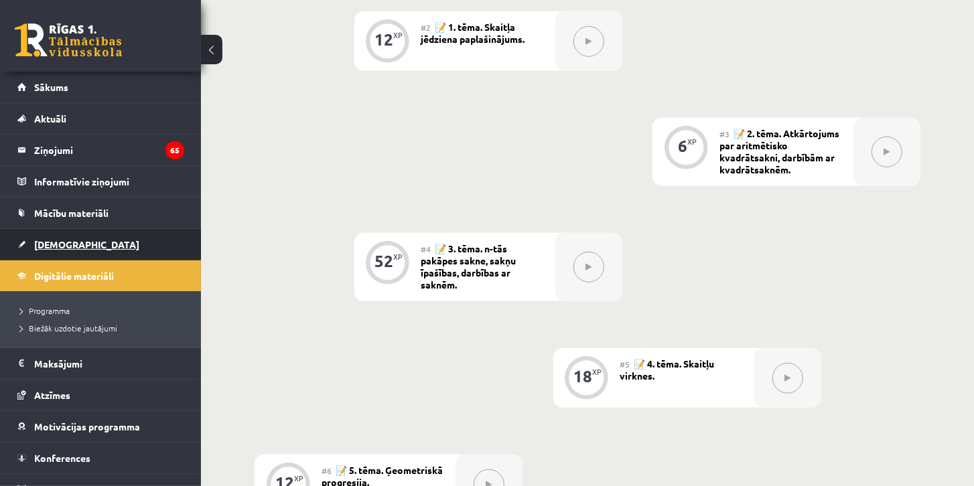
click at [72, 242] on span "[DEMOGRAPHIC_DATA]" at bounding box center [86, 244] width 105 height 12
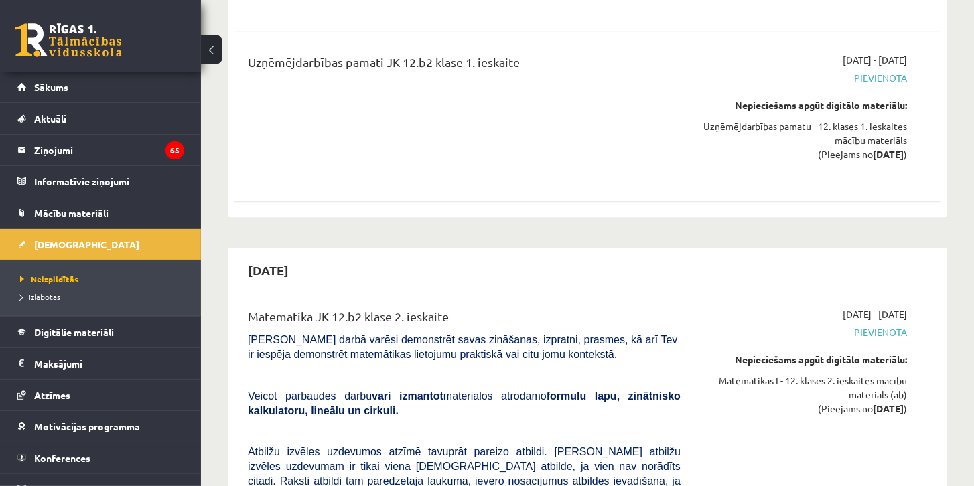
scroll to position [51, 0]
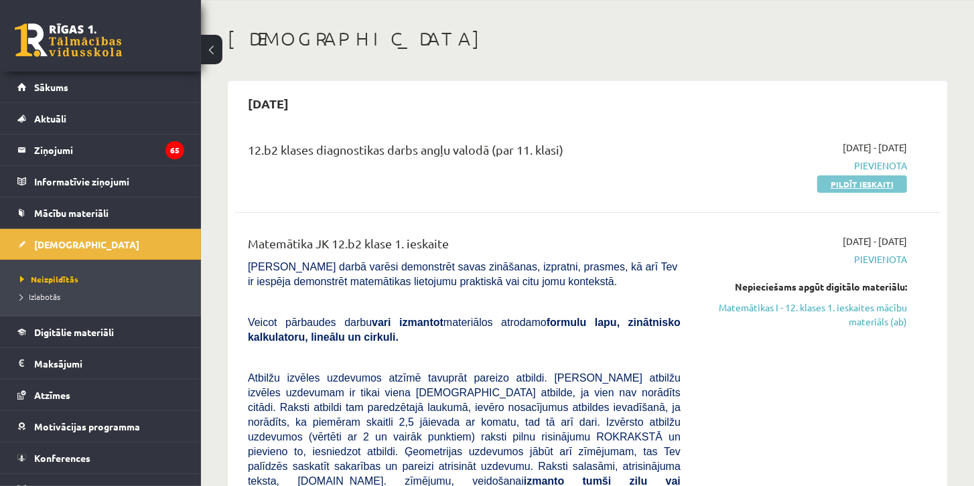
click at [876, 186] on link "Pildīt ieskaiti" at bounding box center [862, 183] width 90 height 17
click at [878, 311] on link "Matemātikas I - 12. klases 1. ieskaites mācību materiāls (ab)" at bounding box center [803, 315] width 206 height 28
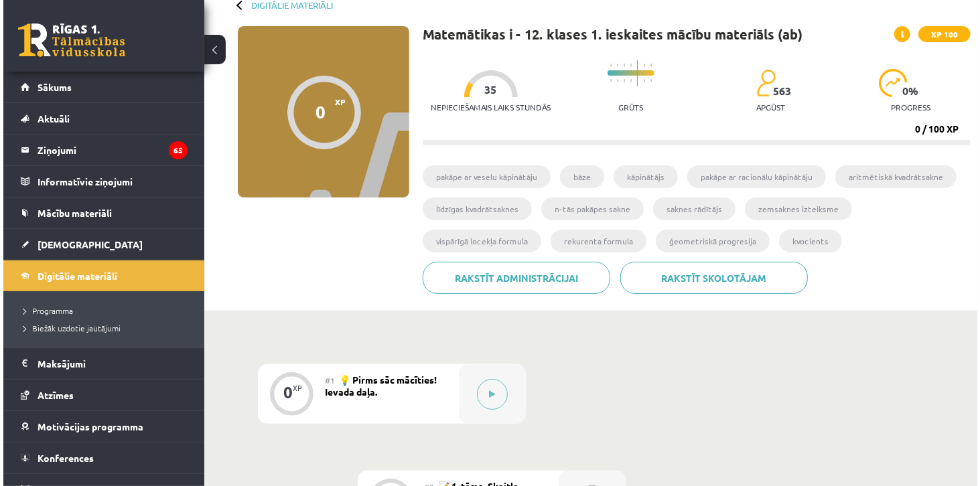
scroll to position [268, 0]
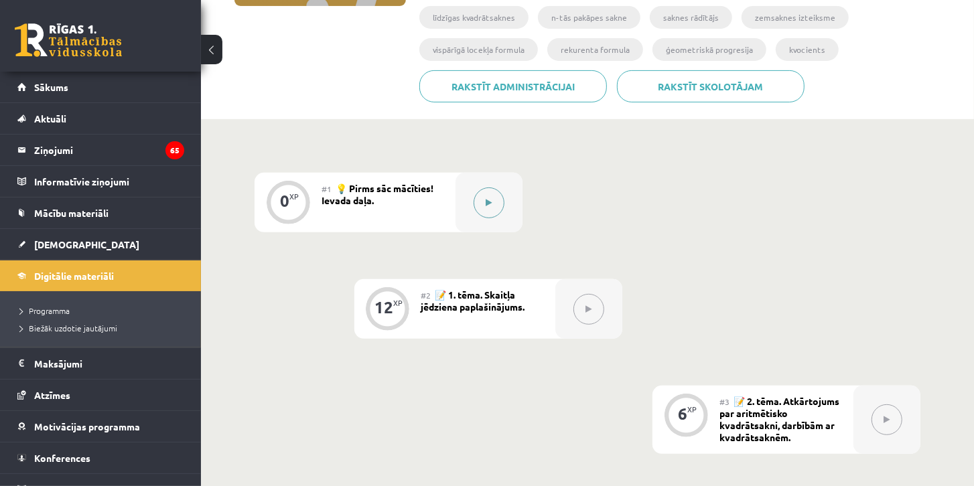
click at [487, 208] on button at bounding box center [488, 202] width 31 height 31
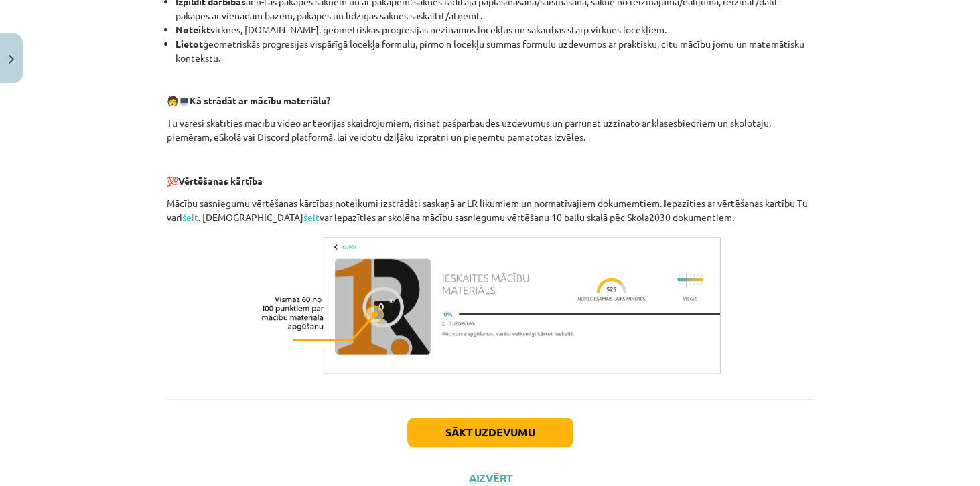
scroll to position [589, 0]
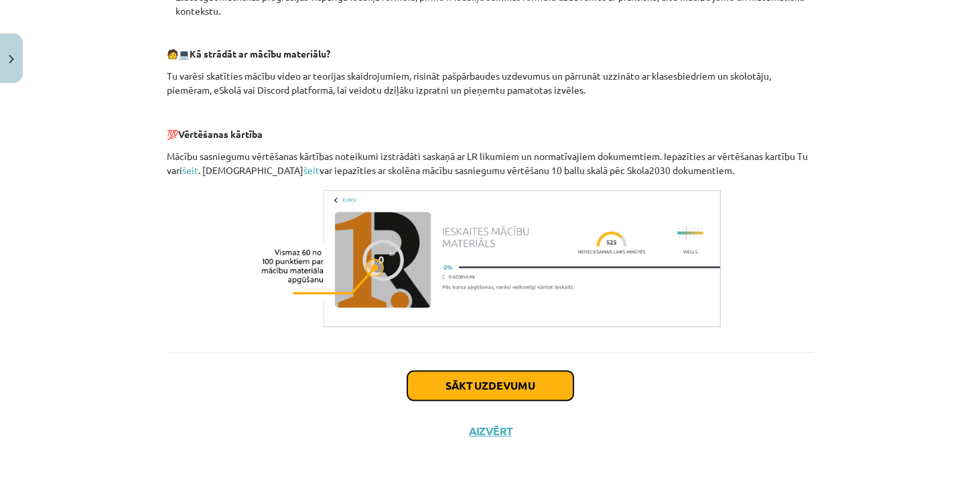
click at [502, 394] on button "Sākt uzdevumu" at bounding box center [490, 385] width 166 height 29
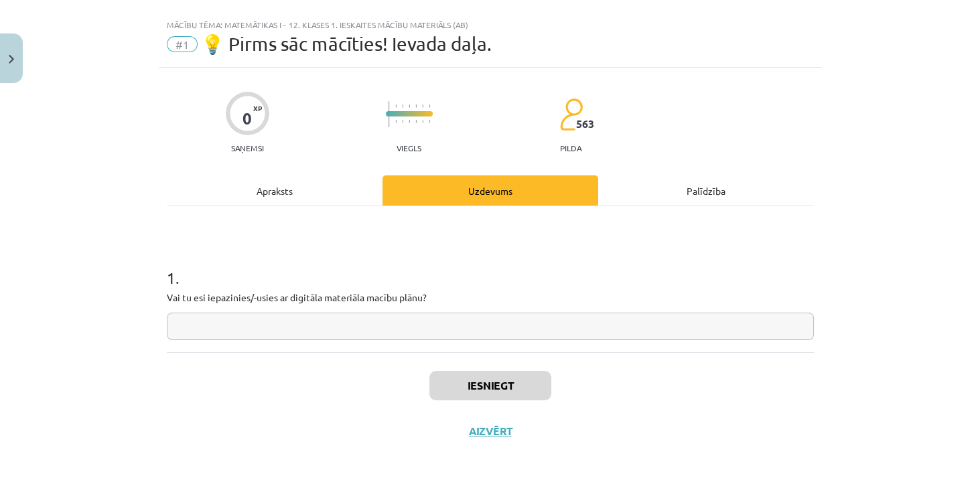
click at [383, 331] on input "text" at bounding box center [490, 326] width 647 height 27
type input "*"
type input "**"
click at [489, 386] on button "Iesniegt" at bounding box center [490, 385] width 122 height 29
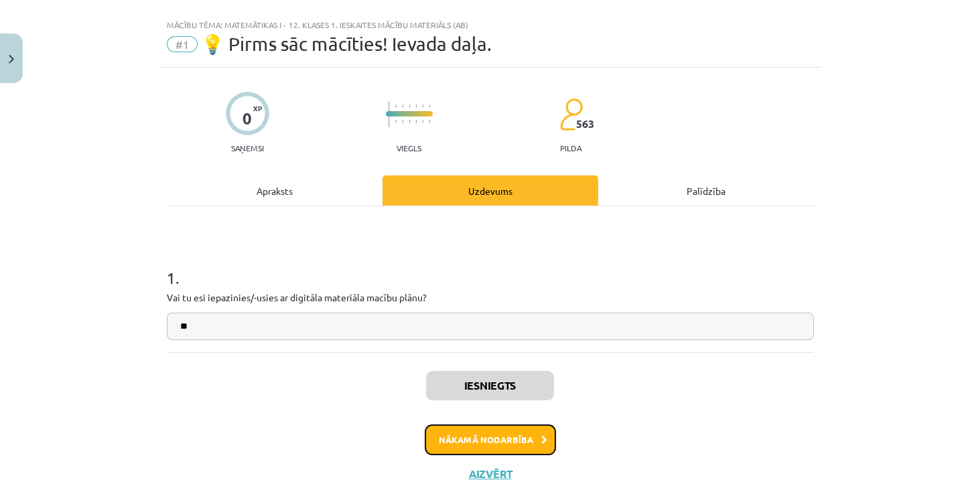
click at [506, 434] on button "Nākamā nodarbība" at bounding box center [489, 439] width 131 height 31
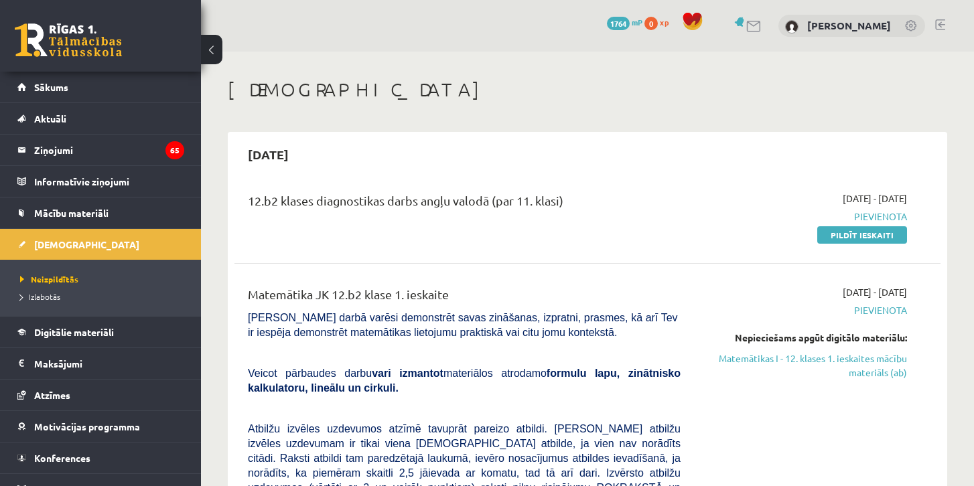
scroll to position [51, 0]
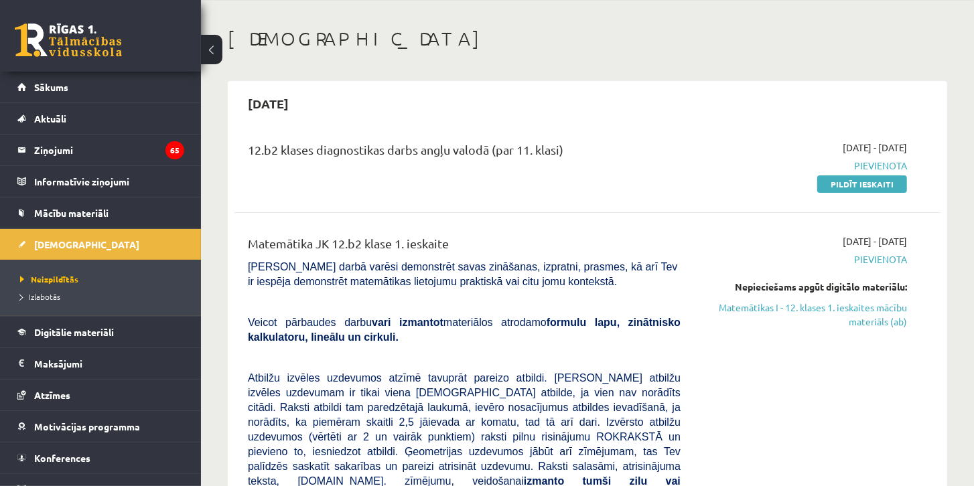
drag, startPoint x: 779, startPoint y: 303, endPoint x: 518, endPoint y: 25, distance: 381.3
click at [779, 303] on link "Matemātikas I - 12. klases 1. ieskaites mācību materiāls (ab)" at bounding box center [803, 315] width 206 height 28
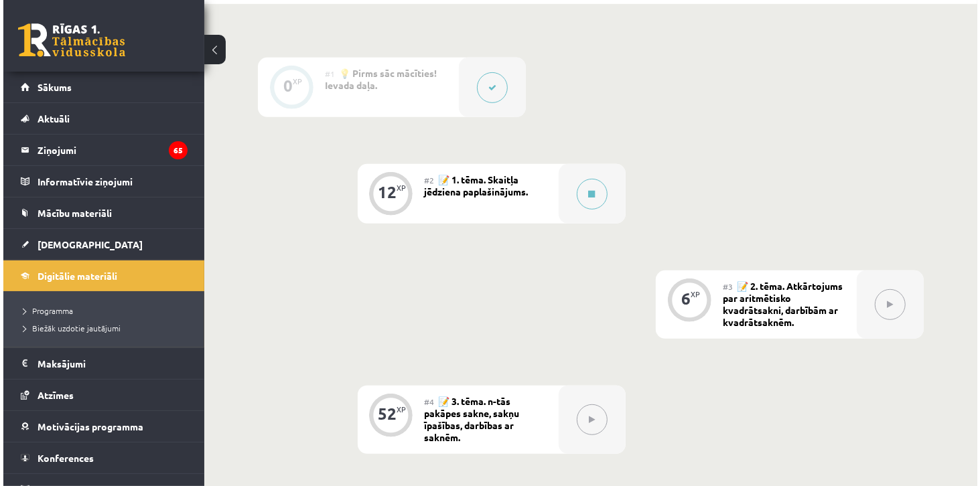
scroll to position [331, 0]
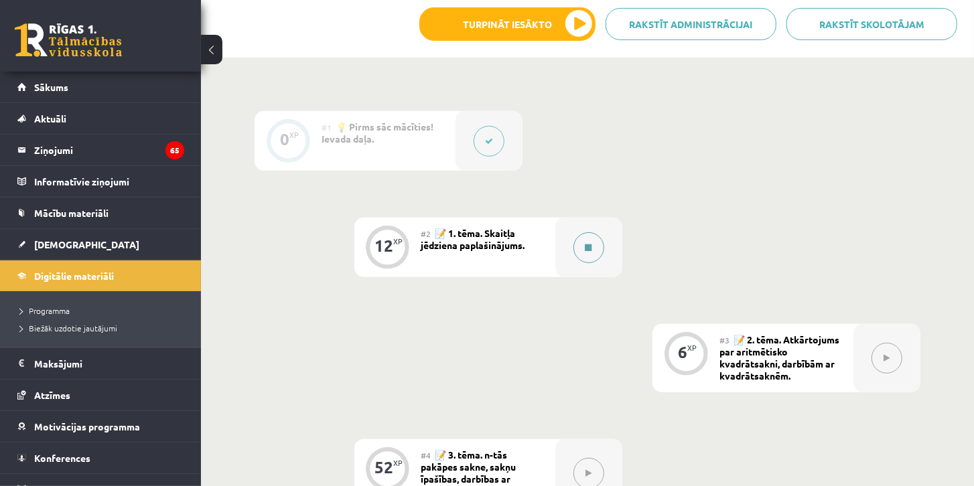
click at [581, 242] on button at bounding box center [588, 247] width 31 height 31
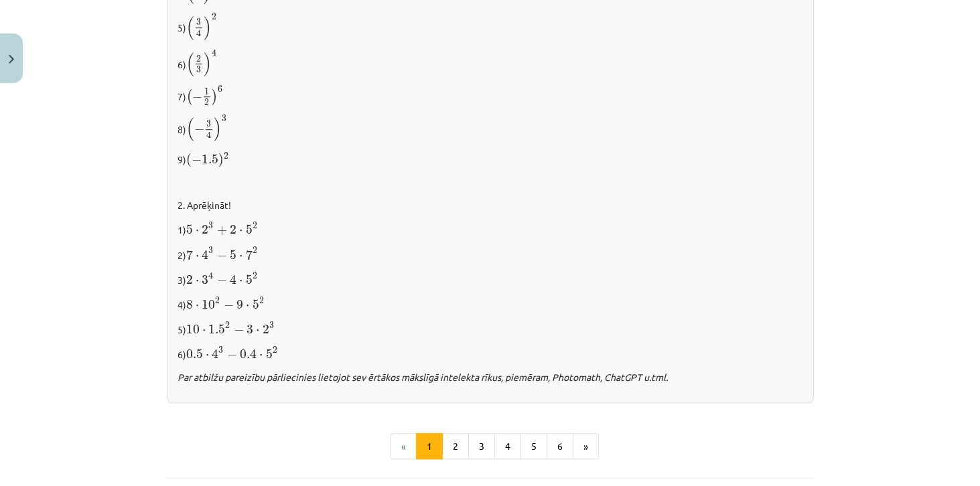
scroll to position [1413, 0]
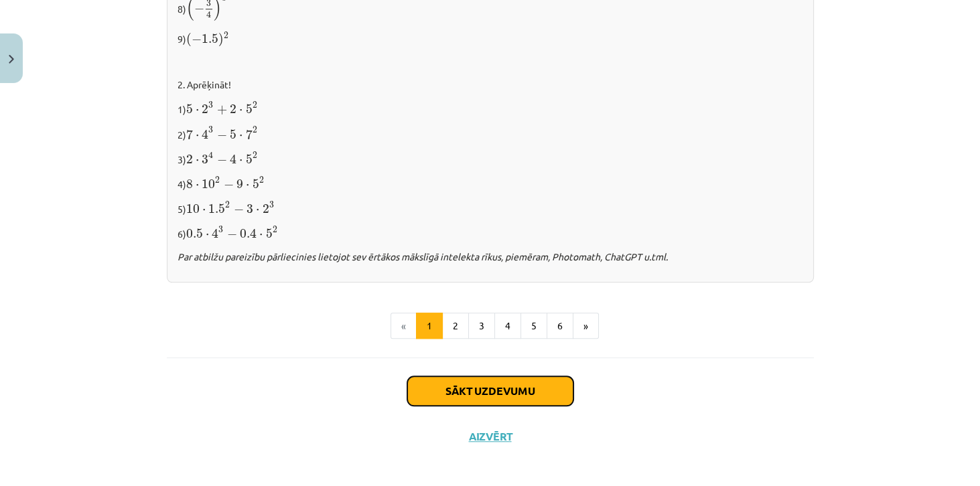
click at [490, 380] on button "Sākt uzdevumu" at bounding box center [490, 390] width 166 height 29
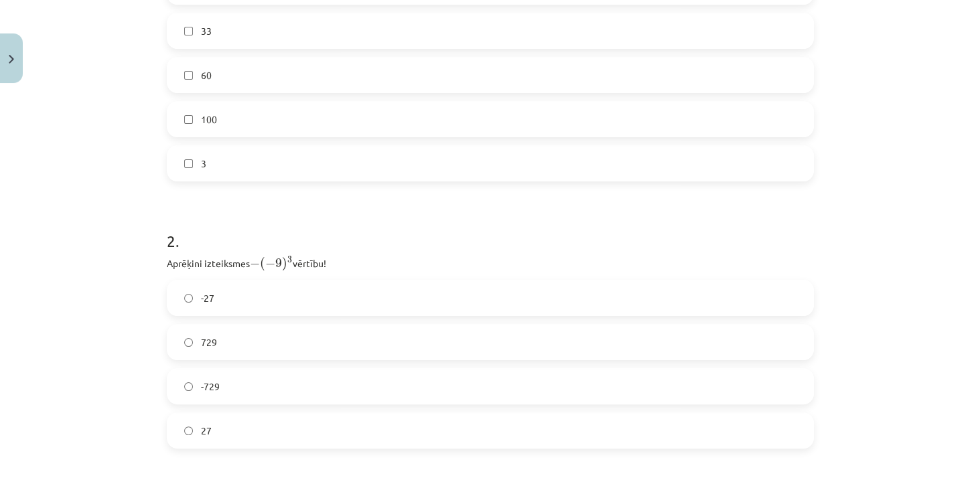
scroll to position [493, 0]
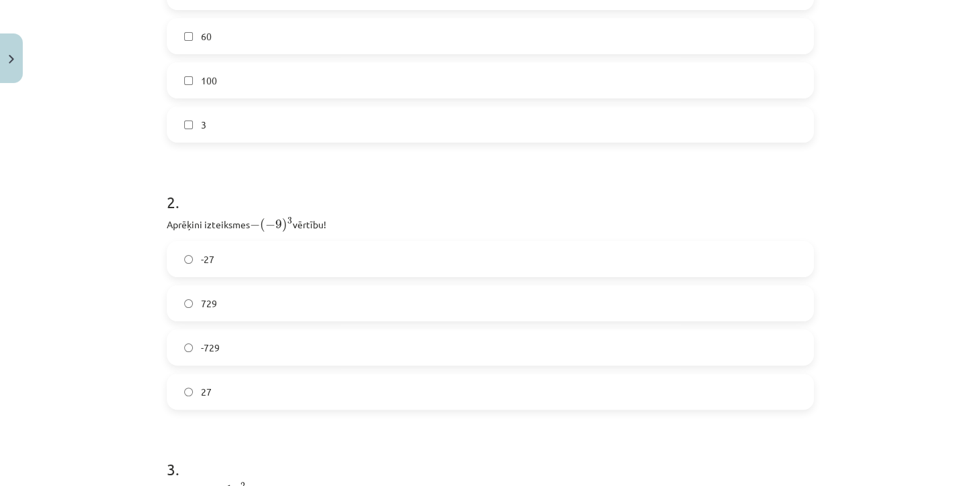
click at [260, 309] on label "729" at bounding box center [490, 303] width 644 height 33
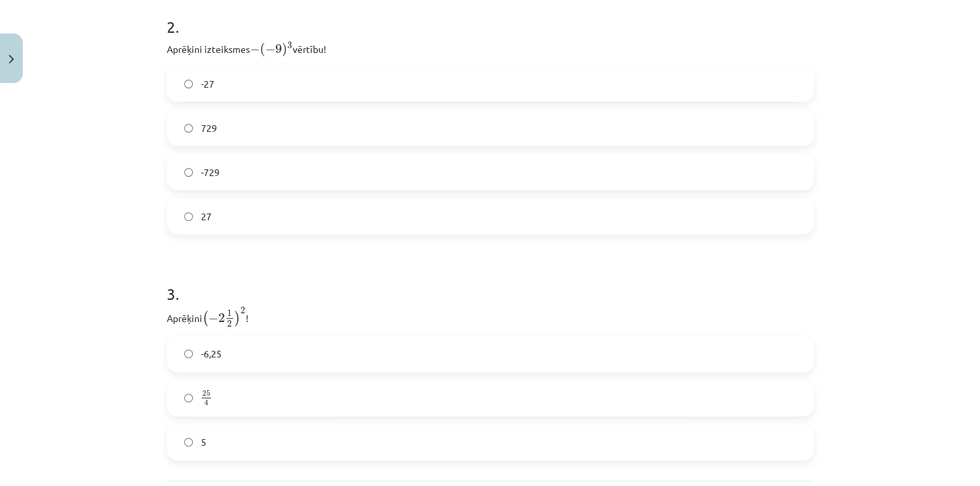
scroll to position [722, 0]
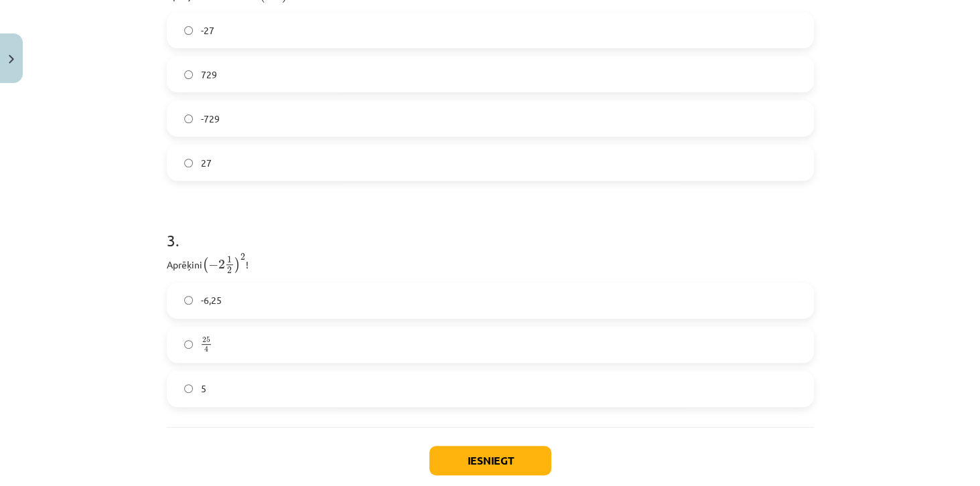
click at [224, 303] on label "-6,25" at bounding box center [490, 300] width 644 height 33
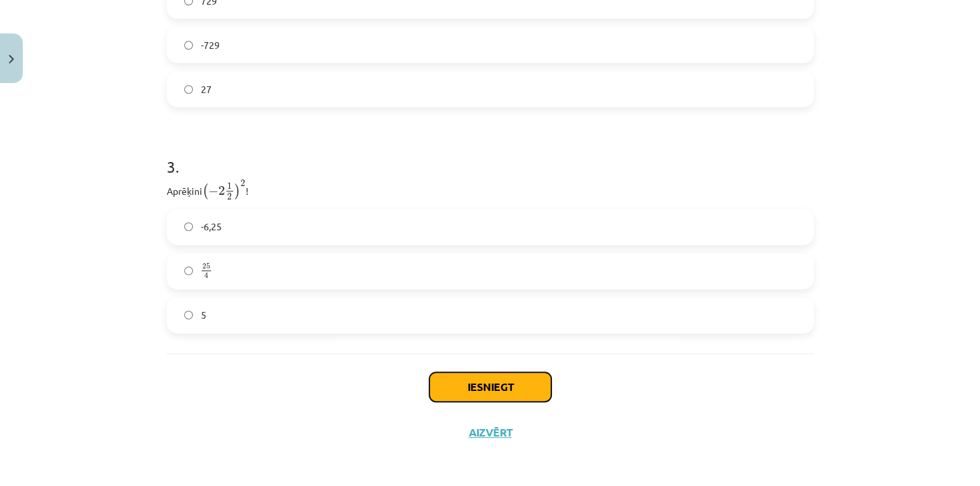
click at [485, 381] on button "Iesniegt" at bounding box center [490, 386] width 122 height 29
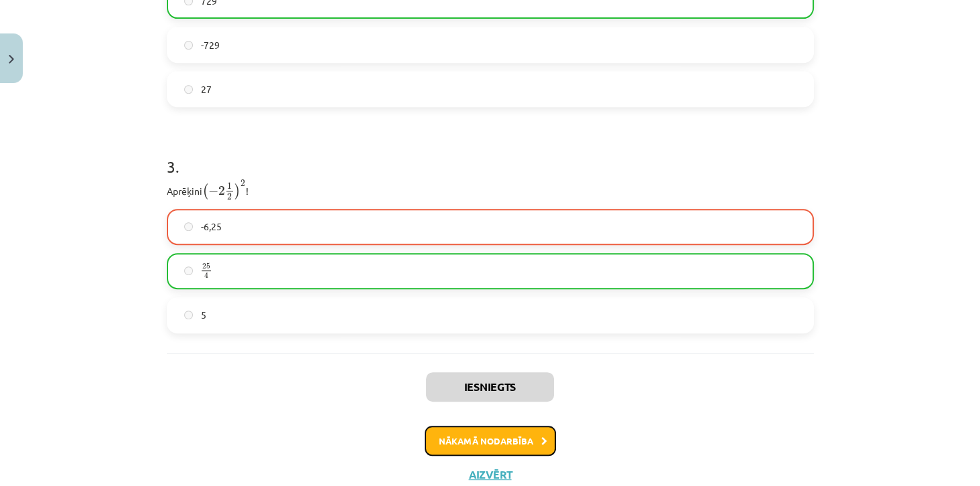
click at [496, 439] on button "Nākamā nodarbība" at bounding box center [489, 441] width 131 height 31
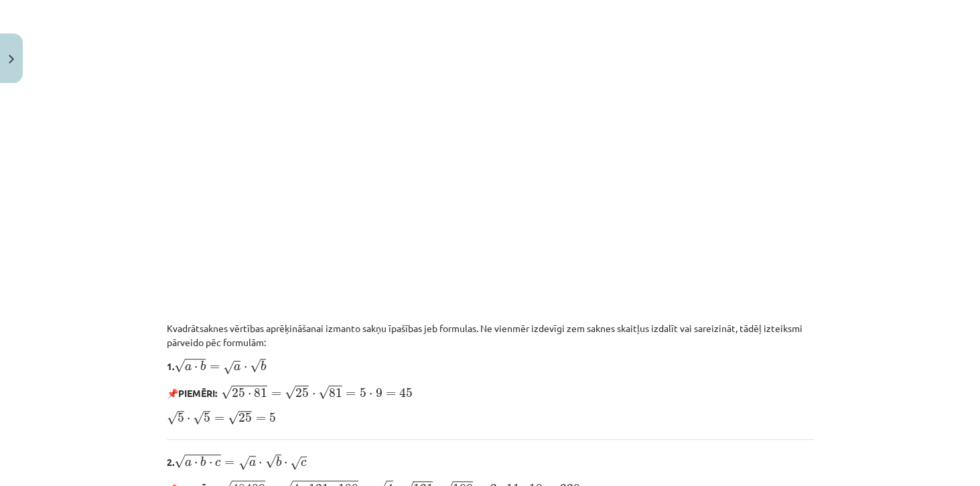
scroll to position [732, 0]
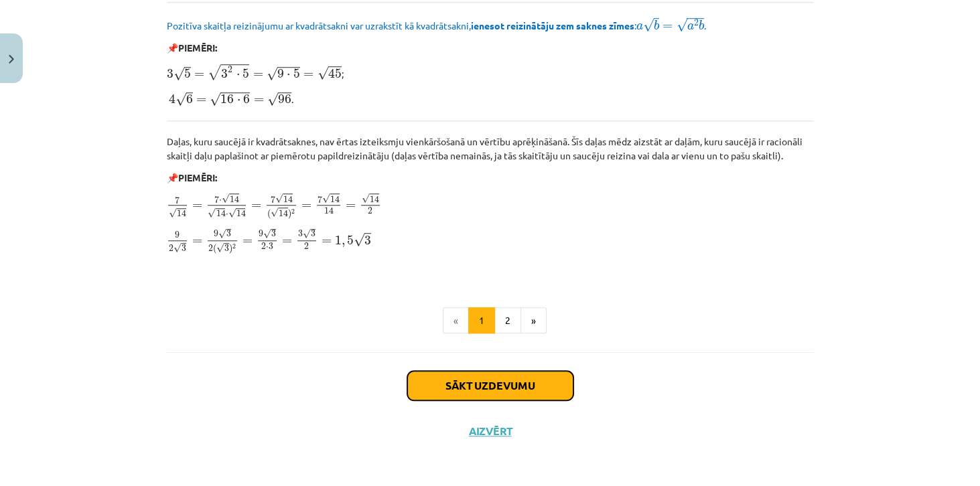
click at [493, 381] on button "Sākt uzdevumu" at bounding box center [490, 385] width 166 height 29
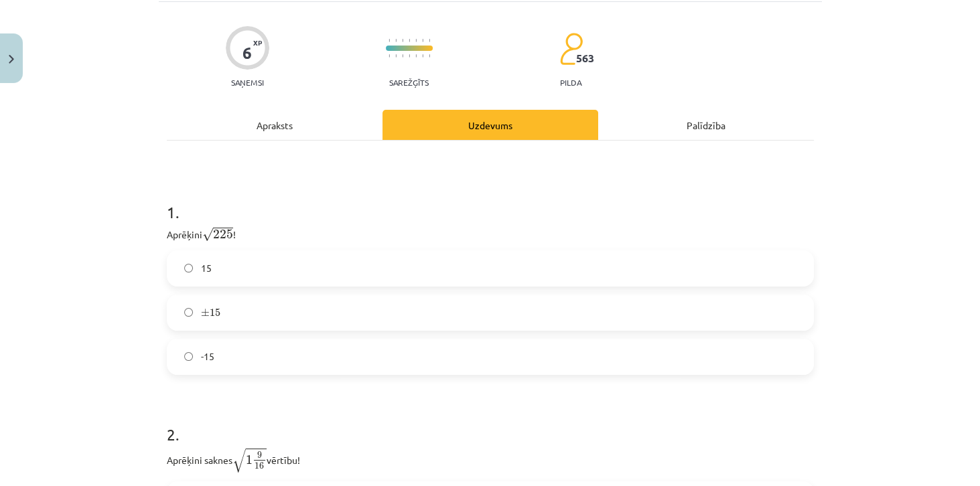
scroll to position [110, 0]
click at [285, 274] on label "15" at bounding box center [490, 266] width 644 height 33
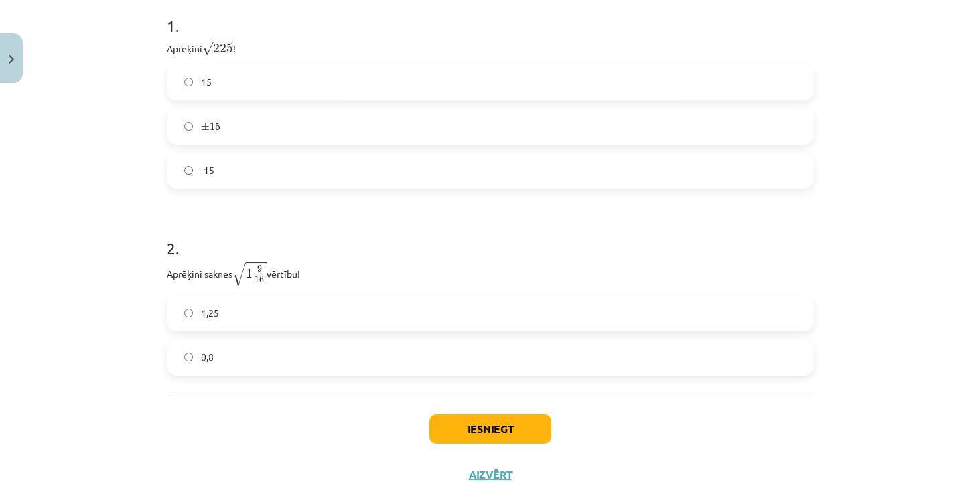
scroll to position [301, 0]
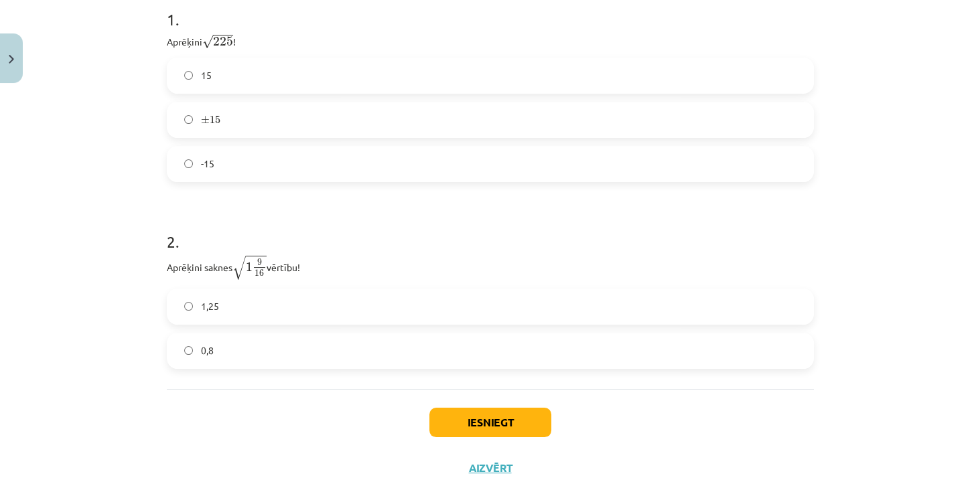
click at [310, 313] on label "1,25" at bounding box center [490, 306] width 644 height 33
click at [480, 418] on button "Iesniegt" at bounding box center [490, 422] width 122 height 29
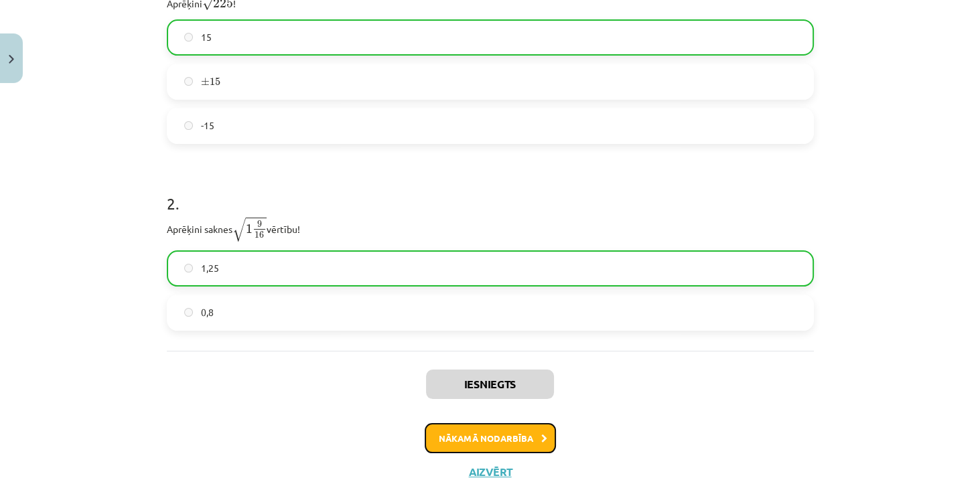
click at [499, 437] on button "Nākamā nodarbība" at bounding box center [489, 438] width 131 height 31
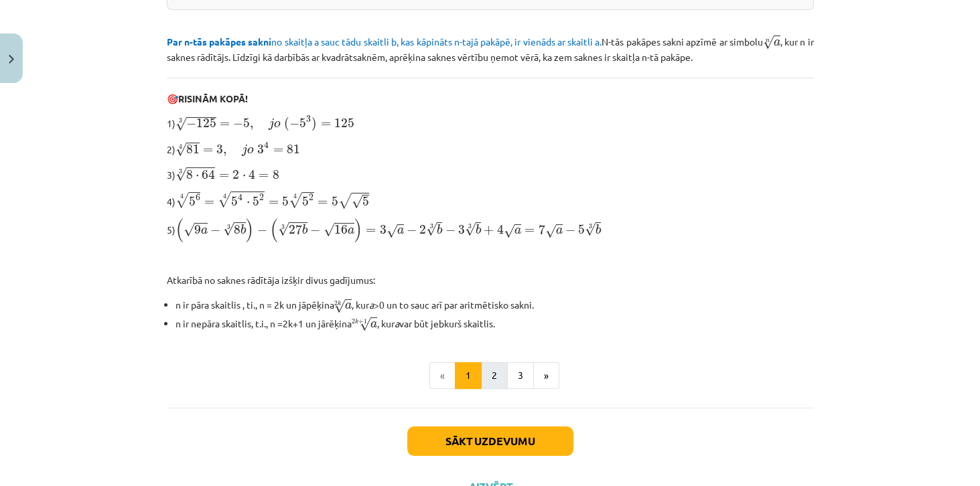
scroll to position [378, 0]
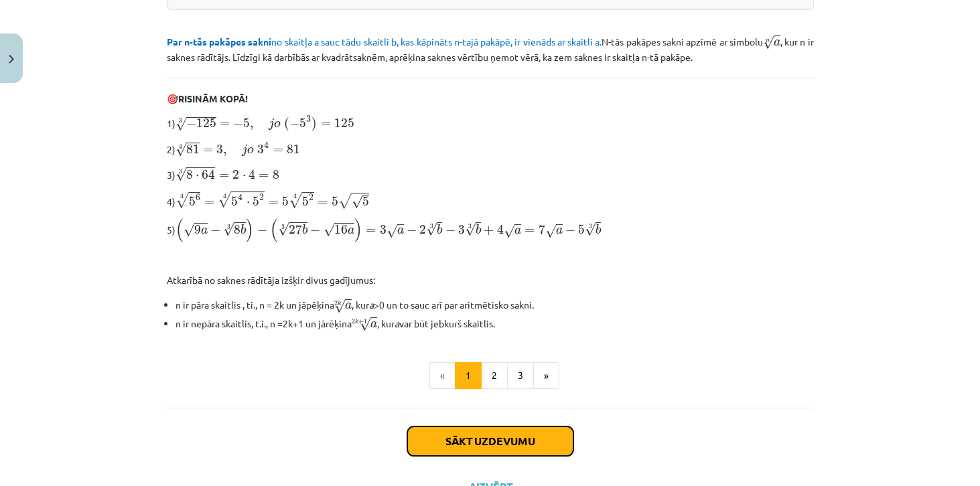
click at [497, 434] on button "Sākt uzdevumu" at bounding box center [490, 441] width 166 height 29
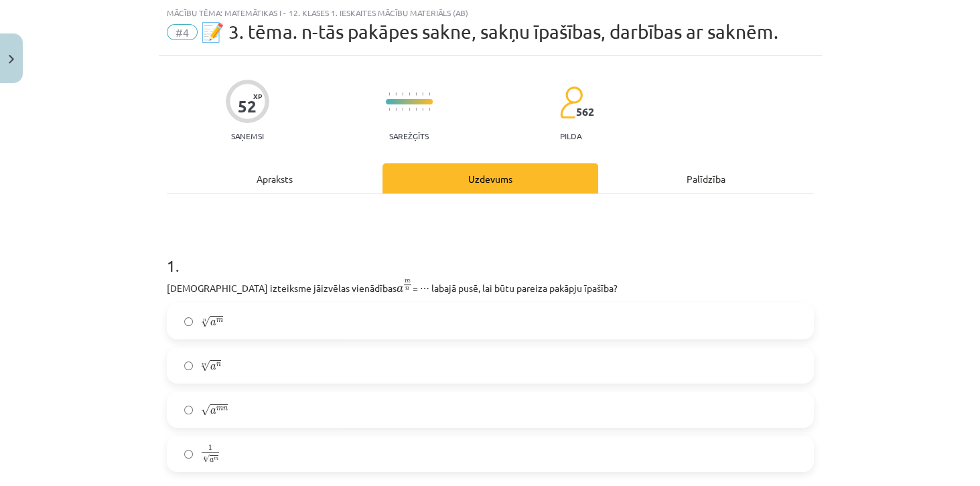
scroll to position [72, 0]
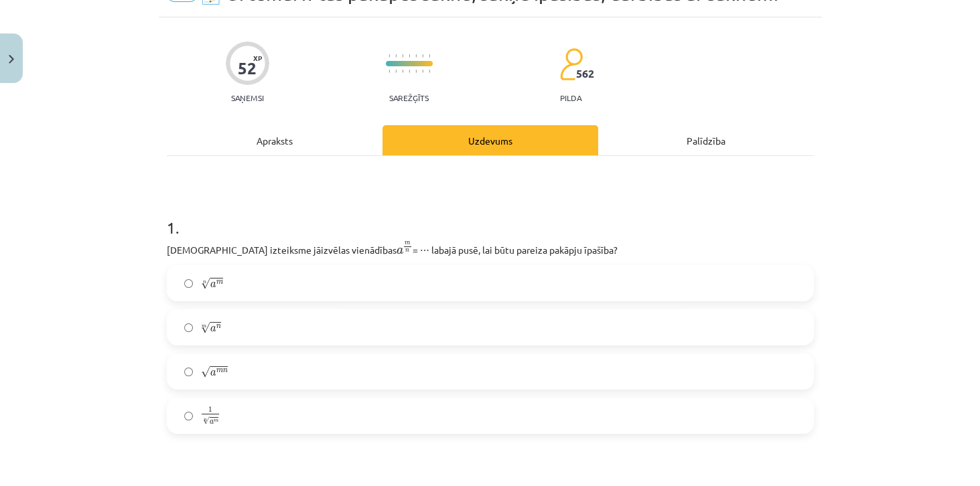
click at [416, 280] on label "n √ a m a m n" at bounding box center [490, 282] width 644 height 33
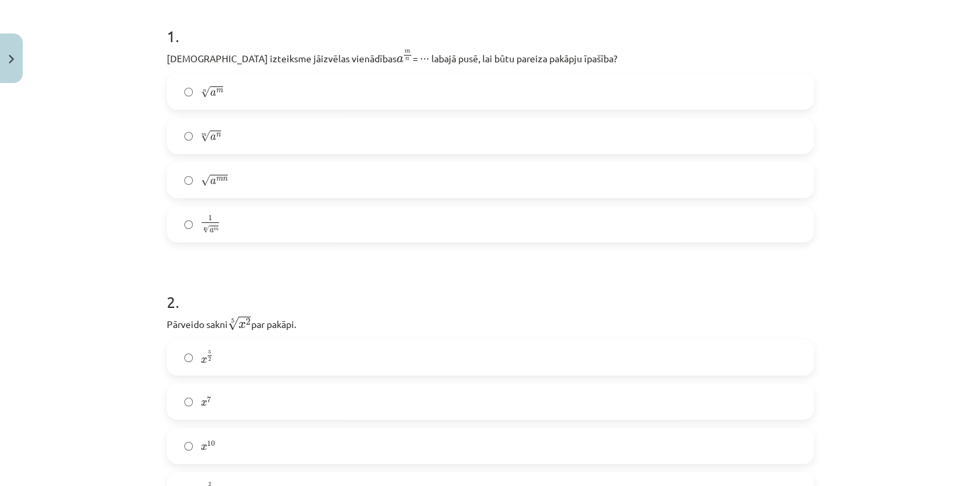
scroll to position [378, 0]
